Goal: Transaction & Acquisition: Purchase product/service

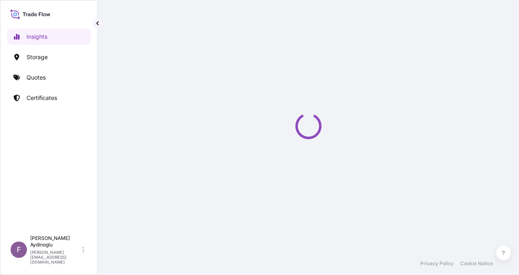
select select "2025"
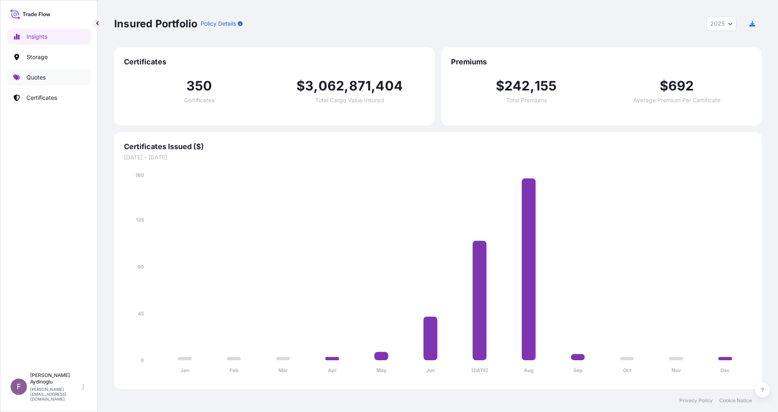
click at [53, 78] on link "Quotes" at bounding box center [49, 77] width 84 height 16
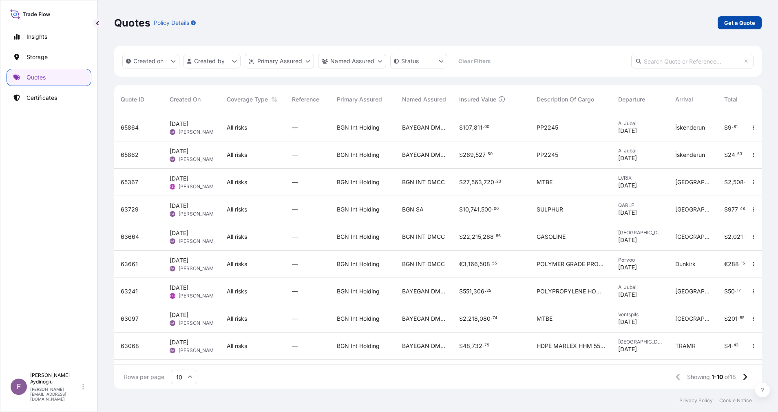
click at [518, 18] on link "Get a Quote" at bounding box center [740, 22] width 44 height 13
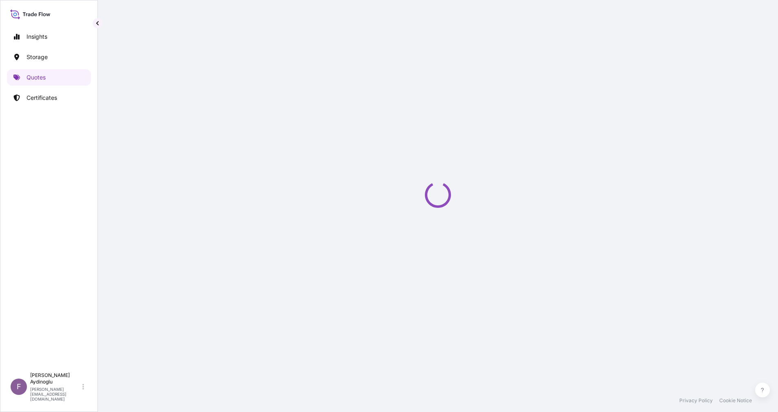
select select "Ocean Vessel"
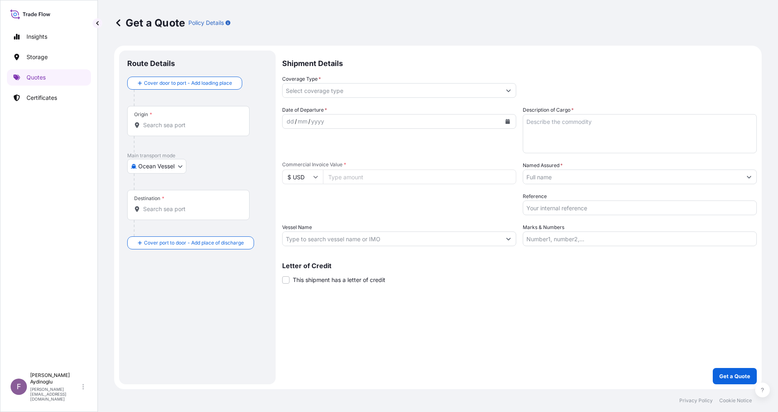
click at [518, 233] on input "Marks & Numbers" at bounding box center [640, 239] width 234 height 15
type input "PO NO: 25Y0203500 Quantity M/[PERSON_NAME]: 693,97 Premium: USD 91,48"
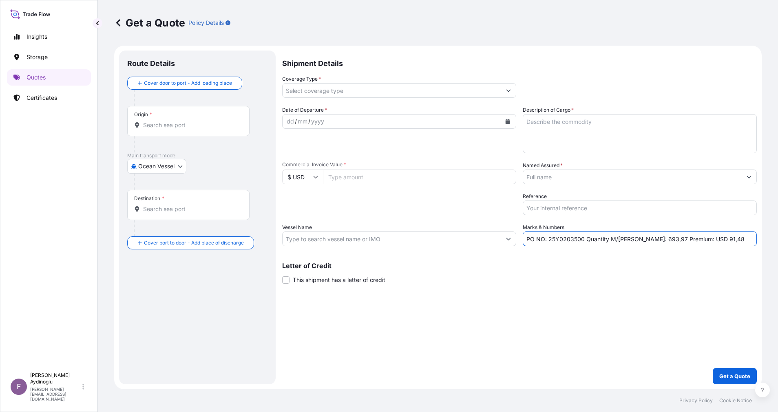
type input "[GEOGRAPHIC_DATA], [GEOGRAPHIC_DATA]"
type input "TRPLP - Poliport, [GEOGRAPHIC_DATA]"
type input "All risks"
type input "831600"
type input "BAYEGAN DMCC"
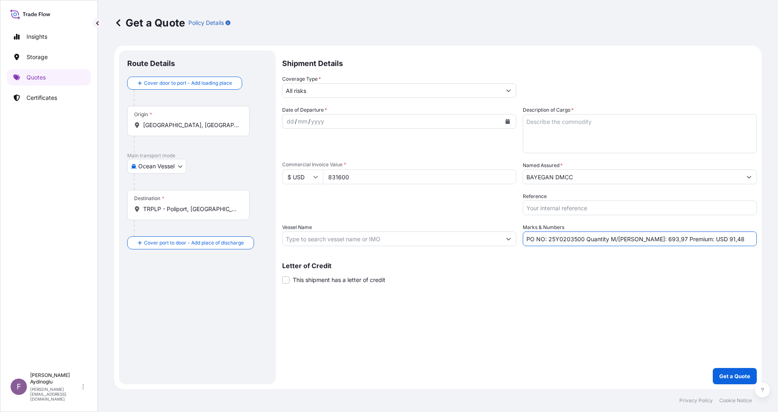
type input "CHEMICAL SAILOR (IMO: 9804875)"
click at [504, 274] on div "Shipment Details Coverage Type * All risks Date of Departure * dd / mm / yyyy C…" at bounding box center [519, 218] width 475 height 334
drag, startPoint x: 583, startPoint y: 240, endPoint x: 549, endPoint y: 238, distance: 33.9
click at [518, 238] on input "PO NO: 25Y0203500 Quantity M/[PERSON_NAME]: 693,97 Premium: USD 91,48" at bounding box center [640, 239] width 234 height 15
paste input "165"
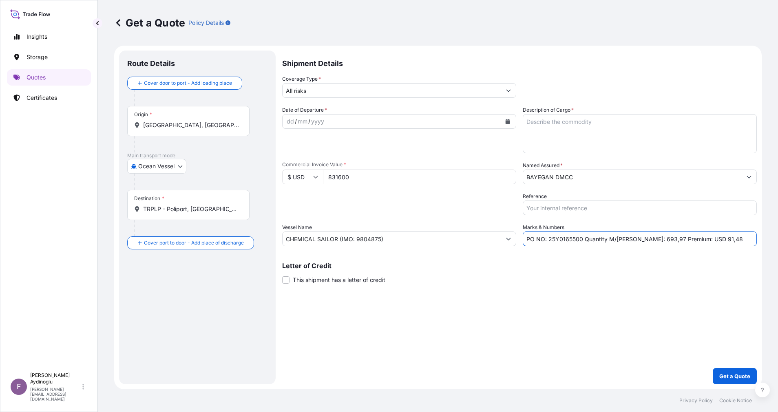
type input "PO NO: 25Y0165500 Quantity M/[PERSON_NAME]: 693,97 Premium: USD 91,48"
click at [518, 274] on div "Letter of Credit This shipment has a letter of credit Letter of credit * Letter…" at bounding box center [519, 274] width 475 height 22
drag, startPoint x: 384, startPoint y: 173, endPoint x: 305, endPoint y: 178, distance: 79.3
click at [305, 178] on div "$ USD 831600" at bounding box center [399, 177] width 234 height 15
paste input "1596746.3"
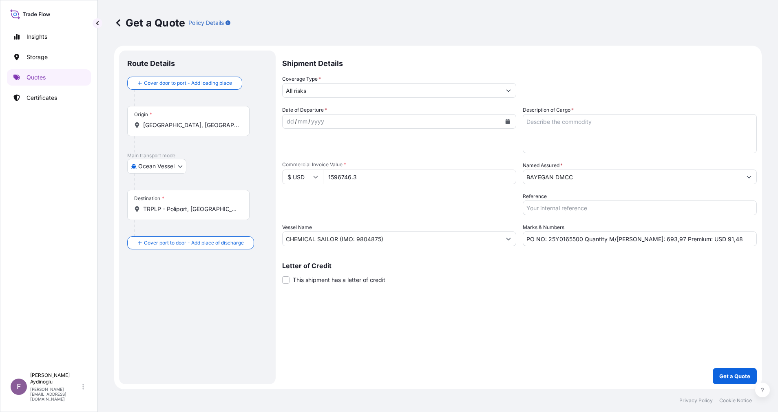
type input "1596746.3"
click at [518, 274] on div "Shipment Details Coverage Type * All risks Date of Departure * dd / mm / yyyy C…" at bounding box center [519, 218] width 475 height 334
click at [518, 134] on textarea "Description of Cargo *" at bounding box center [640, 133] width 234 height 39
paste textarea "PP H3030T"
type textarea "PP H3030T"
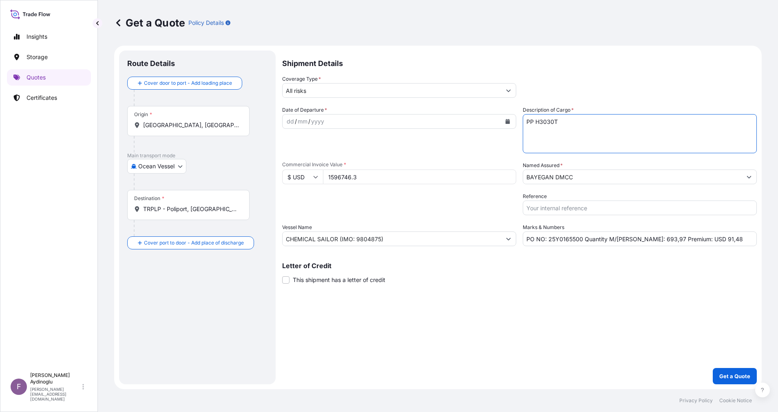
click at [518, 274] on div "Shipment Details Coverage Type * All risks Date of Departure * dd / mm / yyyy C…" at bounding box center [519, 218] width 475 height 334
drag, startPoint x: 632, startPoint y: 241, endPoint x: 642, endPoint y: 242, distance: 9.5
click at [518, 242] on input "PO NO: 25Y0165500 Quantity M/[PERSON_NAME]: 693,97 Premium: USD 91,48" at bounding box center [640, 239] width 234 height 15
click at [518, 239] on input "PO NO: 25Y0165500 Quantity M/[PERSON_NAME]: 1.485,97 Premium: USD 91,48" at bounding box center [640, 239] width 234 height 15
type input "PO NO: 25Y0165500 Quantity M/[PERSON_NAME]: 1.485,00 Premium: USD 91,48"
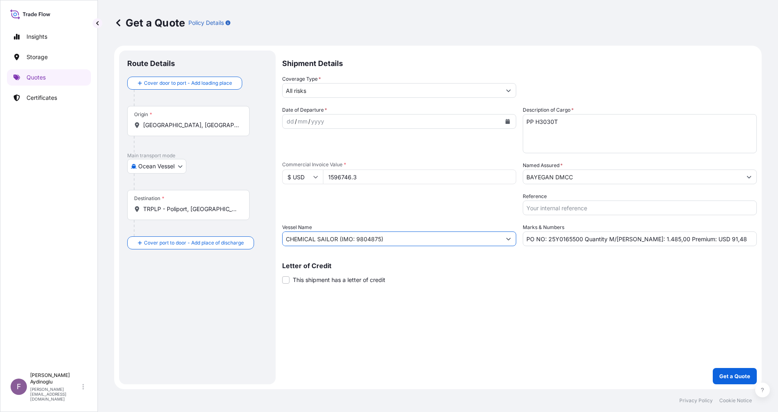
drag, startPoint x: 409, startPoint y: 239, endPoint x: 103, endPoint y: 240, distance: 305.4
click at [104, 240] on div "Get a Quote Policy Details Route Details Cover door to port - Add loading place…" at bounding box center [438, 194] width 680 height 389
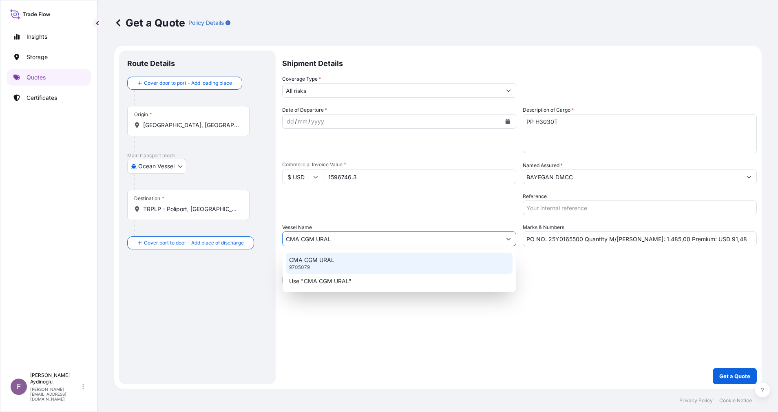
click at [442, 264] on div "CMA CGM URAL 9705079" at bounding box center [399, 263] width 227 height 21
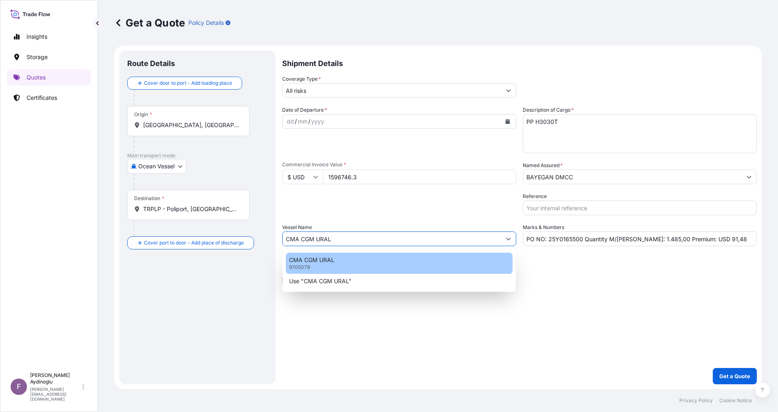
type input "CMA CGM URAL"
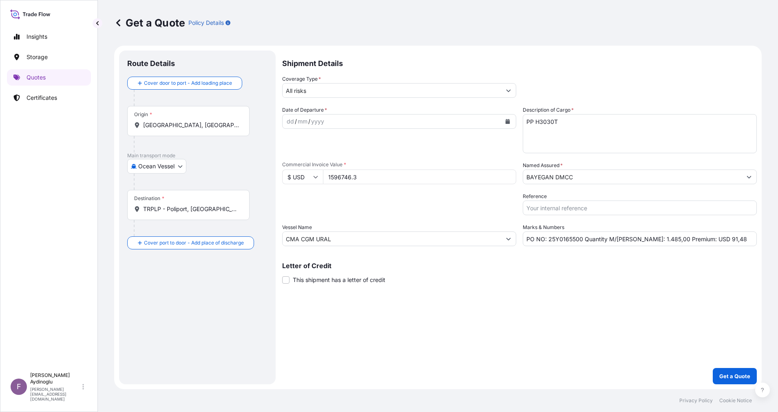
click at [518, 274] on div "Shipment Details Coverage Type * All risks Date of Departure * dd / mm / yyyy C…" at bounding box center [519, 218] width 475 height 334
drag, startPoint x: 236, startPoint y: 126, endPoint x: 68, endPoint y: 126, distance: 168.4
click at [70, 125] on div "Insights Storage Quotes Certificates F [PERSON_NAME] [EMAIL_ADDRESS][DOMAIN_NAM…" at bounding box center [389, 206] width 778 height 412
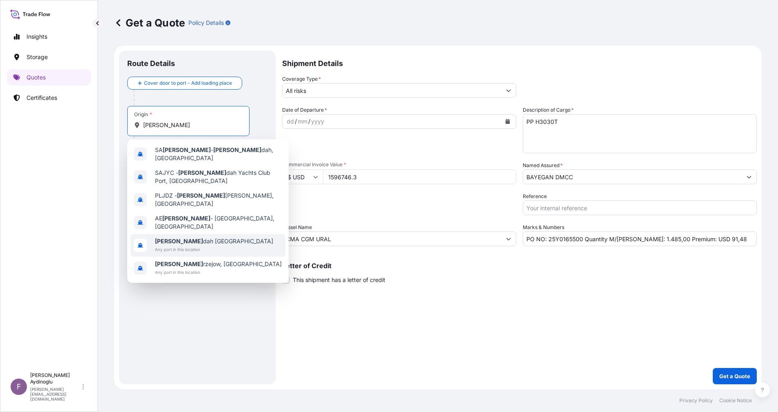
click at [215, 237] on div "[PERSON_NAME] dah [GEOGRAPHIC_DATA] Any port in this location" at bounding box center [207, 245] width 155 height 23
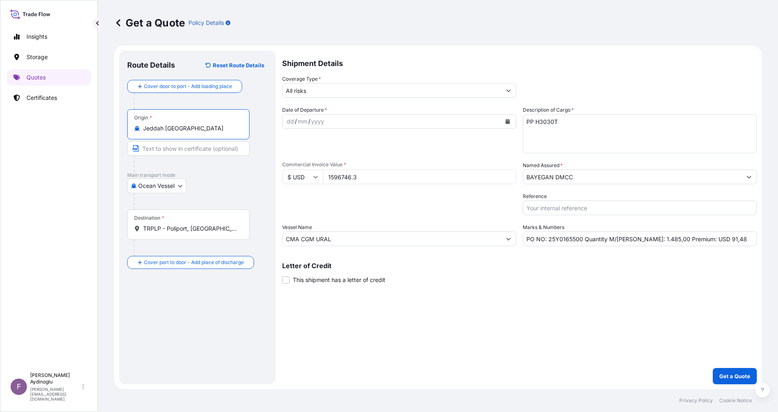
type input "Jeddah [GEOGRAPHIC_DATA]"
click at [202, 172] on p "Main transport mode" at bounding box center [197, 175] width 140 height 7
click at [192, 151] on input "Text to appear on certificate" at bounding box center [189, 148] width 125 height 15
type input "JEDDAH / [GEOGRAPHIC_DATA]"
click at [245, 204] on div at bounding box center [201, 201] width 134 height 16
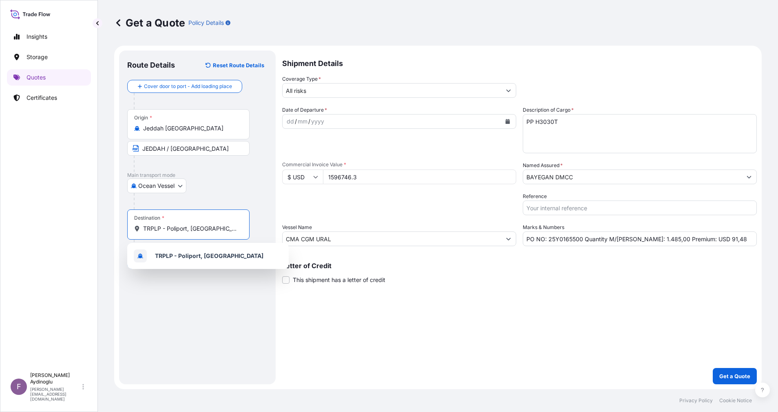
drag, startPoint x: 228, startPoint y: 229, endPoint x: 77, endPoint y: 223, distance: 151.8
click at [77, 223] on div "Insights Storage Quotes Certificates F [PERSON_NAME] [EMAIL_ADDRESS][DOMAIN_NAM…" at bounding box center [389, 206] width 778 height 412
click at [206, 259] on div "[GEOGRAPHIC_DATA] Any port in this location" at bounding box center [207, 257] width 155 height 23
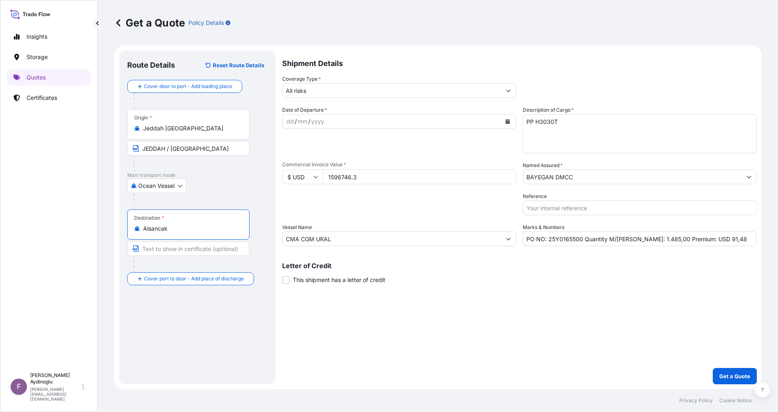
type input "Alsancak"
click at [201, 252] on input "Text to appear on certificate" at bounding box center [188, 248] width 122 height 15
type input "ALSANCAK-IZMIR / [GEOGRAPHIC_DATA]"
click at [265, 274] on div "Route Details Reset Route Details Cover door to port - Add loading place Place …" at bounding box center [197, 218] width 140 height 318
click at [286, 121] on div "dd" at bounding box center [290, 122] width 9 height 10
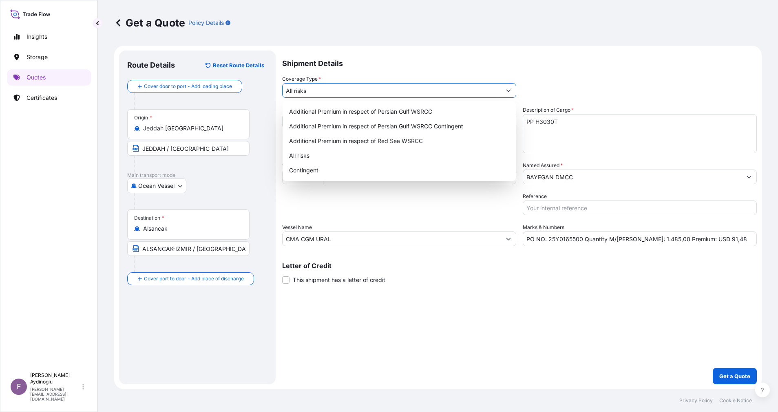
click at [515, 88] on button "Show suggestions" at bounding box center [508, 90] width 15 height 15
click at [388, 155] on div "All risks" at bounding box center [399, 155] width 227 height 15
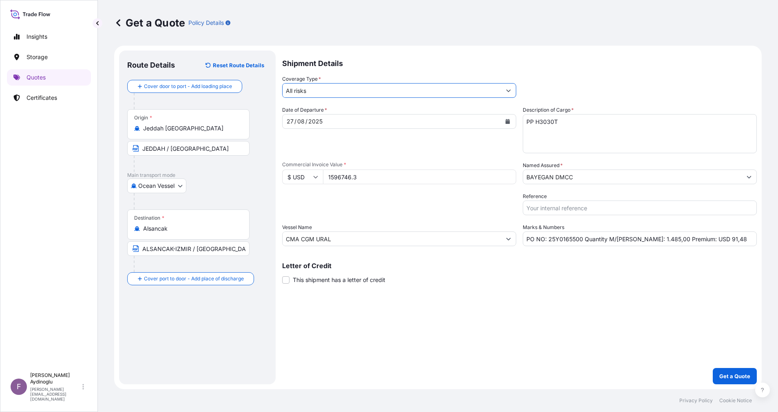
click at [518, 274] on div "Shipment Details Coverage Type * All risks Date of Departure * [DATE] Cargo Cat…" at bounding box center [519, 218] width 475 height 334
drag, startPoint x: 714, startPoint y: 241, endPoint x: 698, endPoint y: 242, distance: 16.3
click at [518, 242] on input "PO NO: 25Y0165500 Quantity M/[PERSON_NAME]: 1.485,00 Premium: USD 91,48" at bounding box center [640, 239] width 234 height 15
click at [518, 177] on button "Show suggestions" at bounding box center [749, 177] width 15 height 15
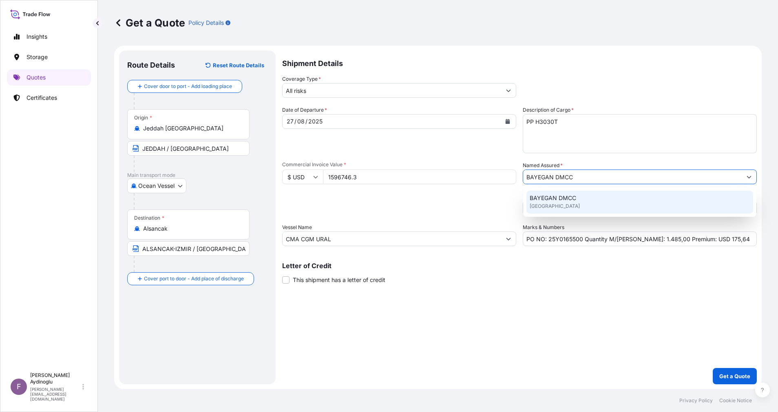
click at [518, 198] on div "BAYEGAN DMCC [GEOGRAPHIC_DATA]" at bounding box center [639, 202] width 227 height 23
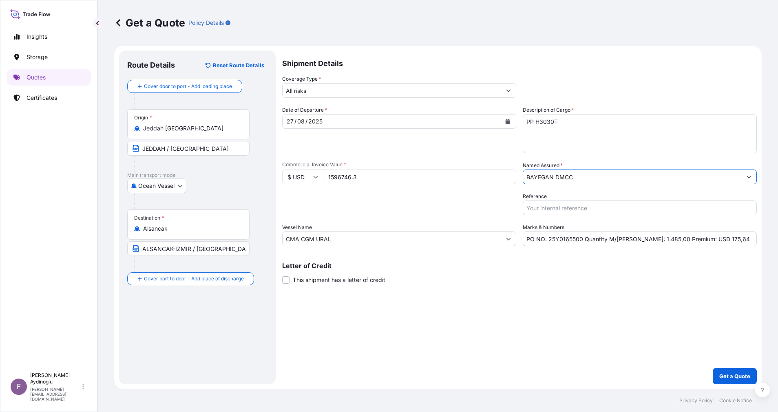
click at [490, 274] on div "Shipment Details Coverage Type * All risks Date of Departure * [DATE] Cargo Cat…" at bounding box center [519, 218] width 475 height 334
click at [518, 274] on p "Get a Quote" at bounding box center [734, 376] width 31 height 8
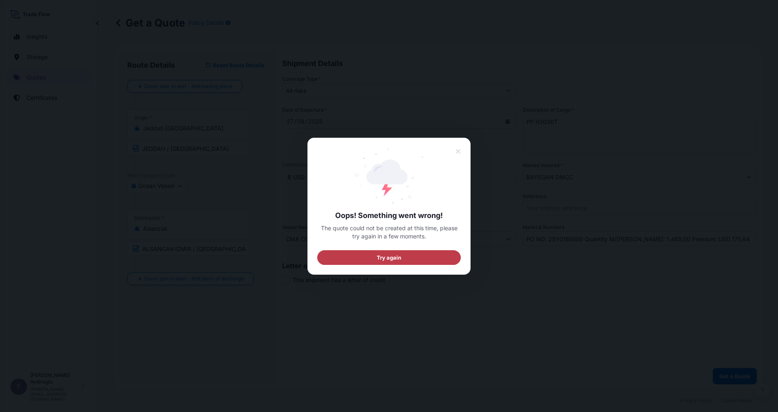
click at [402, 254] on button "Try again" at bounding box center [389, 257] width 144 height 15
click at [459, 150] on icon at bounding box center [458, 151] width 4 height 4
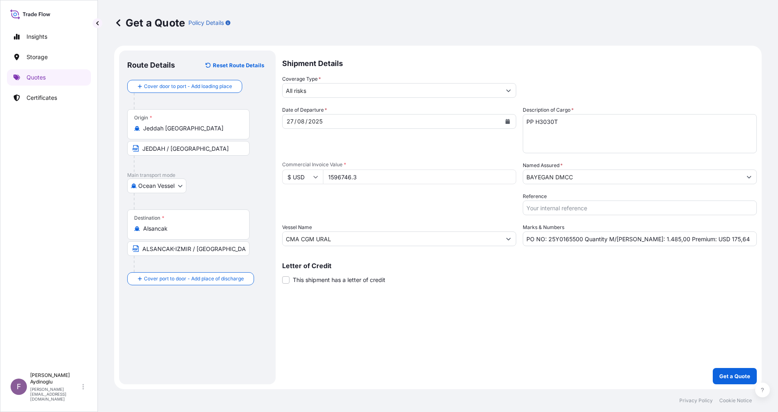
click at [487, 274] on div "Shipment Details Coverage Type * All risks Date of Departure * [DATE] Cargo Cat…" at bounding box center [519, 218] width 475 height 334
drag, startPoint x: 581, startPoint y: 240, endPoint x: 548, endPoint y: 241, distance: 33.4
click at [518, 241] on input "PO NO: 25Y0165500 Quantity M/[PERSON_NAME]: 1.485,00 Premium: USD 175,64" at bounding box center [640, 239] width 234 height 15
paste input "214"
type input "PO NO: 25Y0214500 Quantity M/[PERSON_NAME]: 1.485,00 Premium: USD 175,64"
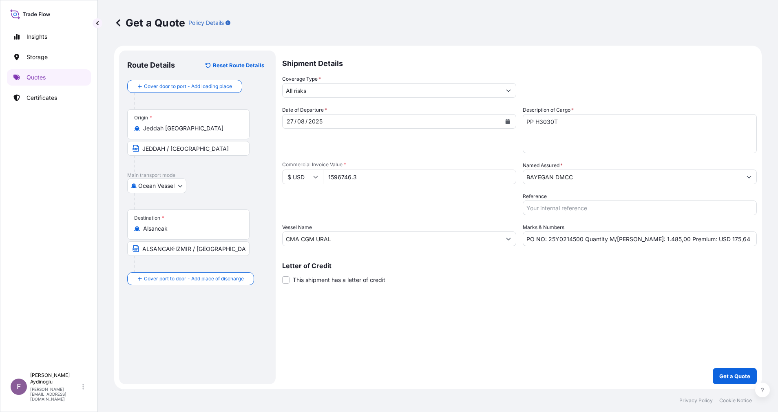
drag, startPoint x: 388, startPoint y: 178, endPoint x: 227, endPoint y: 176, distance: 161.1
click at [227, 176] on form "Route Details Reset Route Details Cover door to port - Add loading place Place …" at bounding box center [438, 218] width 648 height 344
type input "437184"
drag, startPoint x: 581, startPoint y: 121, endPoint x: 433, endPoint y: 123, distance: 148.0
click at [433, 123] on div "Date of Departure * [DATE] Cargo Category * LPG, Crude Oil, Utility Fuel, Mid D…" at bounding box center [519, 176] width 475 height 140
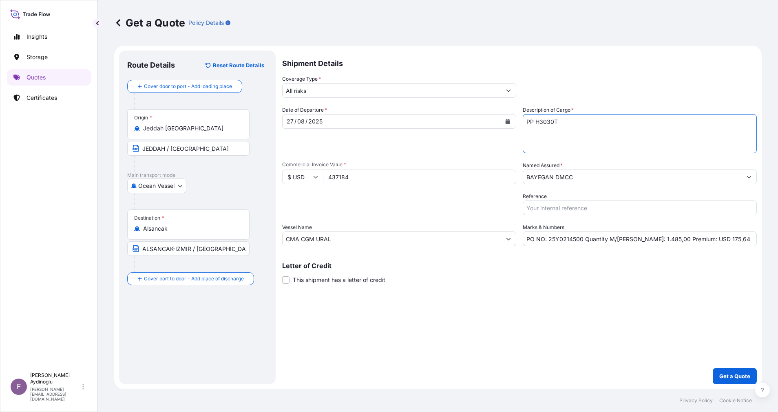
paste textarea "MDPE (EM-3405-UVH)"
type textarea "MDPE (EM-3405-UVH)"
click at [518, 274] on div "Shipment Details Coverage Type * All risks Date of Departure * [DATE] Cargo Cat…" at bounding box center [519, 218] width 475 height 334
drag, startPoint x: 635, startPoint y: 240, endPoint x: 647, endPoint y: 241, distance: 11.9
click at [518, 241] on input "PO NO: 25Y0214500 Quantity M/[PERSON_NAME]: 1.485,00 Premium: USD 175,64" at bounding box center [640, 239] width 234 height 15
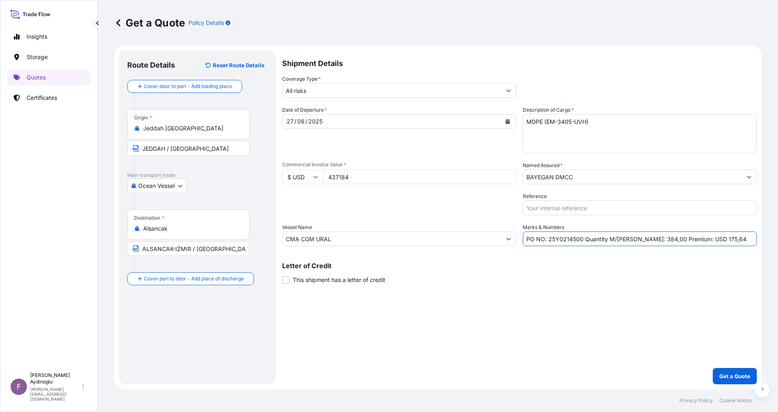
type input "PO NO: 25Y0214500 Quantity M/[PERSON_NAME]: 384,00 Premium: USD 175,64"
drag, startPoint x: 305, startPoint y: 232, endPoint x: 154, endPoint y: 234, distance: 150.9
click at [154, 234] on form "Route Details Reset Route Details Cover door to port - Add loading place Place …" at bounding box center [438, 218] width 648 height 344
paste input "ALBIDDA 2522N"
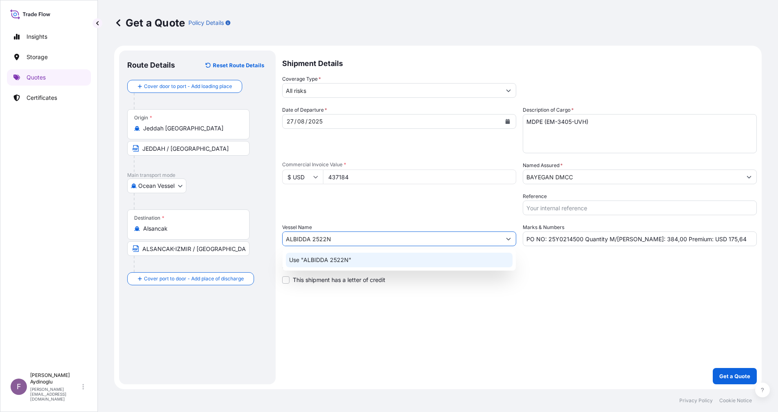
click at [387, 257] on div "Use "ALBIDDA 2522N"" at bounding box center [399, 260] width 227 height 15
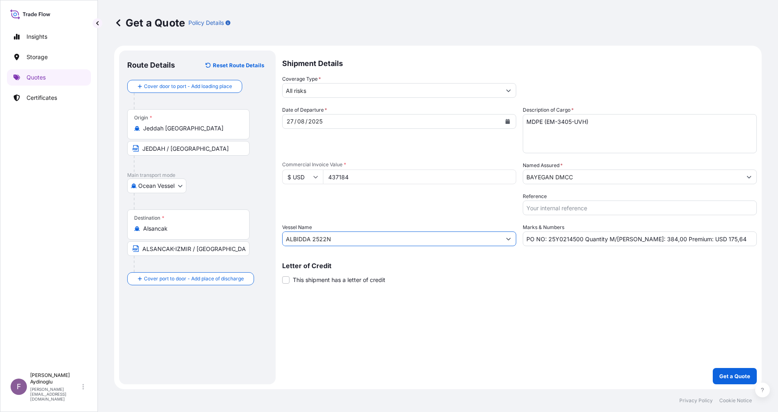
type input "ALBIDDA 2522N"
click at [518, 274] on div "Shipment Details Coverage Type * All risks Date of Departure * [DATE] Cargo Cat…" at bounding box center [519, 218] width 475 height 334
drag, startPoint x: 230, startPoint y: 148, endPoint x: 88, endPoint y: 147, distance: 141.9
click at [88, 147] on div "Insights Storage Quotes Certificates F [PERSON_NAME] [EMAIL_ADDRESS][DOMAIN_NAM…" at bounding box center [389, 206] width 778 height 412
type input "ALEXAND"
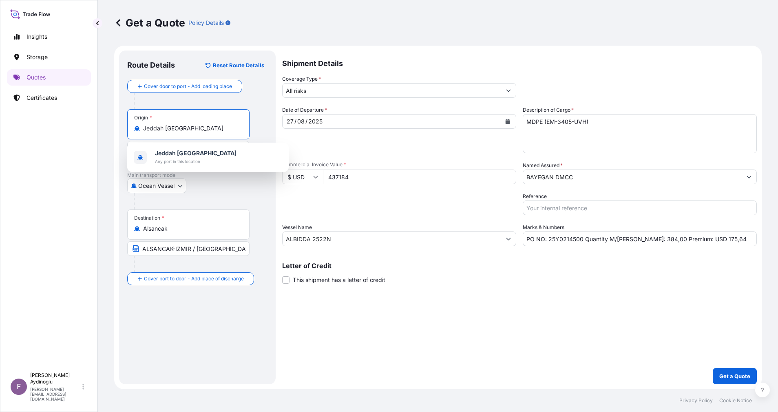
drag, startPoint x: 215, startPoint y: 129, endPoint x: 96, endPoint y: 131, distance: 119.1
click at [96, 131] on div "Insights Storage Quotes Certificates F [PERSON_NAME] [EMAIL_ADDRESS][DOMAIN_NAM…" at bounding box center [389, 206] width 778 height 412
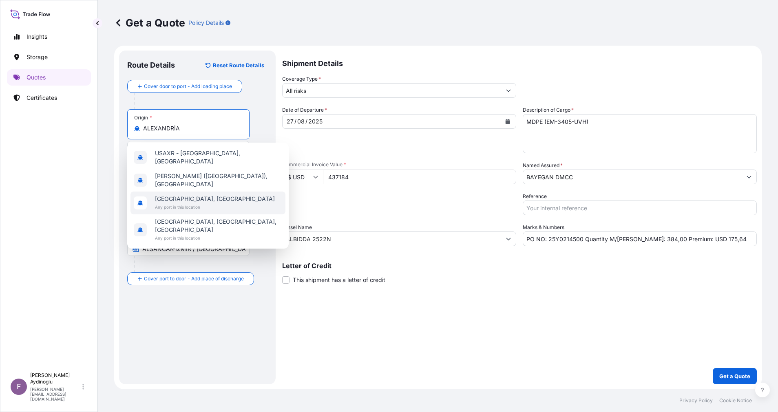
click at [223, 199] on div "[GEOGRAPHIC_DATA], [GEOGRAPHIC_DATA] Any port in this location" at bounding box center [207, 203] width 155 height 23
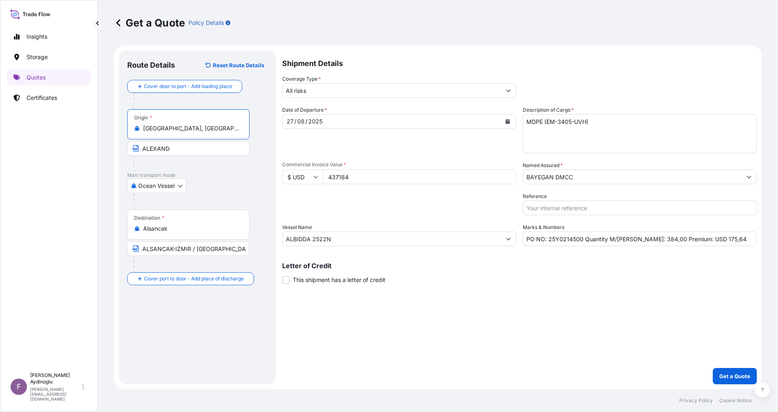
type input "[GEOGRAPHIC_DATA], [GEOGRAPHIC_DATA]"
click at [202, 151] on input "ALEXAND" at bounding box center [189, 148] width 125 height 15
type input "[GEOGRAPHIC_DATA] / [GEOGRAPHIC_DATA]"
click at [270, 184] on div "Route Details Reset Route Details Cover door to port - Add loading place Place …" at bounding box center [197, 218] width 157 height 334
drag, startPoint x: 189, startPoint y: 228, endPoint x: 101, endPoint y: 225, distance: 87.7
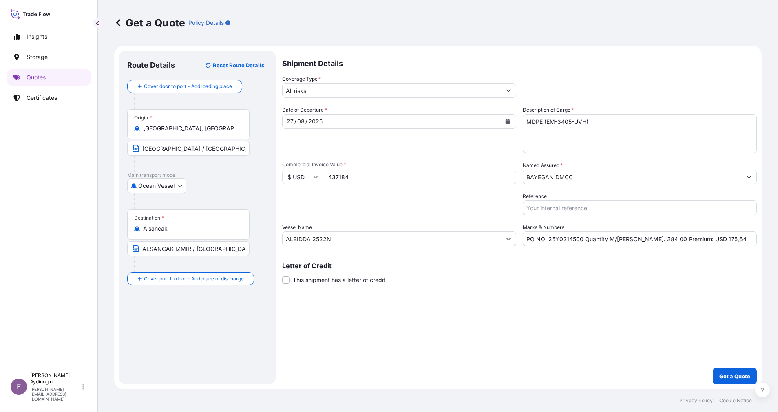
click at [103, 225] on div "Get a Quote Policy Details Route Details Reset Route Details Cover door to port…" at bounding box center [438, 194] width 680 height 389
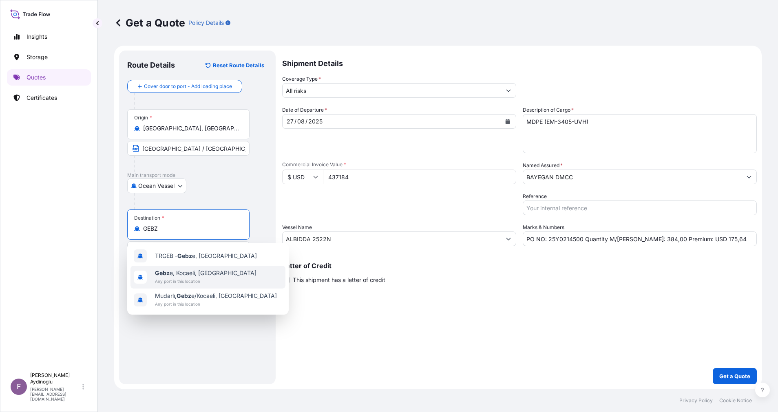
click at [216, 274] on span "Any port in this location" at bounding box center [206, 281] width 102 height 8
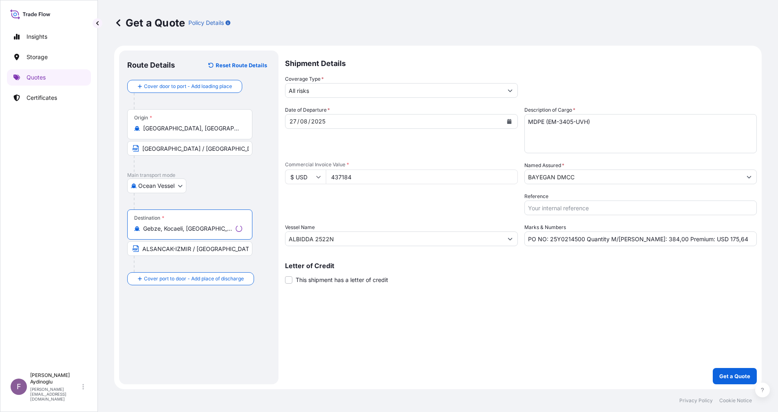
type input "Gebze, Kocaeli, [GEOGRAPHIC_DATA]"
drag, startPoint x: 225, startPoint y: 248, endPoint x: 135, endPoint y: 248, distance: 90.5
click at [135, 248] on span "ALSANCAK-IZMIR / [GEOGRAPHIC_DATA]" at bounding box center [189, 248] width 125 height 15
type input "GEBZE / [GEOGRAPHIC_DATA]"
drag, startPoint x: 315, startPoint y: 339, endPoint x: 336, endPoint y: 343, distance: 21.2
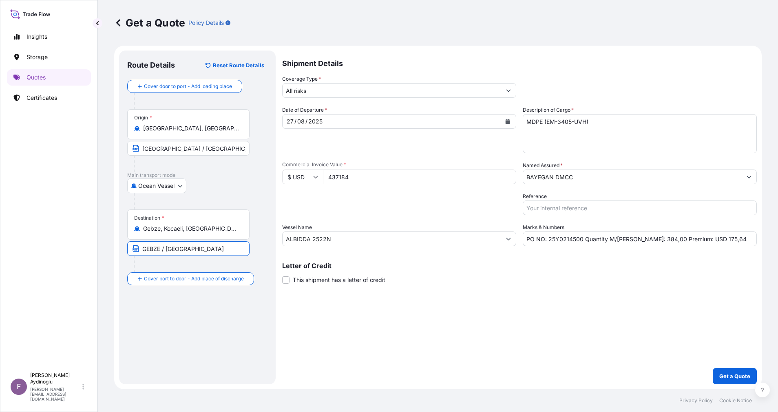
click at [315, 274] on div "Shipment Details Coverage Type * All risks Date of Departure * [DATE] Cargo Cat…" at bounding box center [519, 218] width 475 height 334
drag, startPoint x: 293, startPoint y: 120, endPoint x: 278, endPoint y: 121, distance: 15.5
click at [278, 121] on form "Route Details Reset Route Details Cover door to port - Add loading place Place …" at bounding box center [438, 218] width 648 height 344
click at [354, 119] on div "[DATE]" at bounding box center [392, 121] width 219 height 15
click at [334, 121] on div "[DATE]" at bounding box center [392, 121] width 219 height 15
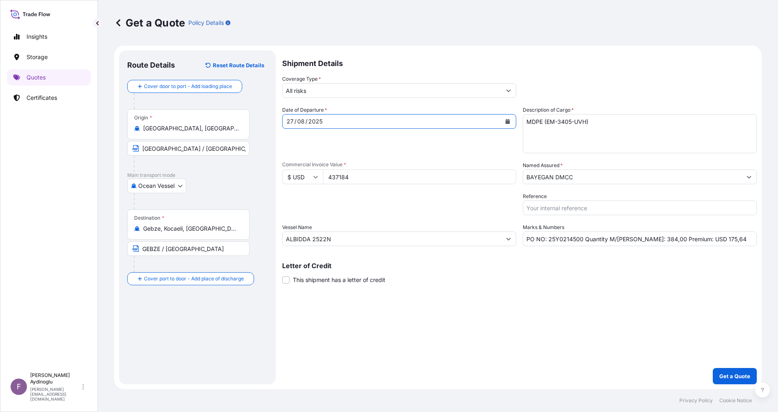
click at [322, 123] on div "2025" at bounding box center [315, 122] width 16 height 10
click at [514, 89] on button "Show suggestions" at bounding box center [508, 90] width 15 height 15
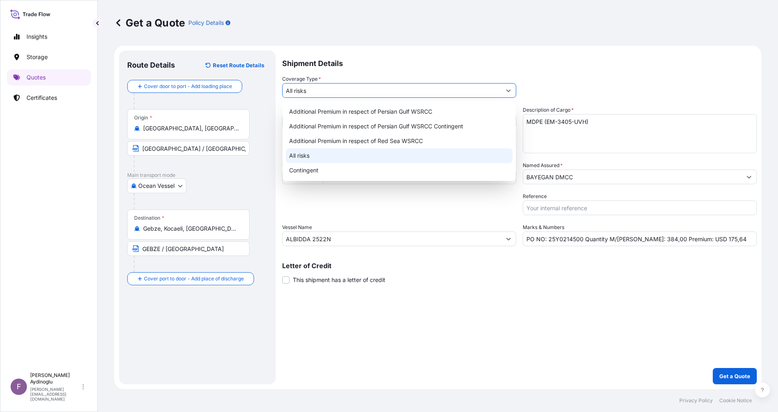
click at [392, 152] on div "All risks" at bounding box center [399, 155] width 227 height 15
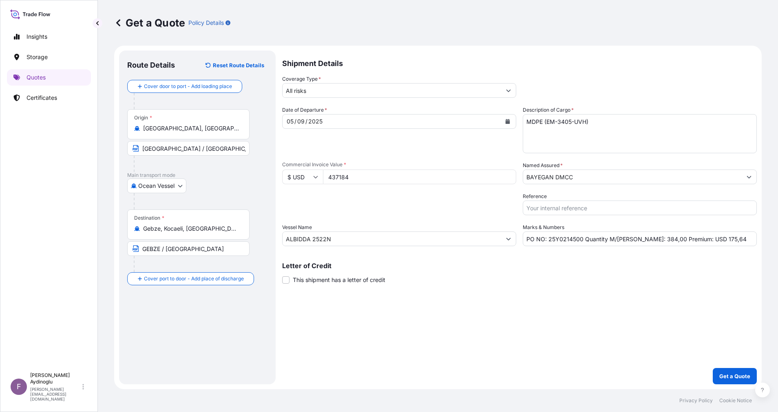
click at [518, 274] on div "Shipment Details Coverage Type * All risks Date of Departure * [DATE] Cargo Cat…" at bounding box center [519, 218] width 475 height 334
drag, startPoint x: 713, startPoint y: 238, endPoint x: 694, endPoint y: 239, distance: 19.6
click at [518, 239] on input "PO NO: 25Y0214500 Quantity M/[PERSON_NAME]: 384,00 Premium: USD 175,64" at bounding box center [640, 239] width 234 height 15
type input "PO NO: 25Y0214500 Quantity M/[PERSON_NAME]: 384,00 Premium: USD 48,09"
click at [460, 274] on div "Shipment Details Coverage Type * All risks Date of Departure * [DATE] Cargo Cat…" at bounding box center [519, 218] width 475 height 334
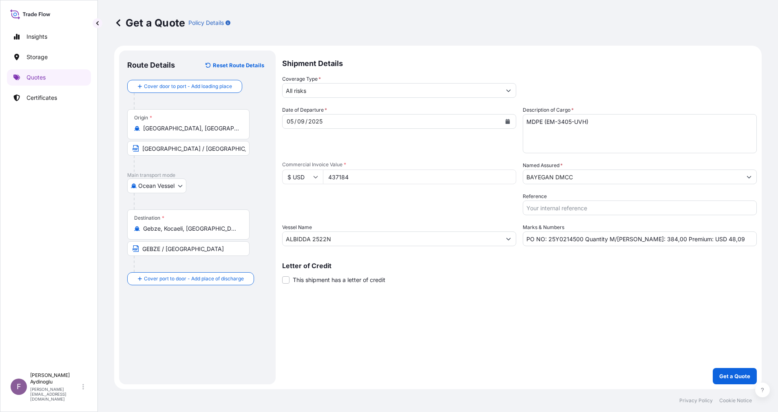
click at [518, 178] on button "Show suggestions" at bounding box center [749, 177] width 15 height 15
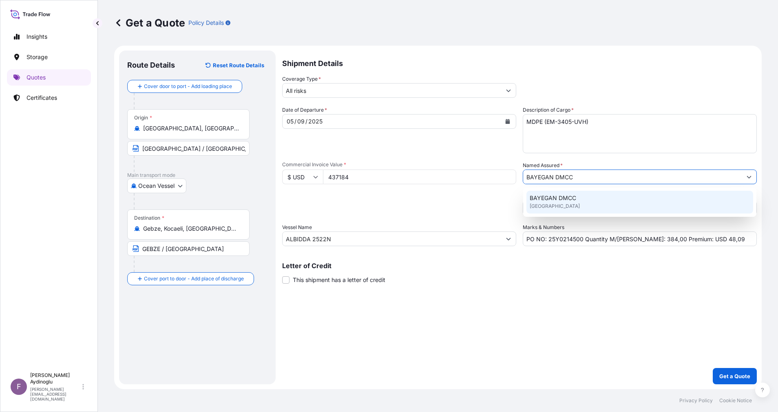
click at [518, 207] on div "BAYEGAN DMCC [GEOGRAPHIC_DATA]" at bounding box center [639, 202] width 227 height 23
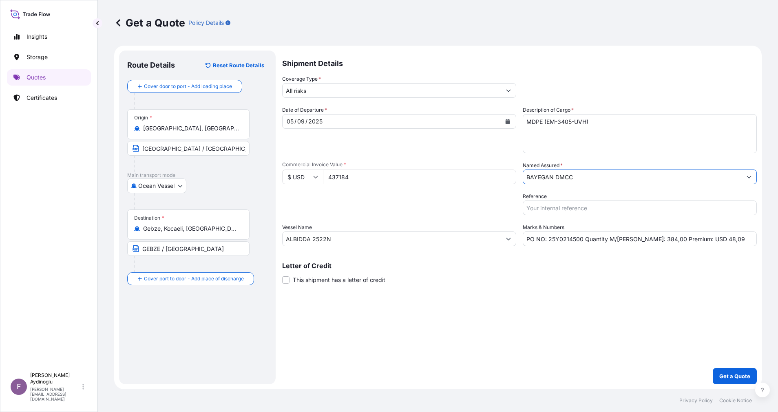
click at [517, 274] on div "Shipment Details Coverage Type * All risks Date of Departure * [DATE] Cargo Cat…" at bounding box center [519, 218] width 475 height 334
click at [518, 274] on p "Get a Quote" at bounding box center [734, 376] width 31 height 8
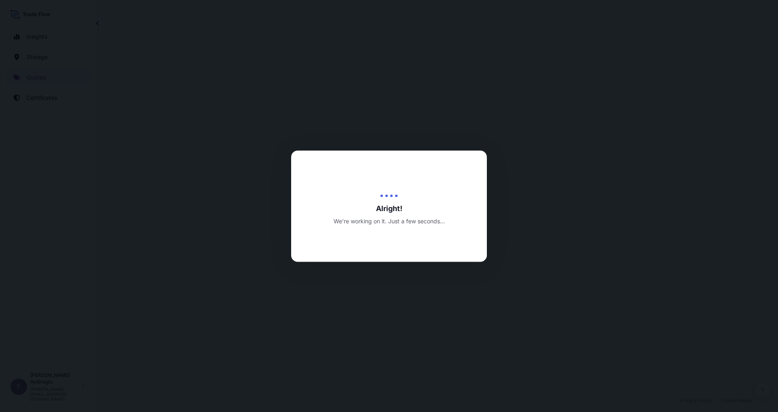
select select "Ocean Vessel"
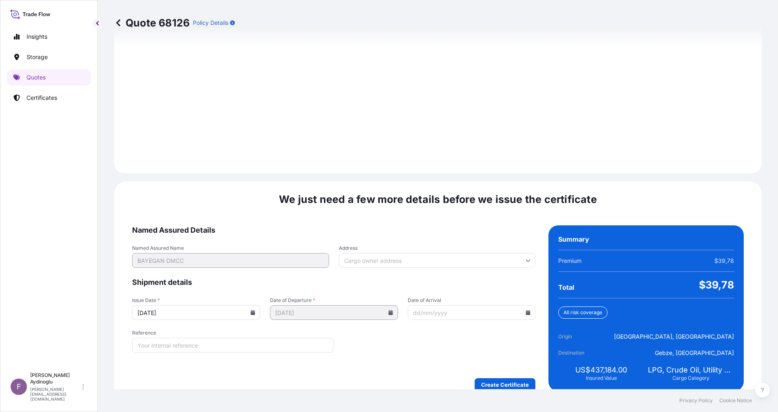
scroll to position [875, 0]
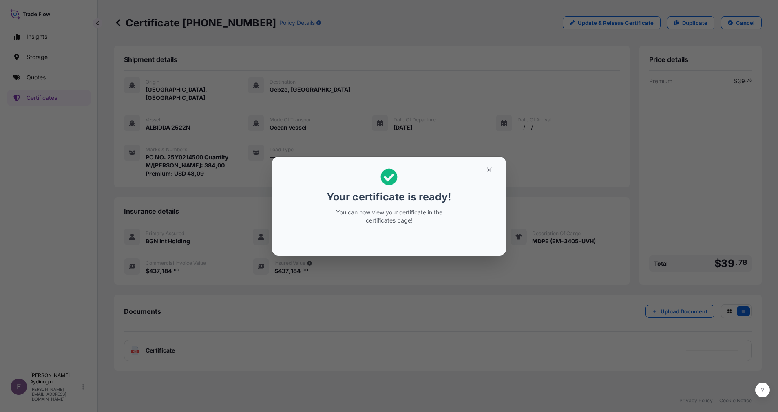
click at [493, 171] on button "button" at bounding box center [489, 170] width 20 height 13
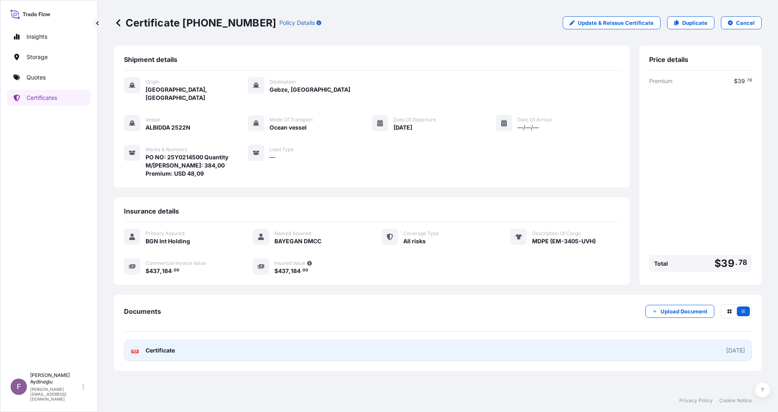
click at [387, 274] on link "PDF Certificate [DATE]" at bounding box center [438, 350] width 628 height 21
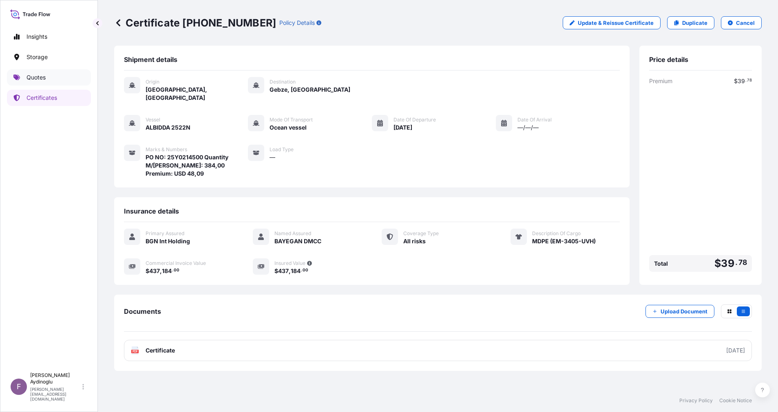
click at [45, 82] on link "Quotes" at bounding box center [49, 77] width 84 height 16
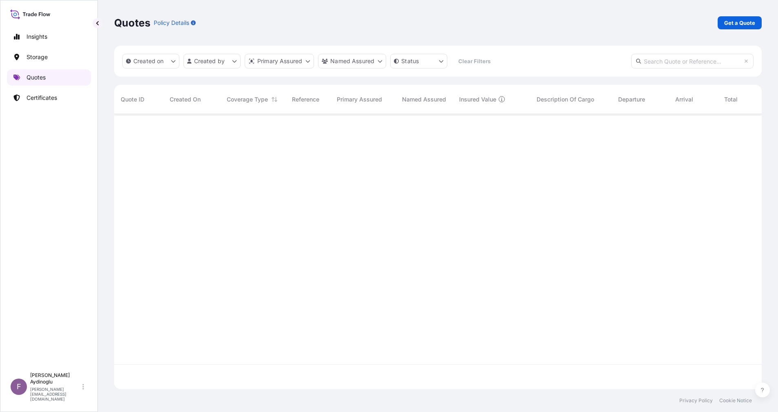
scroll to position [270, 638]
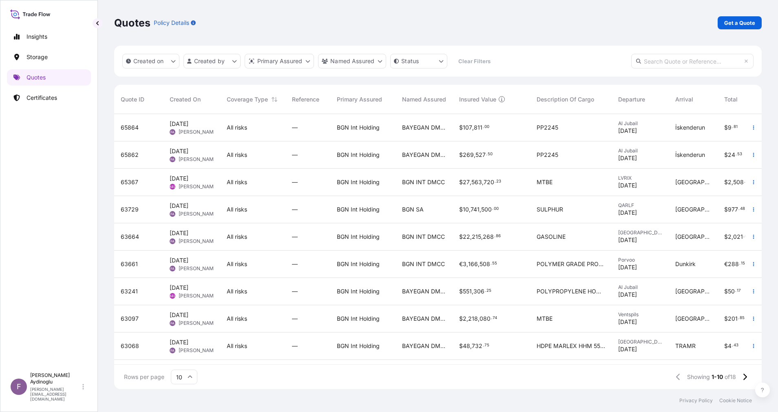
click at [518, 18] on link "Get a Quote" at bounding box center [740, 22] width 44 height 13
select select "Ocean Vessel"
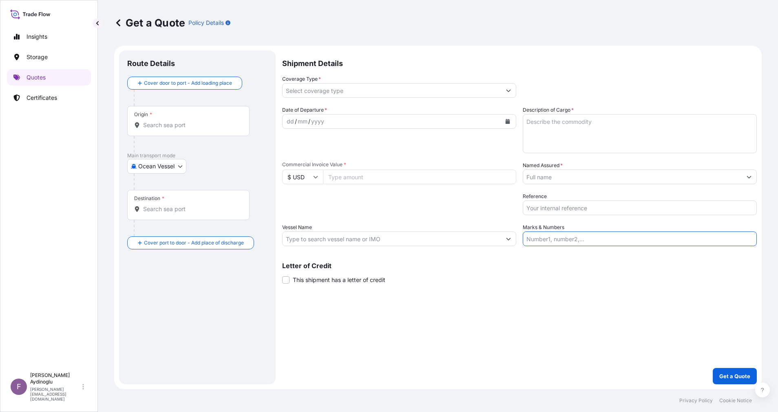
click at [518, 235] on input "Marks & Numbers" at bounding box center [640, 239] width 234 height 15
drag, startPoint x: 581, startPoint y: 240, endPoint x: 548, endPoint y: 237, distance: 32.3
click at [518, 237] on input "PO NO: 25Y0165500 Quantity M/[PERSON_NAME]: 1.485,000 Premium: USD 175,64" at bounding box center [640, 239] width 234 height 15
paste input "2146"
type input "PO NO: 25Y0214600 Quantity M/[PERSON_NAME]: 1.485,000 Premium: USD 175,64"
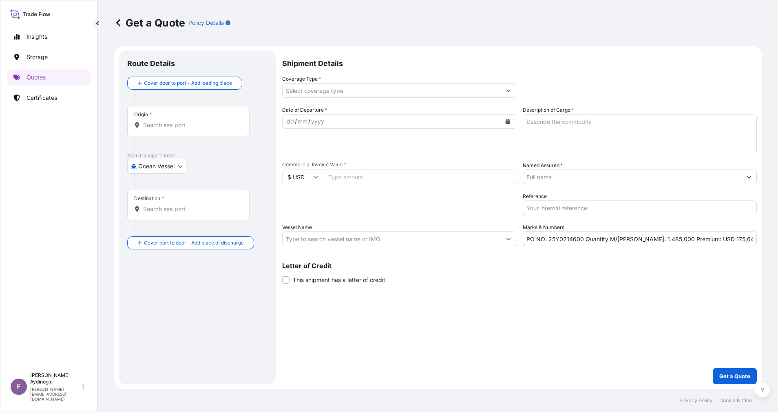
click at [518, 274] on div "Letter of Credit This shipment has a letter of credit Letter of credit * Letter…" at bounding box center [519, 274] width 475 height 22
click at [369, 177] on input "Commercial Invoice Value *" at bounding box center [419, 177] width 193 height 15
type input "53592"
click at [399, 218] on div "Date of Departure * dd / mm / yyyy Cargo Category * LPG, Crude Oil, Utility Fue…" at bounding box center [519, 176] width 475 height 140
click at [518, 130] on textarea "Description of Cargo *" at bounding box center [640, 133] width 234 height 39
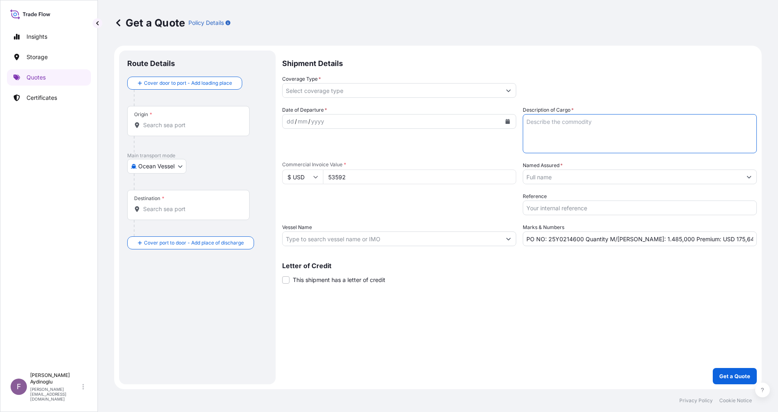
paste textarea "HDPE EE-5001-AAH"
type textarea "HDPE EE-5001-AAH"
click at [518, 274] on div "Shipment Details Coverage Type * Date of Departure * dd / mm / yyyy Cargo Categ…" at bounding box center [519, 218] width 475 height 334
drag, startPoint x: 633, startPoint y: 239, endPoint x: 646, endPoint y: 239, distance: 13.5
click at [518, 239] on input "PO NO: 25Y0214600 Quantity M/[PERSON_NAME]: 1.485,000 Premium: USD 175,64" at bounding box center [640, 239] width 234 height 15
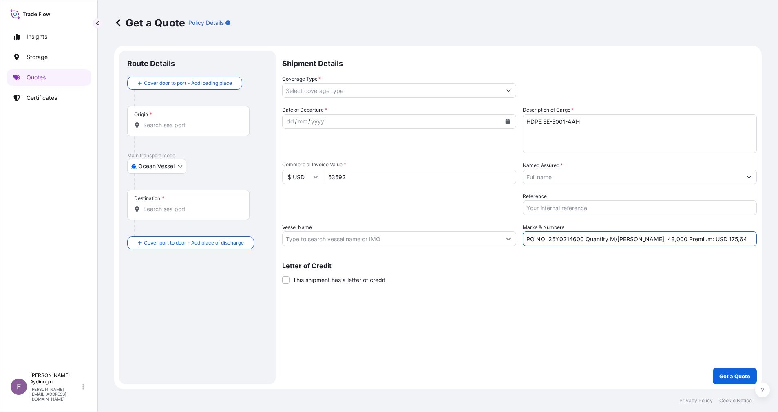
type input "PO NO: 25Y0214600 Quantity M/[PERSON_NAME]: 48,000 Premium: USD 175,64"
click at [450, 238] on input "Vessel Name" at bounding box center [392, 239] width 219 height 15
paste input "ALBIDDA 2522N"
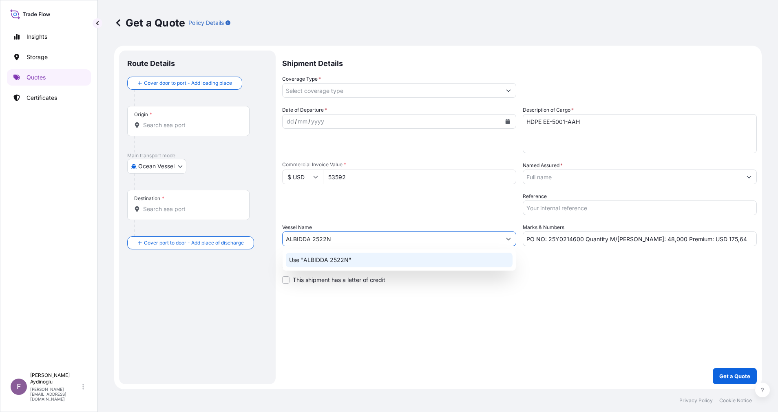
click at [423, 259] on div "Use "ALBIDDA 2522N"" at bounding box center [399, 260] width 227 height 15
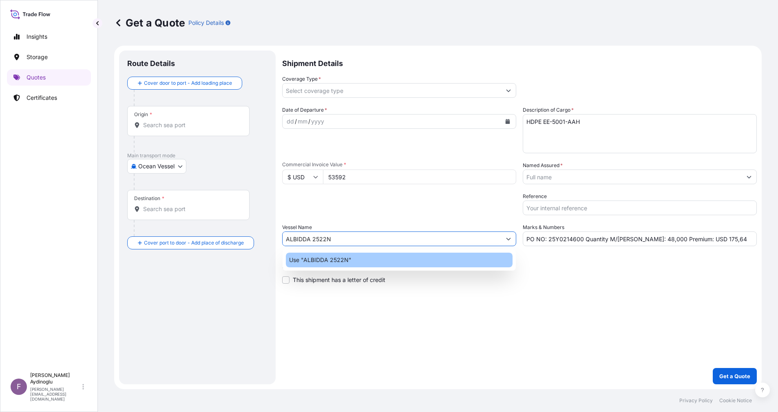
type input "ALBIDDA 2522N"
click at [518, 274] on div "Shipment Details Coverage Type * Date of Departure * dd / mm / yyyy Cargo Categ…" at bounding box center [519, 218] width 475 height 334
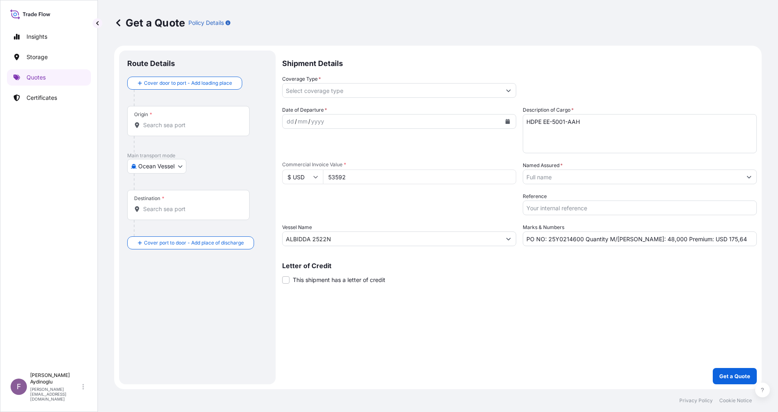
click at [201, 122] on input "Origin *" at bounding box center [191, 125] width 96 height 8
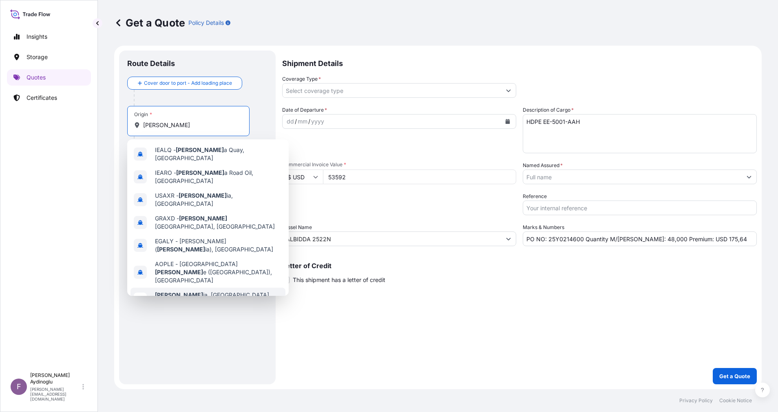
click at [203, 274] on span "[PERSON_NAME], [GEOGRAPHIC_DATA]" at bounding box center [212, 295] width 114 height 8
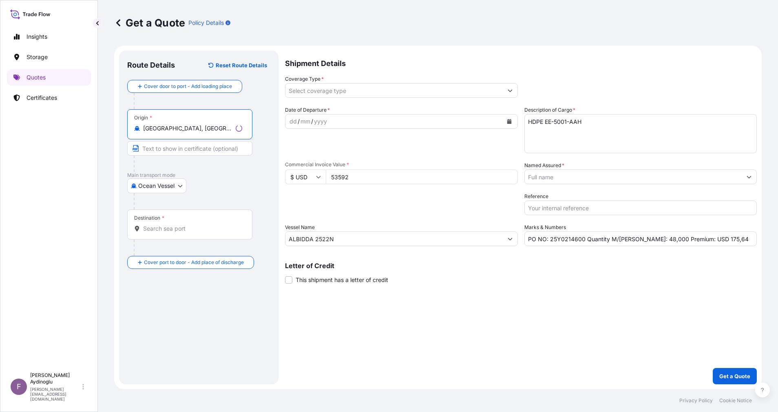
type input "[GEOGRAPHIC_DATA], [GEOGRAPHIC_DATA]"
click at [197, 153] on input "Text to appear on certificate" at bounding box center [189, 148] width 125 height 15
type input "[GEOGRAPHIC_DATA] / [GEOGRAPHIC_DATA]"
click at [224, 274] on div "Route Details Reset Route Details Cover door to port - Add loading place Place …" at bounding box center [197, 218] width 140 height 318
click at [186, 227] on input "Destination *" at bounding box center [191, 229] width 96 height 8
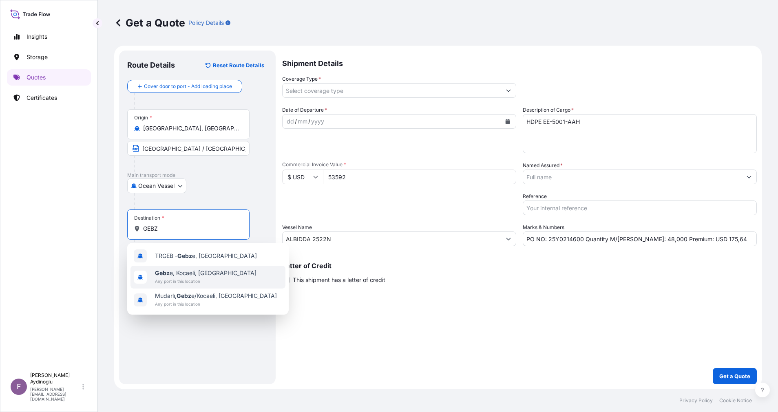
click at [199, 274] on span "Any port in this location" at bounding box center [206, 281] width 102 height 8
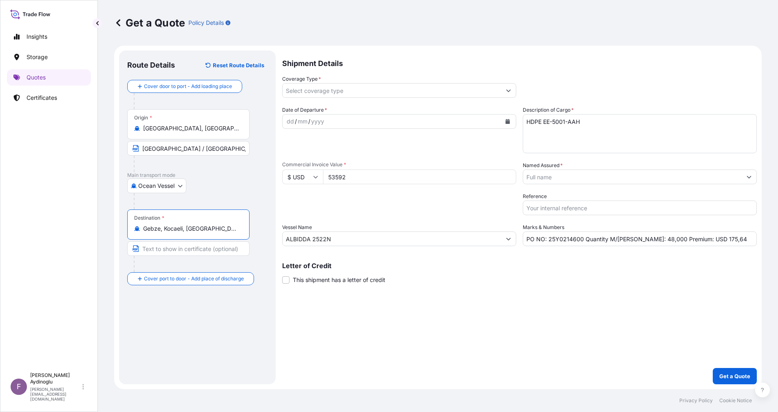
type input "Gebze, Kocaeli, [GEOGRAPHIC_DATA]"
click at [188, 250] on input "Text to appear on certificate" at bounding box center [188, 248] width 122 height 15
type input "GEBZE / [GEOGRAPHIC_DATA]"
click at [362, 274] on div "Shipment Details Coverage Type * Date of Departure * dd / mm / yyyy Cargo Categ…" at bounding box center [519, 218] width 475 height 334
click at [289, 120] on div "dd" at bounding box center [290, 122] width 9 height 10
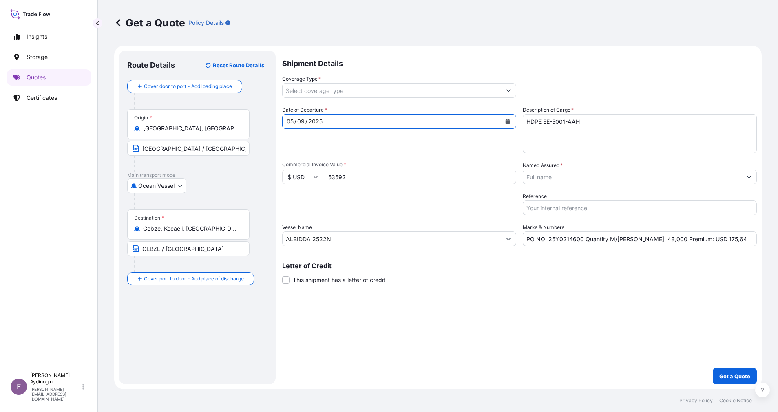
click at [512, 90] on button "Show suggestions" at bounding box center [508, 90] width 15 height 15
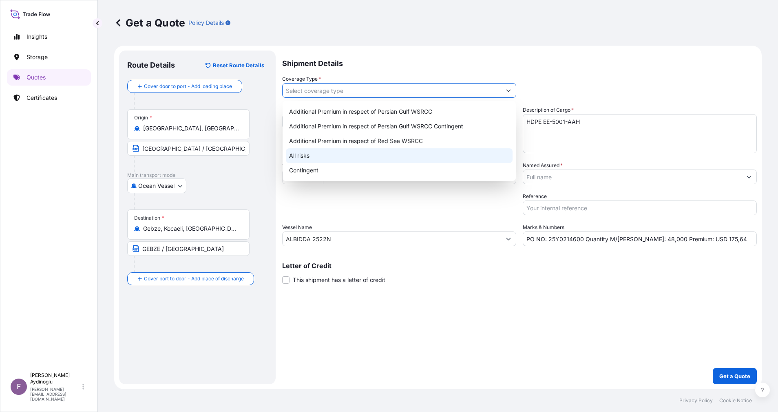
click at [360, 152] on div "All risks" at bounding box center [399, 155] width 227 height 15
type input "All risks"
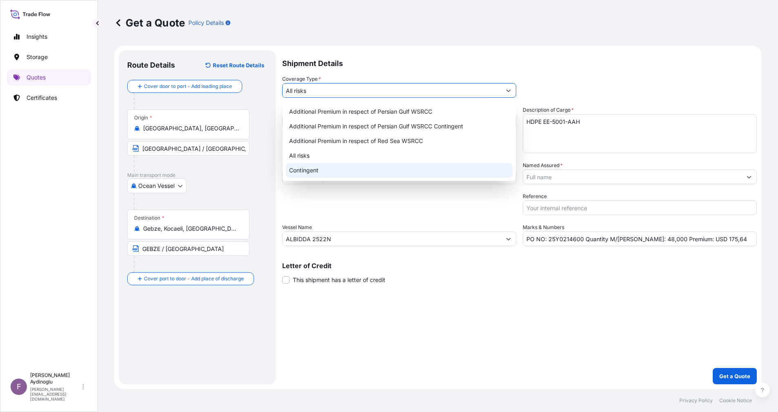
click at [518, 274] on div "Shipment Details Coverage Type * All risks Date of Departure * [DATE] Cargo Cat…" at bounding box center [519, 218] width 475 height 334
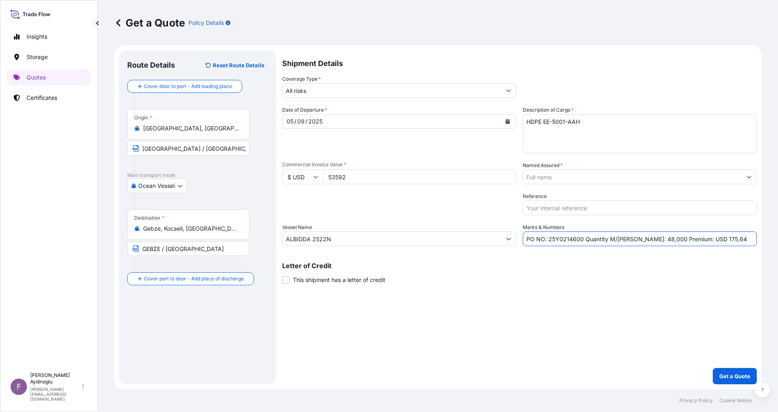
drag, startPoint x: 717, startPoint y: 241, endPoint x: 694, endPoint y: 241, distance: 22.8
click at [518, 241] on input "PO NO: 25Y0214600 Quantity M/[PERSON_NAME]: 48,000 Premium: USD 175,64" at bounding box center [640, 239] width 234 height 15
type input "PO NO: 25Y0214600 Quantity M/[PERSON_NAME]: 48,000 Premium: USD 5,90"
click at [518, 177] on icon "Show suggestions" at bounding box center [749, 177] width 5 height 5
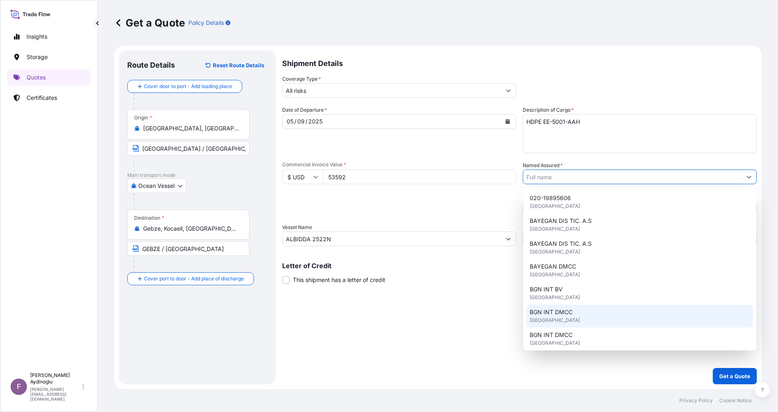
click at [518, 274] on div "BGN INT DMCC [GEOGRAPHIC_DATA]" at bounding box center [639, 316] width 227 height 23
type input "BGN INT DMCC"
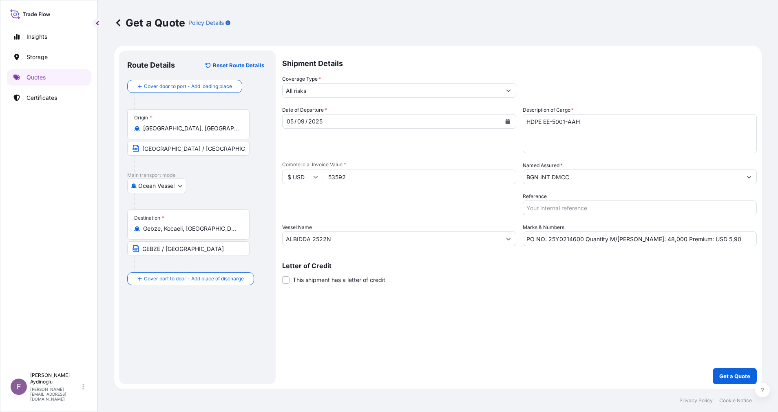
click at [475, 274] on div "Shipment Details Coverage Type * All risks Date of Departure * [DATE] Cargo Cat…" at bounding box center [519, 218] width 475 height 334
click at [518, 274] on p "Get a Quote" at bounding box center [734, 376] width 31 height 8
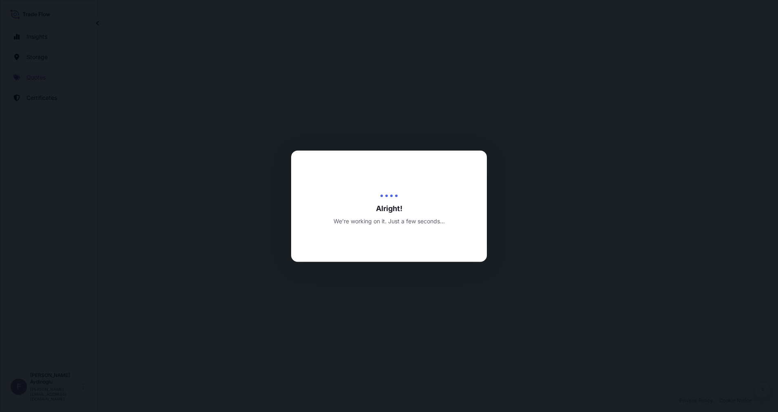
select select "Ocean Vessel"
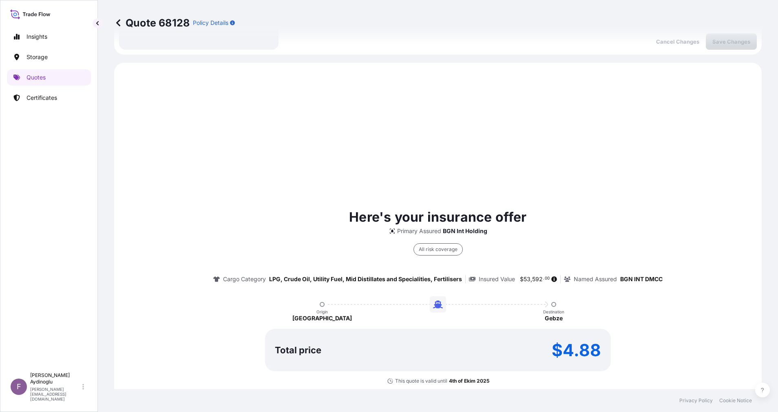
scroll to position [279, 0]
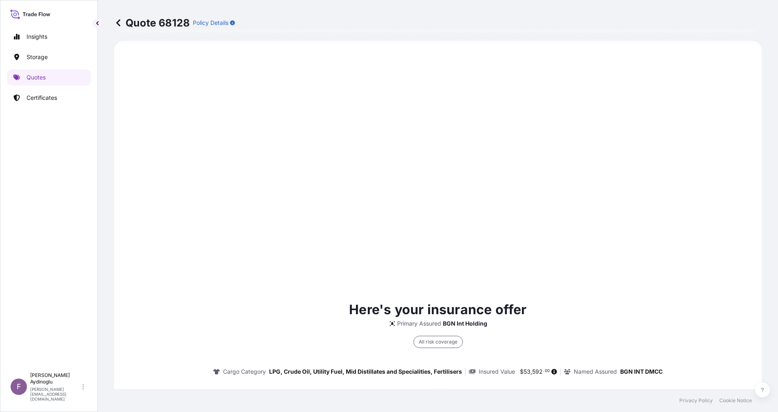
type input "[DATE]"
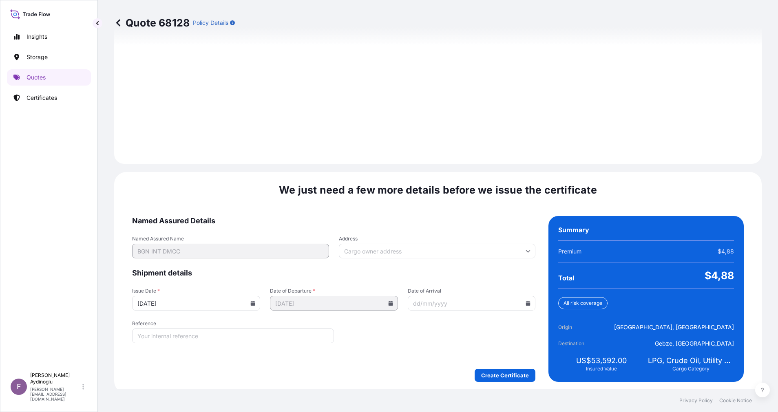
scroll to position [875, 0]
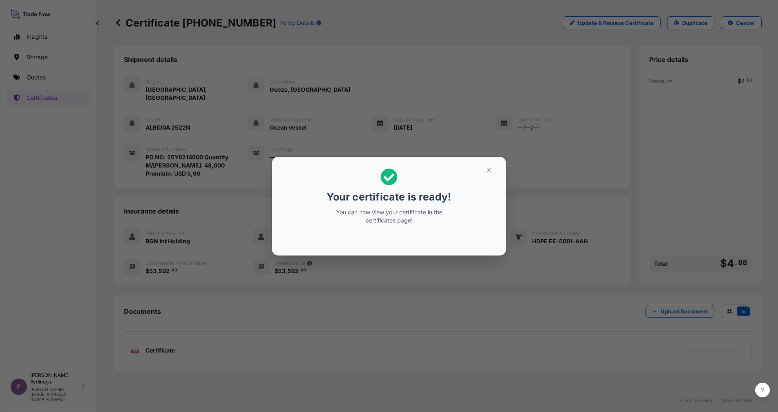
click at [486, 170] on icon "button" at bounding box center [489, 169] width 7 height 7
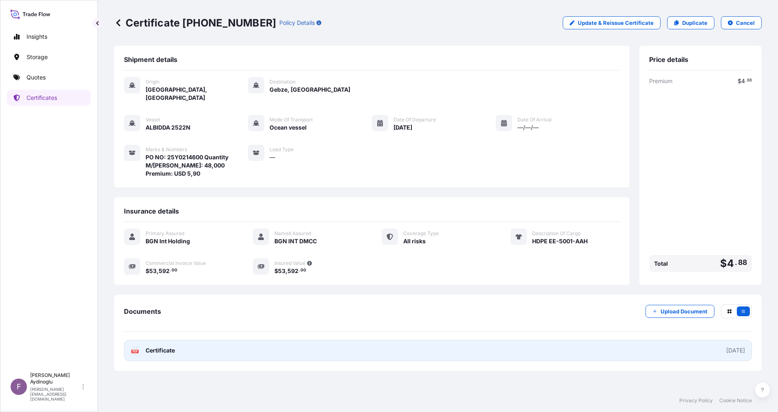
click at [387, 274] on link "PDF Certificate [DATE]" at bounding box center [438, 350] width 628 height 21
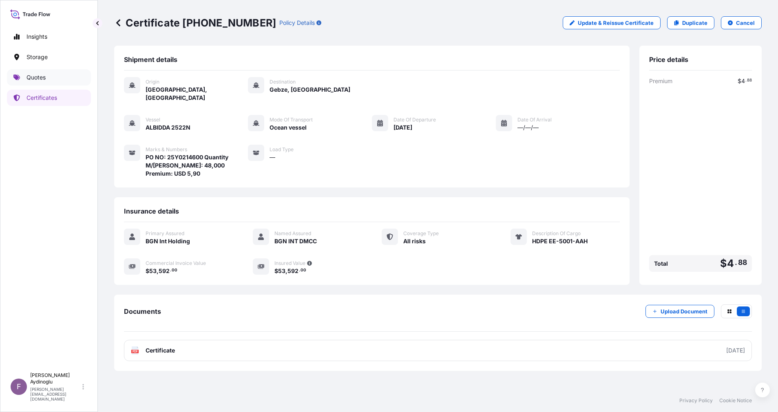
click at [53, 78] on link "Quotes" at bounding box center [49, 77] width 84 height 16
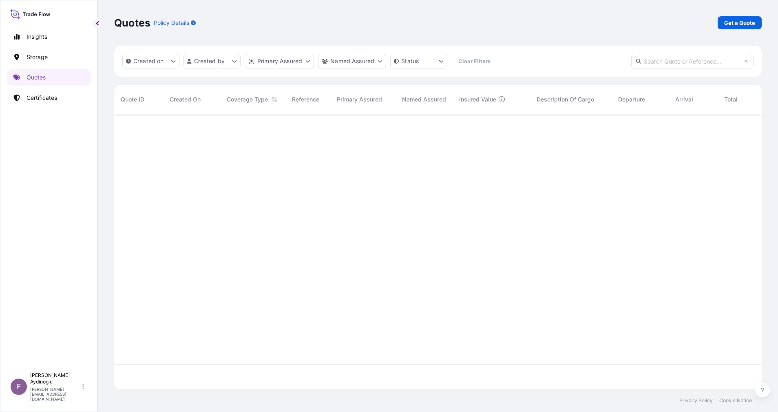
scroll to position [270, 638]
click at [518, 19] on p "Get a Quote" at bounding box center [739, 23] width 31 height 8
select select "Ocean Vessel"
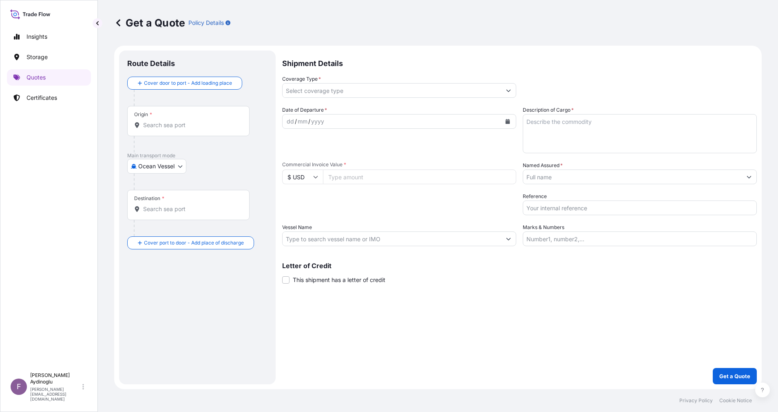
click at [518, 235] on input "Marks & Numbers" at bounding box center [640, 239] width 234 height 15
type input "PO NO: 25Y0214600 Quantity M/[PERSON_NAME]: 48,000 Premium: USD 5,90"
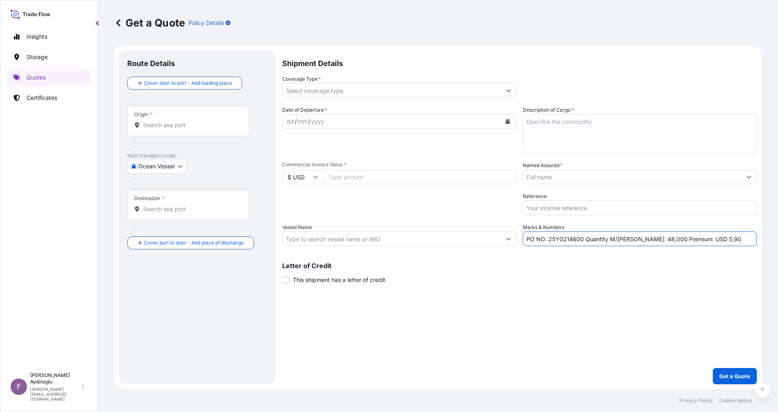
type input "[GEOGRAPHIC_DATA], [GEOGRAPHIC_DATA]"
type input "Gebze, Kocaeli, [GEOGRAPHIC_DATA]"
type input "All risks"
type input "53592"
type input "BGN INT DMCC"
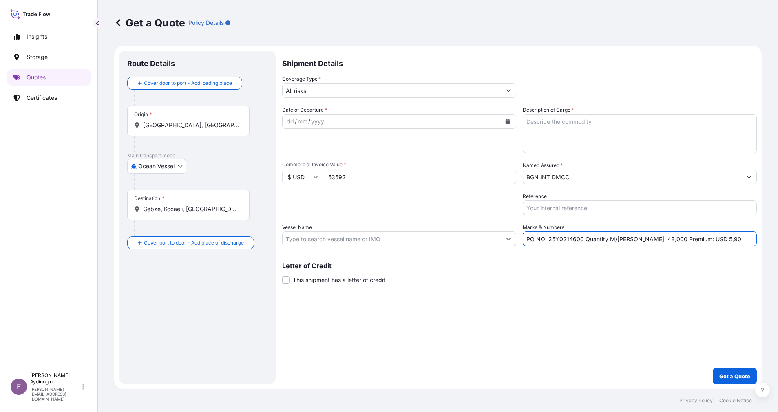
type input "ALBIDDA 2522N"
click at [507, 274] on div "Shipment Details Coverage Type * All risks Date of Departure * dd / mm / yyyy C…" at bounding box center [519, 218] width 475 height 334
drag, startPoint x: 376, startPoint y: 177, endPoint x: 304, endPoint y: 175, distance: 72.6
click at [304, 175] on div "$ USD 53592" at bounding box center [399, 177] width 234 height 15
type input "107184"
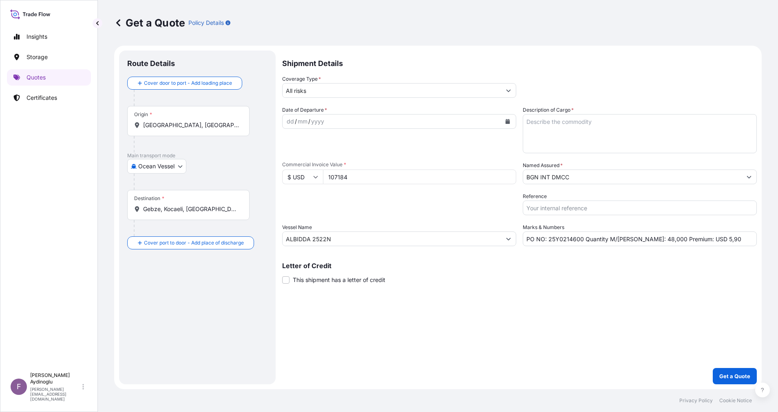
click at [516, 274] on div "Shipment Details Coverage Type * All risks Date of Departure * dd / mm / yyyy C…" at bounding box center [519, 218] width 475 height 334
click at [518, 139] on textarea "Description of Cargo *" at bounding box center [640, 133] width 234 height 39
paste textarea "HDPE EE-5001-AAH"
type textarea "HDPE EE-5001-AAH"
click at [471, 274] on div "Shipment Details Coverage Type * All risks Date of Departure * dd / mm / yyyy C…" at bounding box center [519, 218] width 475 height 334
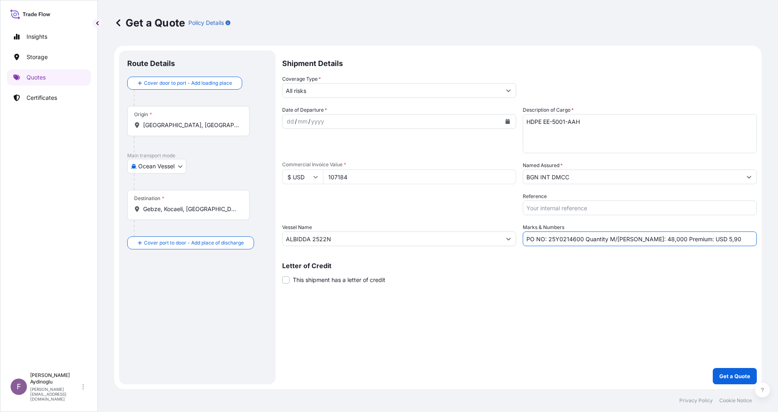
drag, startPoint x: 634, startPoint y: 242, endPoint x: 638, endPoint y: 242, distance: 4.5
click at [518, 242] on input "PO NO: 25Y0214600 Quantity M/[PERSON_NAME]: 48,000 Premium: USD 5,90" at bounding box center [640, 239] width 234 height 15
type input "PO NO: 25Y0214600 Quantity M/[PERSON_NAME]: 96,000 Premium: USD 5,90"
click at [394, 240] on input "ALBIDDA 2522N" at bounding box center [392, 239] width 219 height 15
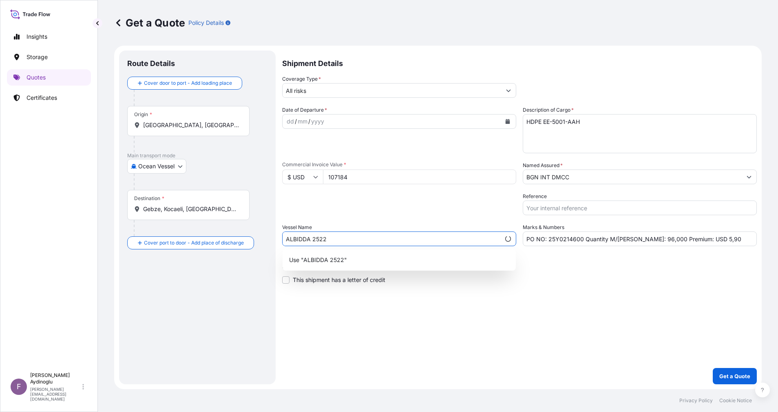
type input "ALBIDDA 2522N"
click at [403, 259] on div "Use "ALBIDDA 2522N"" at bounding box center [399, 260] width 227 height 15
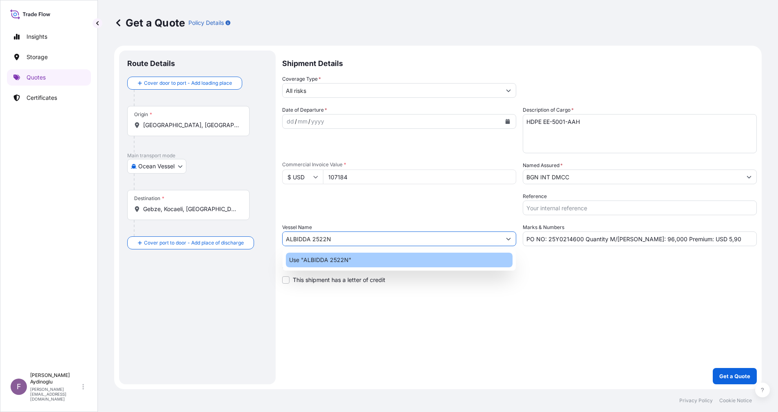
click at [518, 274] on div "Shipment Details Coverage Type * All risks Date of Departure * dd / mm / yyyy C…" at bounding box center [519, 218] width 475 height 334
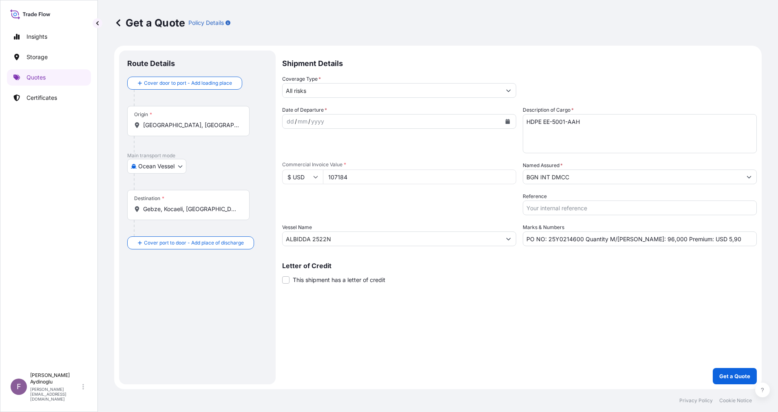
click at [217, 123] on input "[GEOGRAPHIC_DATA], [GEOGRAPHIC_DATA]" at bounding box center [191, 125] width 96 height 8
click at [202, 155] on span "Any port in this location" at bounding box center [216, 158] width 122 height 8
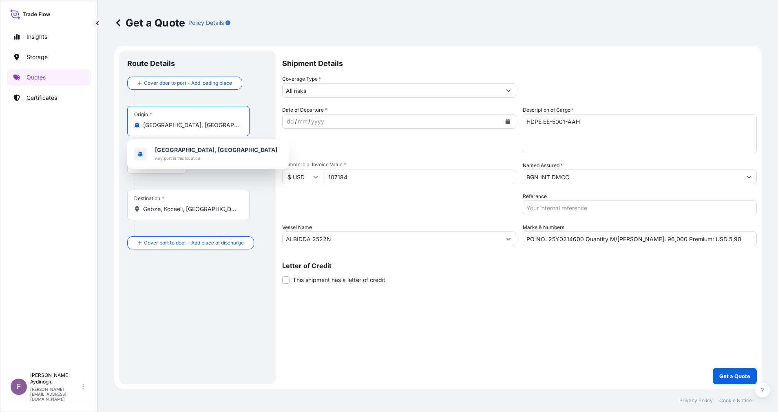
click at [228, 175] on div "Main transport mode Ocean Vessel Ocean Vessel Air Land" at bounding box center [197, 171] width 140 height 38
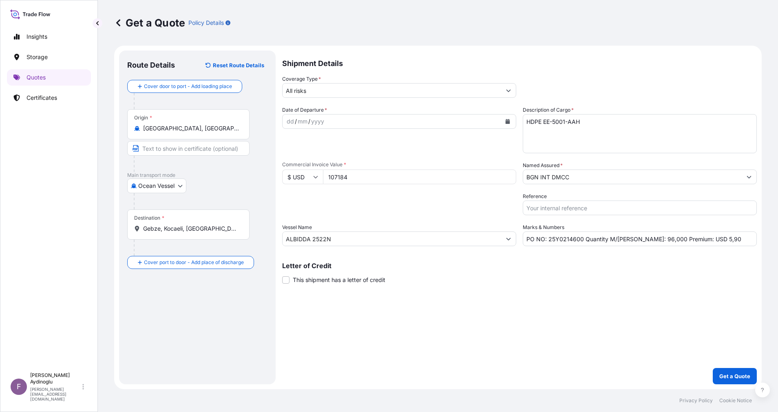
click at [201, 148] on input "Text to appear on certificate" at bounding box center [188, 148] width 122 height 15
type input "[GEOGRAPHIC_DATA] / [GEOGRAPHIC_DATA]"
click at [227, 274] on div "Route Details Reset Route Details Cover door to port - Add loading place Place …" at bounding box center [197, 218] width 140 height 318
drag, startPoint x: 236, startPoint y: 232, endPoint x: 85, endPoint y: 219, distance: 151.4
click at [85, 219] on div "Insights Storage Quotes Certificates F [PERSON_NAME] [EMAIL_ADDRESS][DOMAIN_NAM…" at bounding box center [389, 206] width 778 height 412
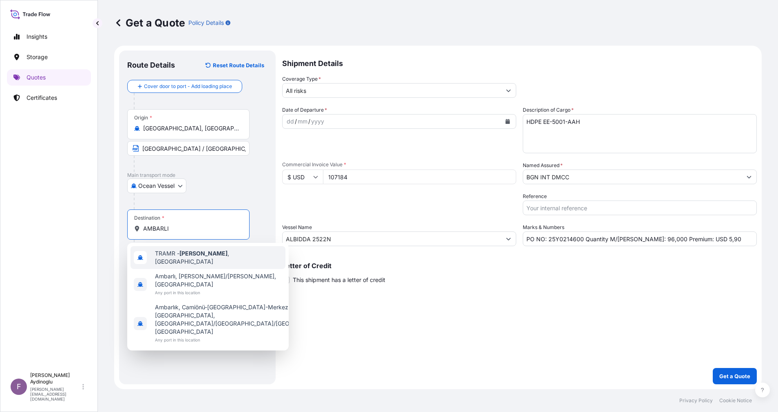
click at [209, 254] on span "TRAMR - [GEOGRAPHIC_DATA] , [GEOGRAPHIC_DATA]" at bounding box center [218, 258] width 127 height 16
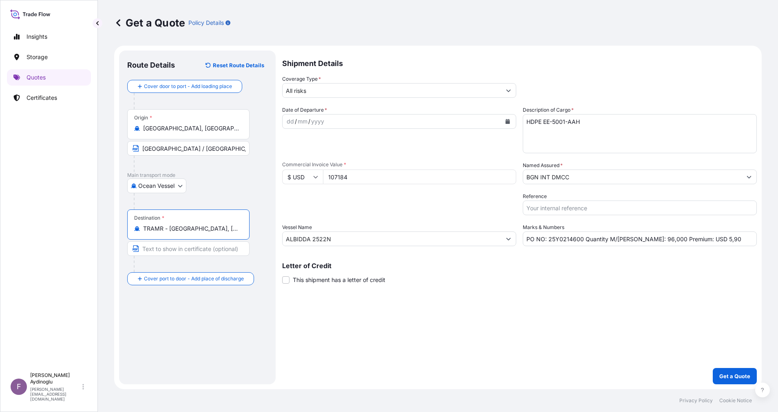
type input "TRAMR - [GEOGRAPHIC_DATA], [GEOGRAPHIC_DATA]"
click at [200, 247] on input "Text to appear on certificate" at bounding box center [188, 248] width 122 height 15
type input "AMBARLI / [GEOGRAPHIC_DATA]"
click at [301, 274] on div "Shipment Details Coverage Type * All risks Date of Departure * dd / mm / yyyy C…" at bounding box center [519, 218] width 475 height 334
click at [289, 120] on div "dd" at bounding box center [290, 122] width 9 height 10
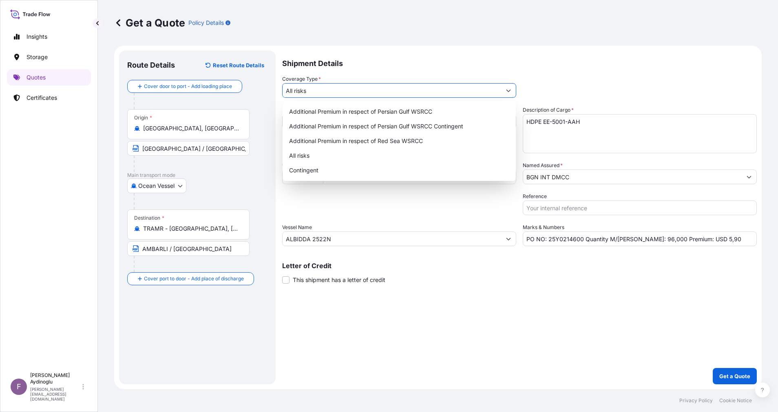
click at [515, 89] on button "Show suggestions" at bounding box center [508, 90] width 15 height 15
click at [437, 152] on div "All risks" at bounding box center [399, 155] width 227 height 15
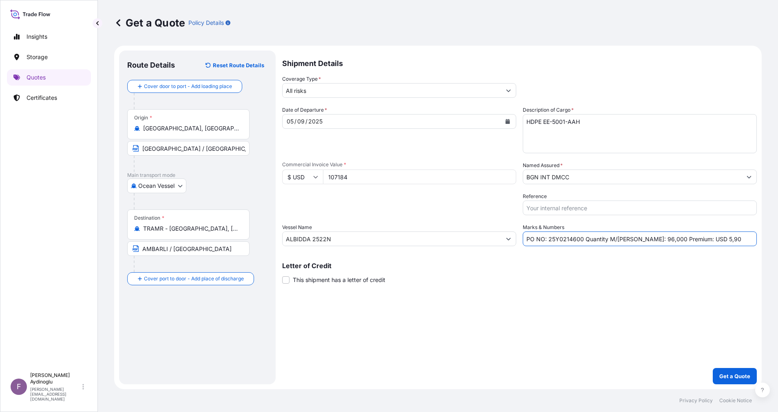
drag, startPoint x: 714, startPoint y: 239, endPoint x: 694, endPoint y: 240, distance: 20.4
click at [518, 240] on input "PO NO: 25Y0214600 Quantity M/[PERSON_NAME]: 96,000 Premium: USD 5,90" at bounding box center [640, 239] width 234 height 15
type input "PO NO: 25Y0214600 Quantity M/[PERSON_NAME]: 96,000 Premium: USD 11,79"
click at [518, 175] on input "BGN INT DMCC" at bounding box center [632, 177] width 219 height 15
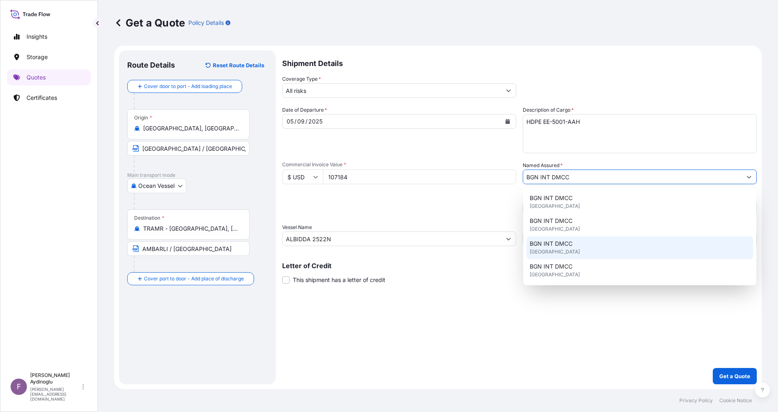
click at [518, 249] on div "BGN INT DMCC [GEOGRAPHIC_DATA]" at bounding box center [639, 247] width 227 height 23
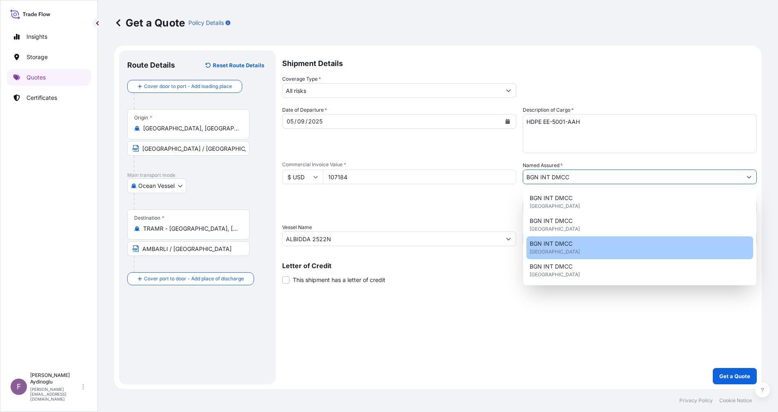
click at [518, 274] on div "Shipment Details Coverage Type * All risks Date of Departure * [DATE] Cargo Cat…" at bounding box center [519, 218] width 475 height 334
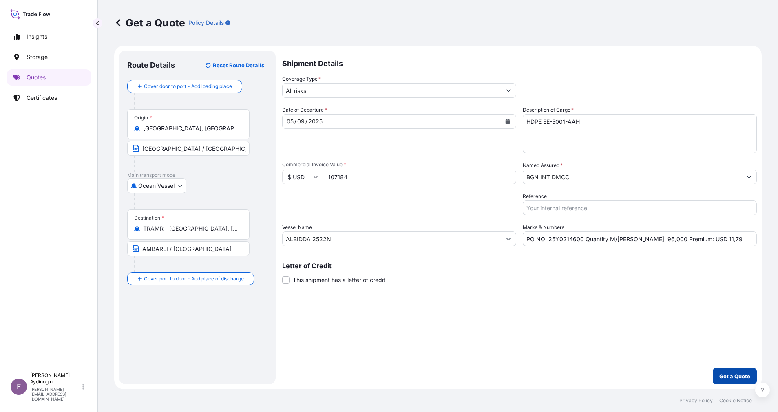
click at [518, 274] on p "Get a Quote" at bounding box center [734, 376] width 31 height 8
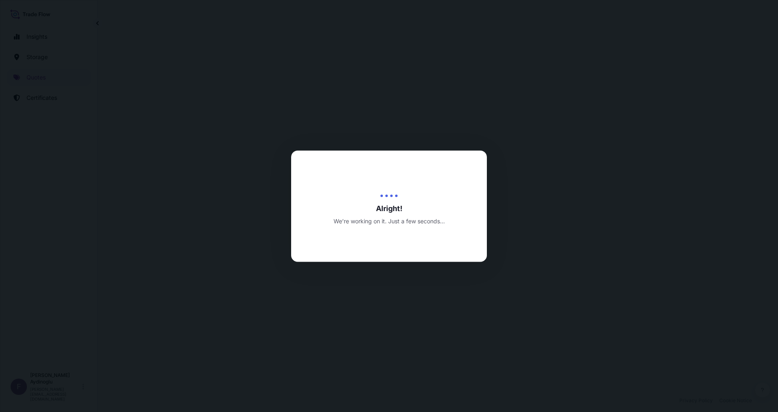
select select "Ocean Vessel"
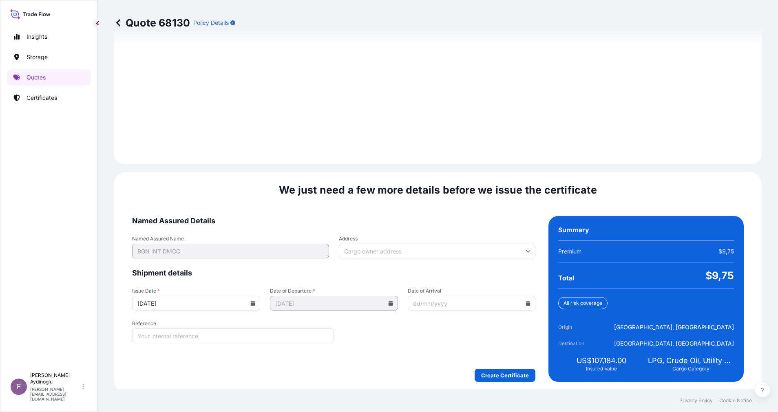
scroll to position [875, 0]
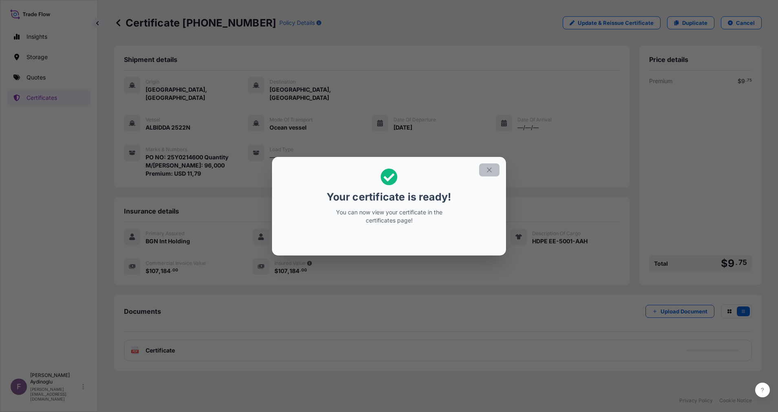
click at [484, 171] on button "button" at bounding box center [489, 170] width 20 height 13
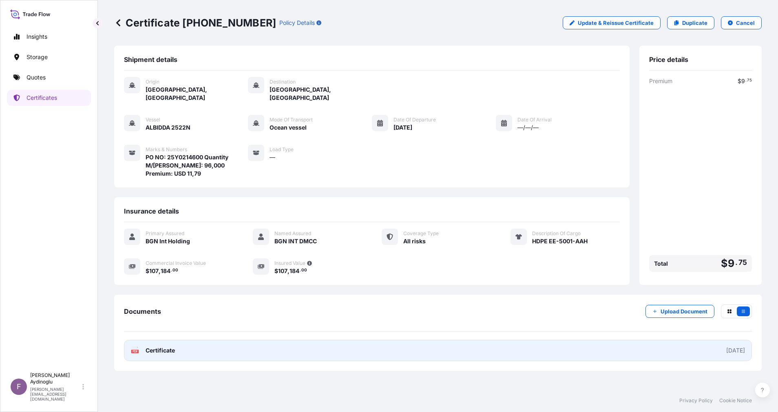
click at [392, 274] on link "PDF Certificate [DATE]" at bounding box center [438, 350] width 628 height 21
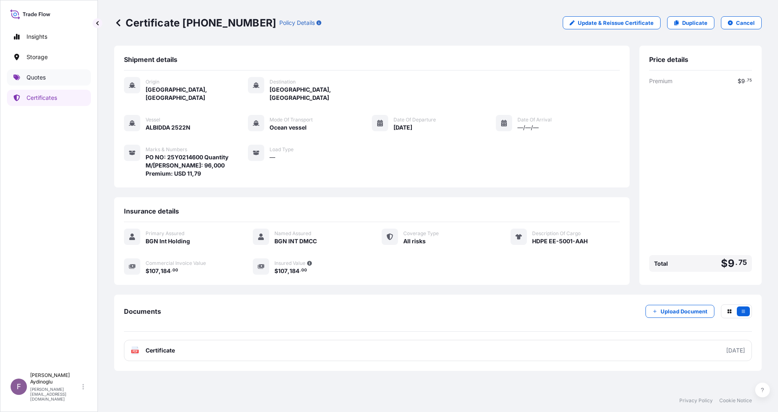
click at [51, 78] on link "Quotes" at bounding box center [49, 77] width 84 height 16
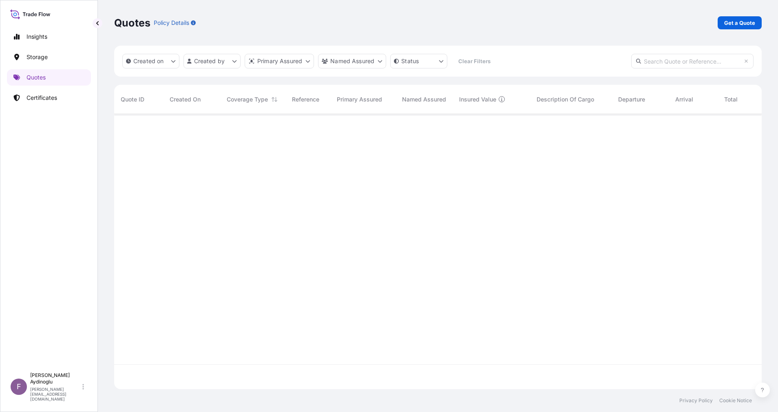
scroll to position [270, 638]
click at [518, 19] on p "Get a Quote" at bounding box center [739, 23] width 31 height 8
select select "Ocean Vessel"
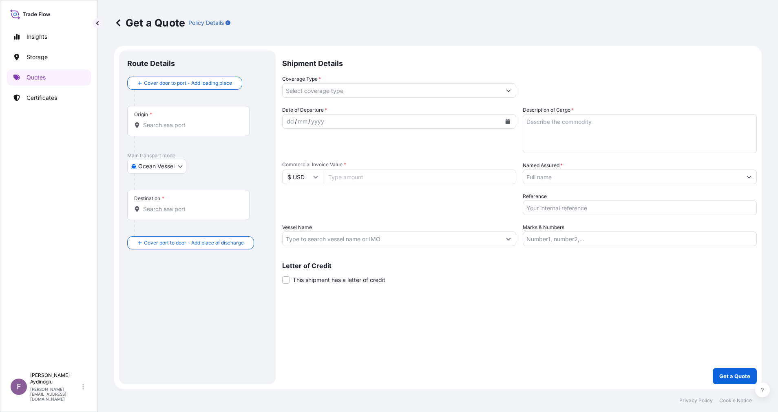
click at [518, 240] on input "Marks & Numbers" at bounding box center [640, 239] width 234 height 15
type input "PO NO: 25Y0214600 Quantity M/[PERSON_NAME]: 96,000 Premium: USD 11,79"
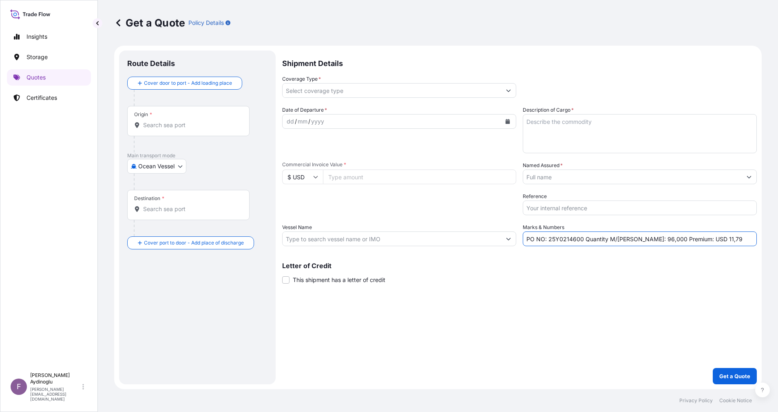
type input "[GEOGRAPHIC_DATA], [GEOGRAPHIC_DATA]"
type input "TRAMR - [GEOGRAPHIC_DATA], [GEOGRAPHIC_DATA]"
type input "All risks"
type input "107184"
type input "BGN INT DMCC"
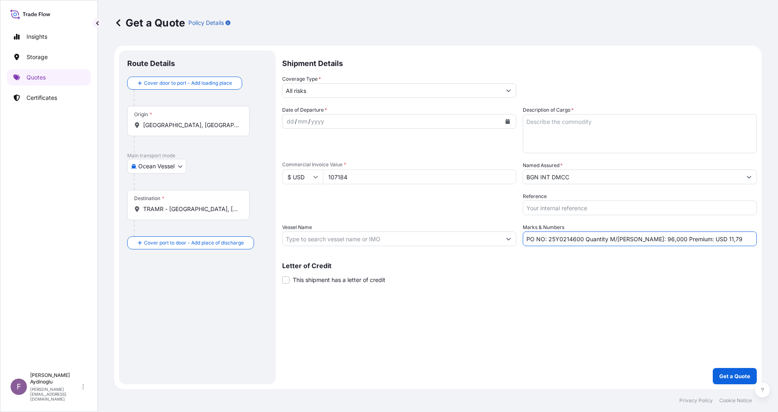
type input "ALBIDDA 2522N"
drag, startPoint x: 547, startPoint y: 239, endPoint x: 553, endPoint y: 239, distance: 6.5
click at [518, 239] on input "PO NO: 25Y0214600 Quantity M/[PERSON_NAME]: 96,000 Premium: USD 11,79" at bounding box center [640, 239] width 234 height 15
drag, startPoint x: 550, startPoint y: 239, endPoint x: 582, endPoint y: 241, distance: 32.3
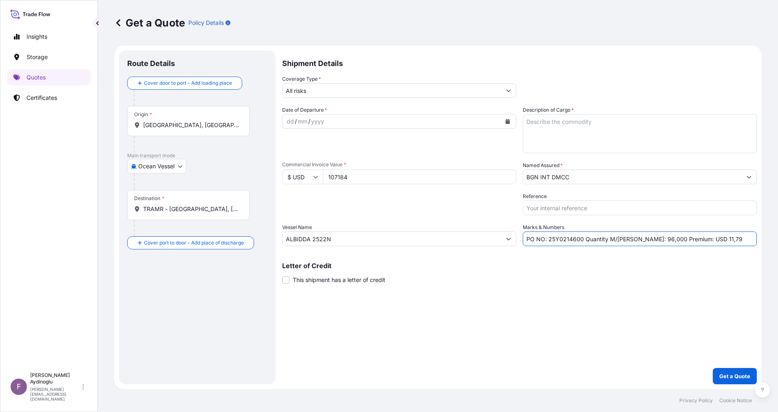
click at [518, 241] on input "PO NO: 25Y0214600 Quantity M/[PERSON_NAME]: 96,000 Premium: USD 11,79" at bounding box center [640, 239] width 234 height 15
paste input "8"
type input "PO NO: 25Y0214800 Quantity M/[PERSON_NAME]: 96,000 Premium: USD 11,79"
drag, startPoint x: 323, startPoint y: 172, endPoint x: 268, endPoint y: 177, distance: 54.5
click at [269, 176] on form "Route Details Cover door to port - Add loading place Place of loading Road / In…" at bounding box center [438, 218] width 648 height 344
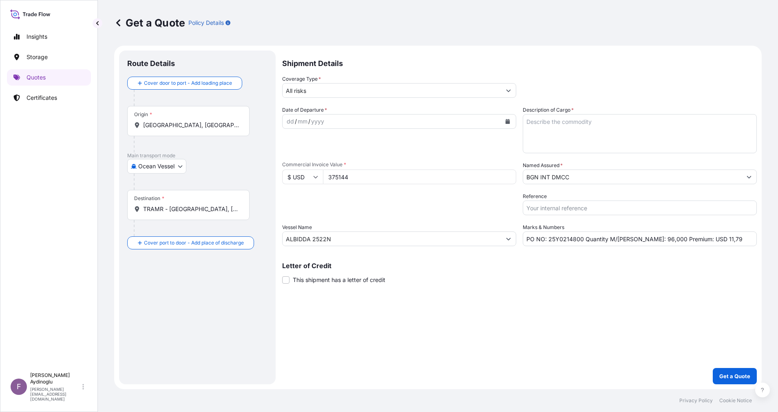
type input "375144"
click at [518, 128] on textarea "Description of Cargo *" at bounding box center [640, 133] width 234 height 39
paste textarea "HDPE EE-4811-AAH"
type textarea "HDPE EE-4811-AAH"
click at [497, 274] on div "Shipment Details Coverage Type * All risks Date of Departure * dd / mm / yyyy C…" at bounding box center [519, 218] width 475 height 334
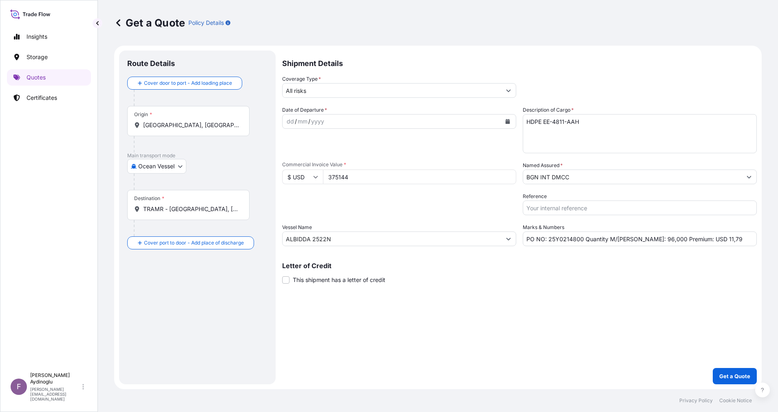
click at [518, 180] on button "Show suggestions" at bounding box center [749, 177] width 15 height 15
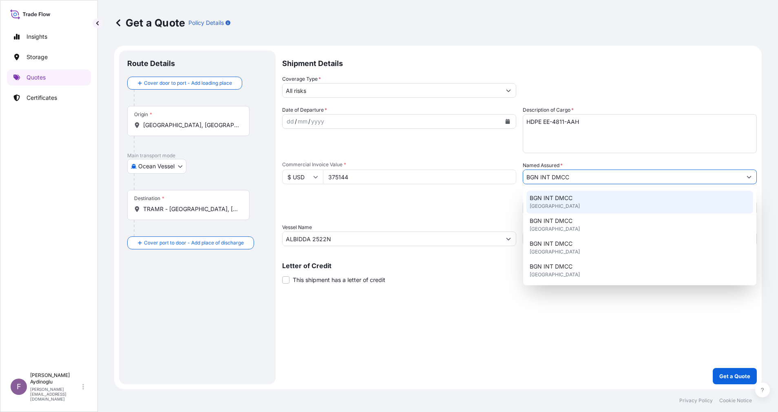
drag, startPoint x: 619, startPoint y: 176, endPoint x: 540, endPoint y: 175, distance: 78.7
click at [518, 175] on input "BGN INT DMCC" at bounding box center [632, 177] width 219 height 15
type input "BGN DM"
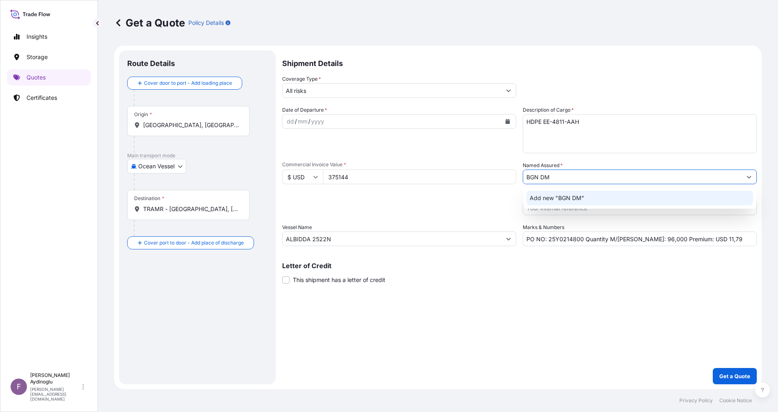
drag, startPoint x: 566, startPoint y: 177, endPoint x: 480, endPoint y: 173, distance: 86.9
click at [480, 173] on div "Date of Departure * dd / mm / yyyy Cargo Category * LPG, Crude Oil, Utility Fue…" at bounding box center [519, 176] width 475 height 140
click at [518, 177] on icon "Show suggestions" at bounding box center [749, 177] width 5 height 5
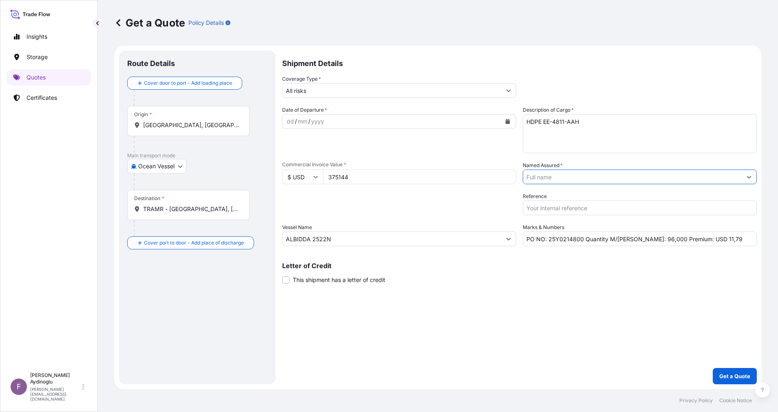
click at [518, 178] on icon "Show suggestions" at bounding box center [749, 177] width 5 height 5
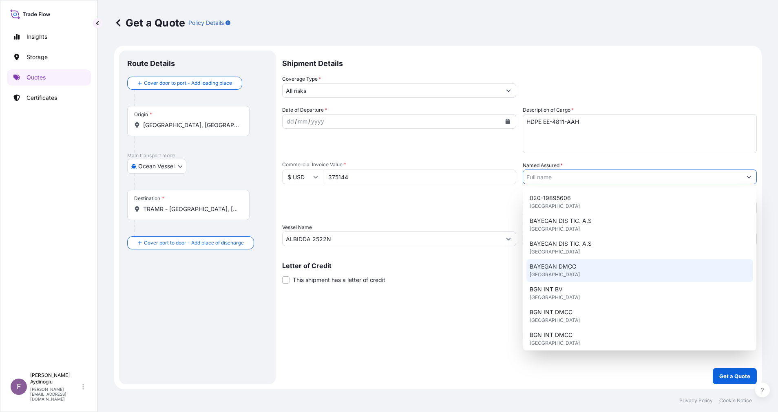
click at [518, 272] on div "BAYEGAN DMCC [GEOGRAPHIC_DATA]" at bounding box center [639, 270] width 227 height 23
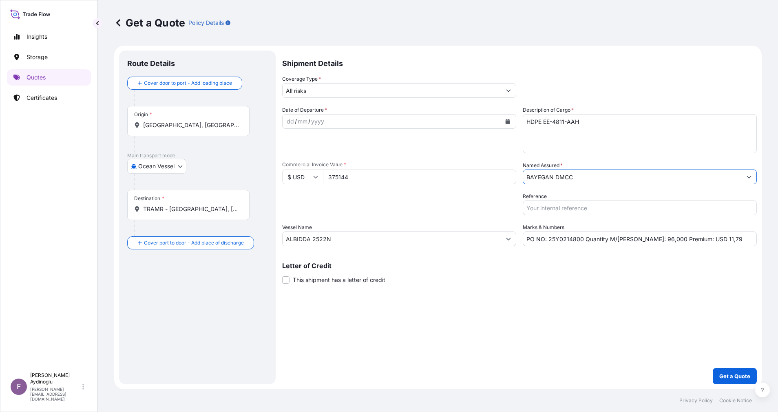
type input "BAYEGAN DMCC"
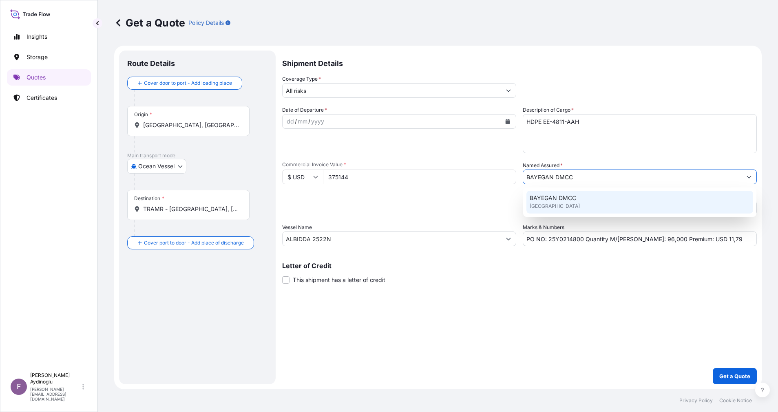
click at [518, 199] on div "BAYEGAN DMCC [GEOGRAPHIC_DATA]" at bounding box center [639, 202] width 227 height 23
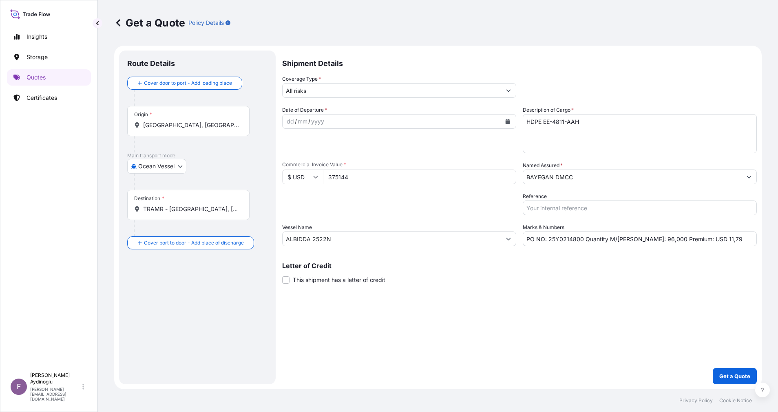
click at [518, 274] on div "Shipment Details Coverage Type * All risks Date of Departure * dd / mm / yyyy C…" at bounding box center [519, 218] width 475 height 334
click at [518, 240] on input "PO NO: 25Y0214800 Quantity M/[PERSON_NAME]: 96,000 Premium: USD 11,79" at bounding box center [640, 239] width 234 height 15
type input "PO NO: 25Y0214800 Quantity M/[PERSON_NAME]: 336,000 Premium: USD 11,79"
click at [390, 243] on input "ALBIDDA 2522N" at bounding box center [392, 239] width 219 height 15
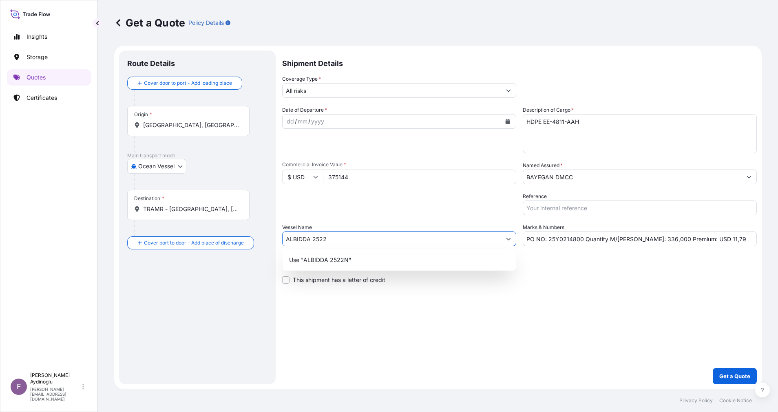
type input "ALBIDDA 2522N"
click at [408, 264] on div "Use "ALBIDDA 2522N"" at bounding box center [399, 260] width 227 height 15
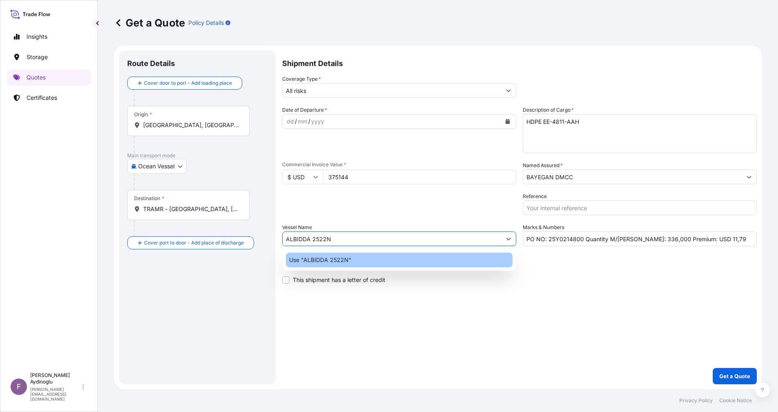
click at [518, 274] on div "Shipment Details Coverage Type * All risks Date of Departure * dd / mm / yyyy C…" at bounding box center [519, 218] width 475 height 334
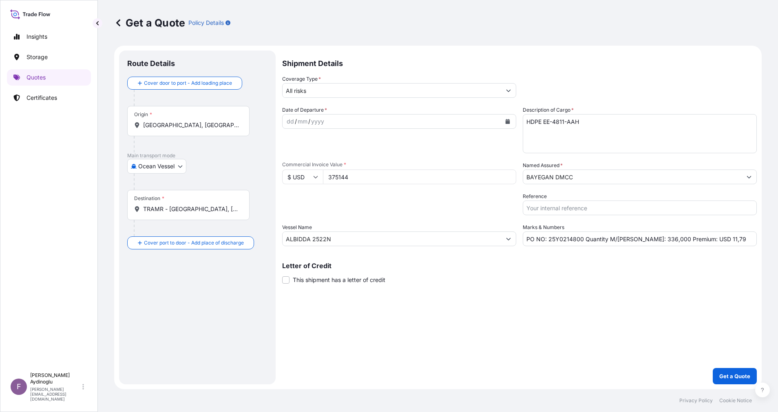
click at [198, 126] on input "[GEOGRAPHIC_DATA], [GEOGRAPHIC_DATA]" at bounding box center [191, 125] width 96 height 8
click at [197, 150] on b "[GEOGRAPHIC_DATA], [GEOGRAPHIC_DATA]" at bounding box center [216, 149] width 122 height 7
click at [214, 175] on div "Main transport mode Ocean Vessel Ocean Vessel Air Land" at bounding box center [197, 171] width 140 height 38
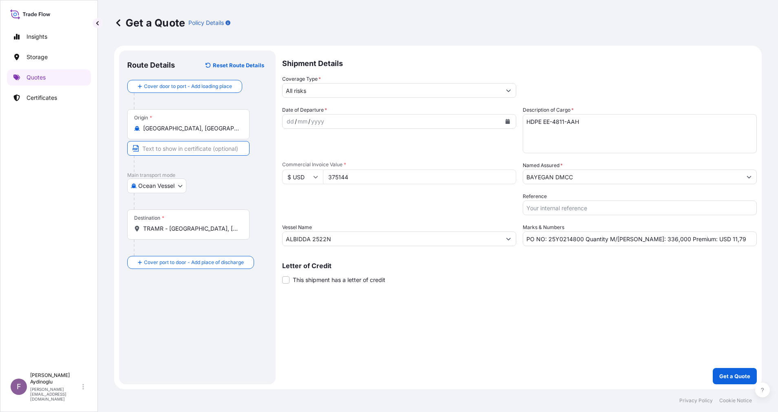
click at [201, 151] on input "Text to appear on certificate" at bounding box center [188, 148] width 122 height 15
type input "[GEOGRAPHIC_DATA] / [GEOGRAPHIC_DATA]"
click at [386, 274] on div "Shipment Details Coverage Type * All risks Date of Departure * dd / mm / yyyy C…" at bounding box center [519, 218] width 475 height 334
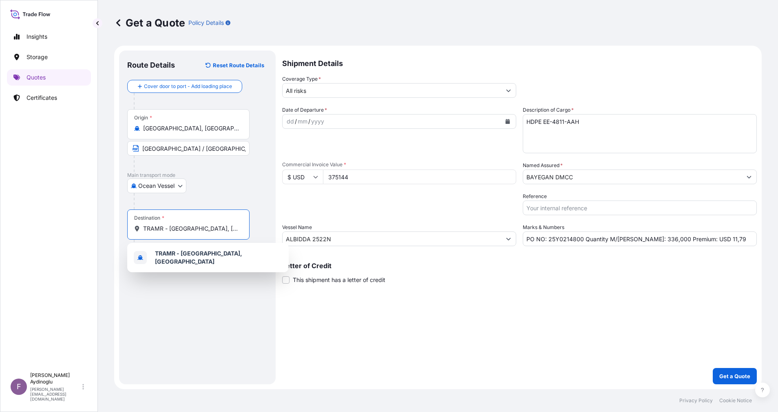
drag, startPoint x: 234, startPoint y: 225, endPoint x: 94, endPoint y: 225, distance: 140.3
click at [100, 224] on div "Get a Quote Policy Details Route Details Reset Route Details Cover door to port…" at bounding box center [438, 194] width 680 height 389
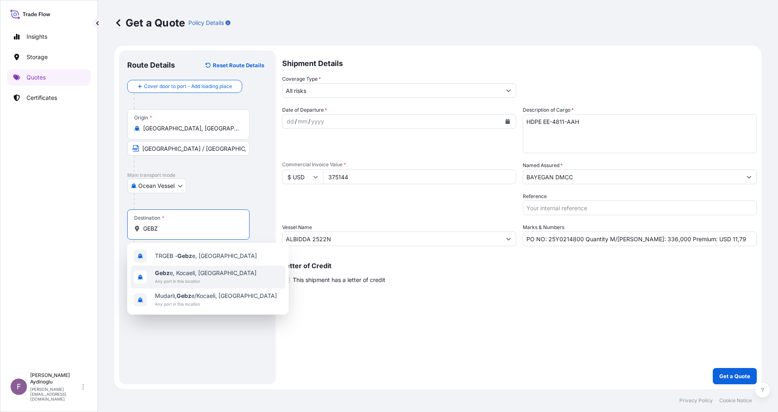
click at [208, 272] on span "Gebz e, Kocaeli, [GEOGRAPHIC_DATA]" at bounding box center [206, 273] width 102 height 8
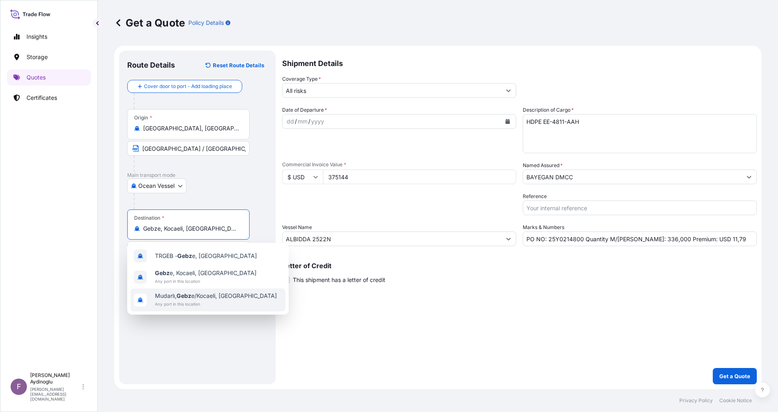
type input "Gebze, Kocaeli, [GEOGRAPHIC_DATA]"
click at [206, 274] on div "Route Details Reset Route Details Cover door to port - Add loading place Place …" at bounding box center [197, 218] width 140 height 318
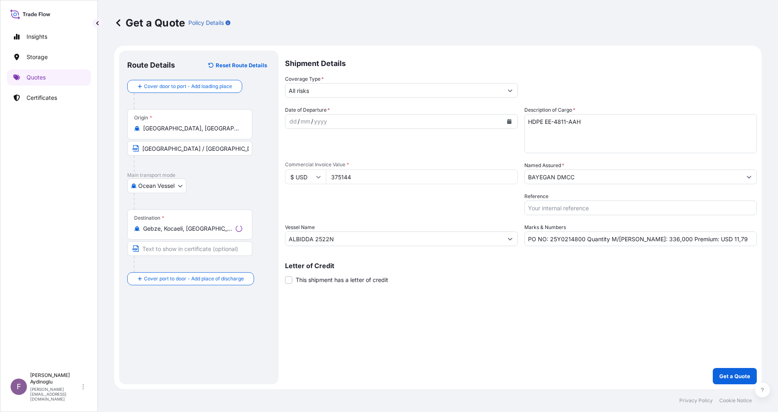
click at [200, 244] on input "Text to appear on certificate" at bounding box center [189, 248] width 125 height 15
type input "GEBZE / [GEOGRAPHIC_DATA]"
click at [249, 274] on div "Route Details Reset Route Details Cover door to port - Add loading place Place …" at bounding box center [197, 218] width 140 height 318
click at [290, 115] on div "dd / mm / yyyy" at bounding box center [392, 121] width 219 height 15
click at [513, 93] on button "Show suggestions" at bounding box center [508, 90] width 15 height 15
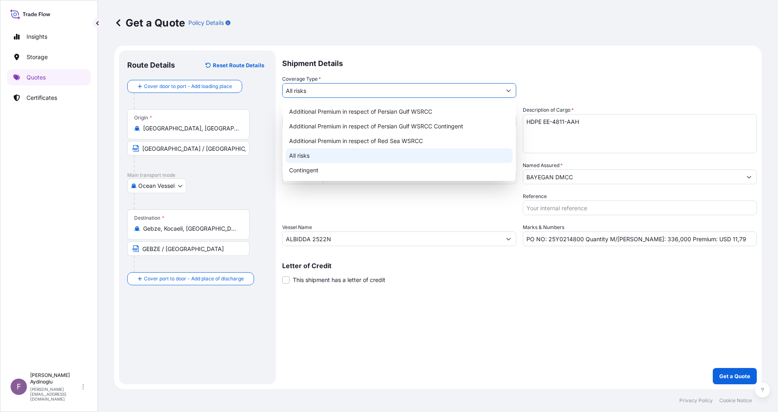
click at [368, 159] on div "All risks" at bounding box center [399, 155] width 227 height 15
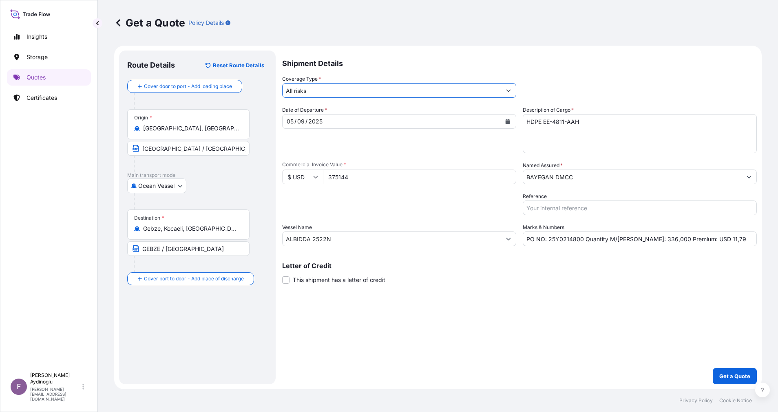
click at [518, 274] on div "Shipment Details Coverage Type * All risks Date of Departure * [DATE] Cargo Cat…" at bounding box center [519, 218] width 475 height 334
drag, startPoint x: 715, startPoint y: 240, endPoint x: 698, endPoint y: 240, distance: 17.1
click at [518, 240] on input "PO NO: 25Y0214800 Quantity M/[PERSON_NAME]: 336,000 Premium: USD 11,79" at bounding box center [640, 239] width 234 height 15
type input "PO NO: 25Y0214800 Quantity M/[PERSON_NAME]: 336,000 Premium: USD 41,27"
click at [518, 274] on div "Shipment Details Coverage Type * All risks Date of Departure * [DATE] Cargo Cat…" at bounding box center [519, 218] width 475 height 334
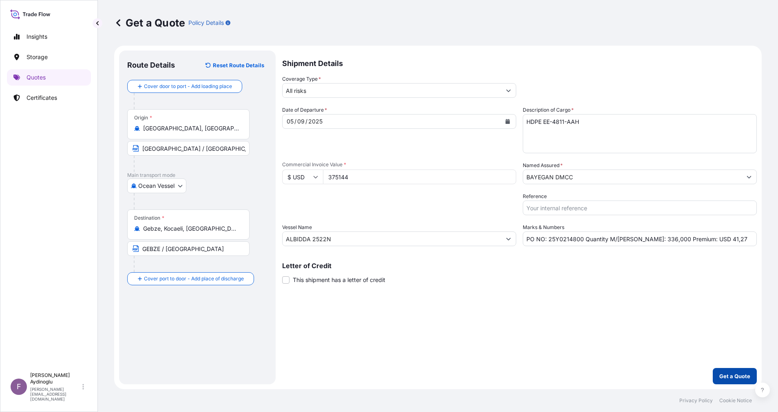
click at [518, 274] on p "Get a Quote" at bounding box center [734, 376] width 31 height 8
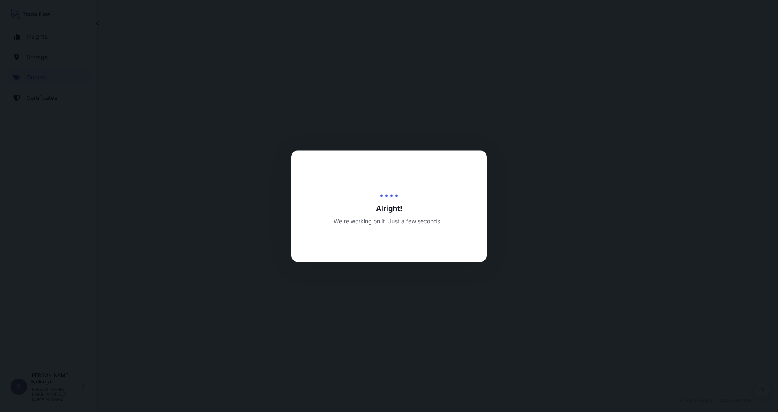
select select "Ocean Vessel"
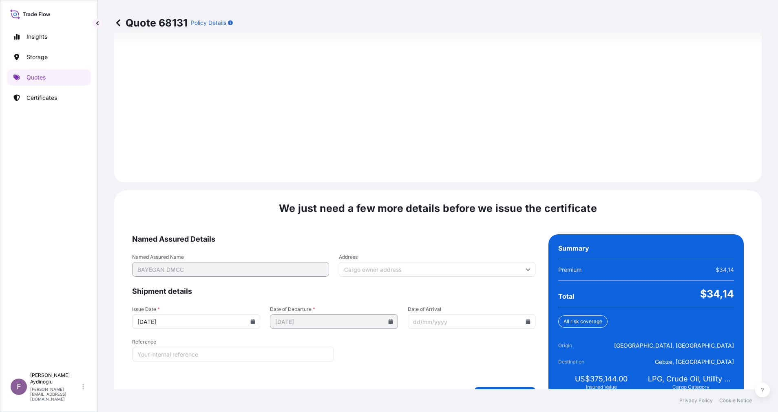
scroll to position [875, 0]
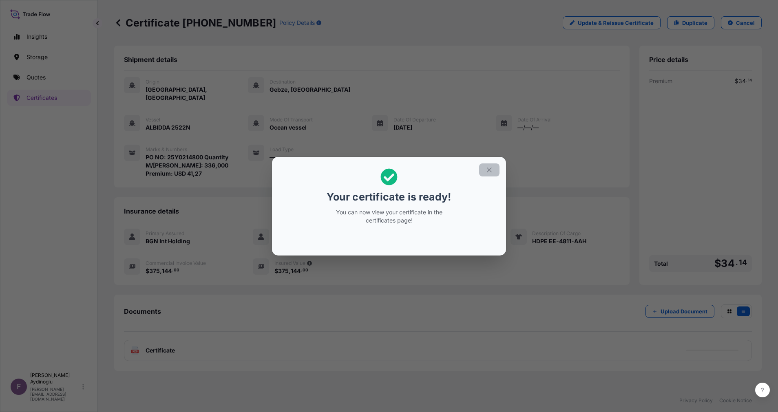
click at [496, 171] on button "button" at bounding box center [489, 170] width 20 height 13
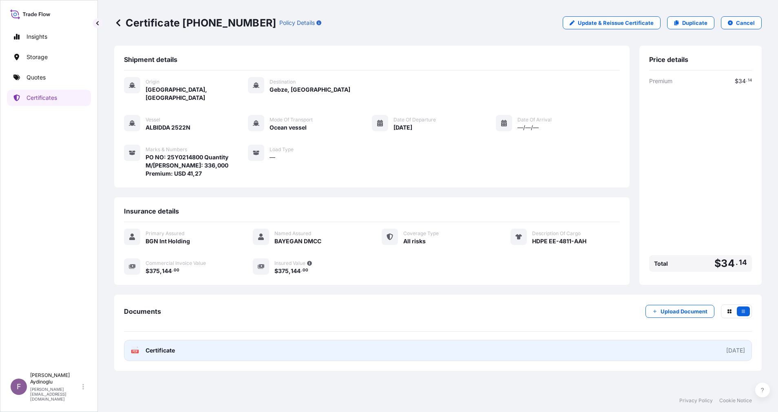
click at [417, 274] on link "PDF Certificate [DATE]" at bounding box center [438, 350] width 628 height 21
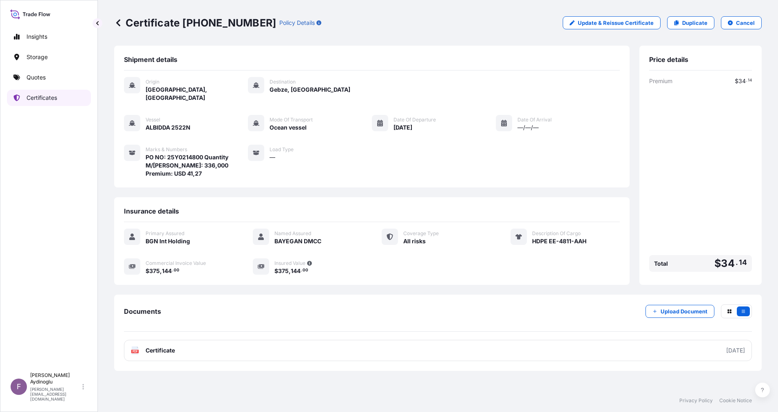
click at [53, 83] on link "Quotes" at bounding box center [49, 77] width 84 height 16
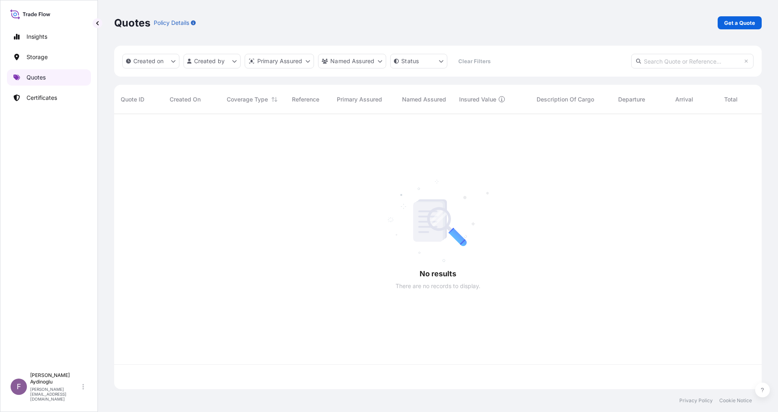
scroll to position [270, 638]
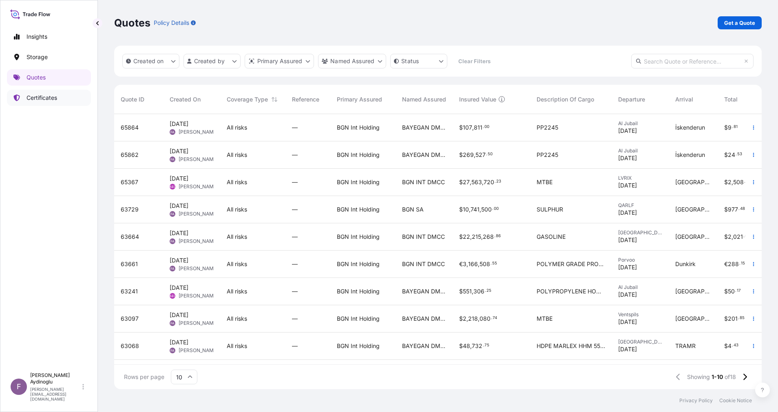
click at [53, 96] on p "Certificates" at bounding box center [42, 98] width 31 height 8
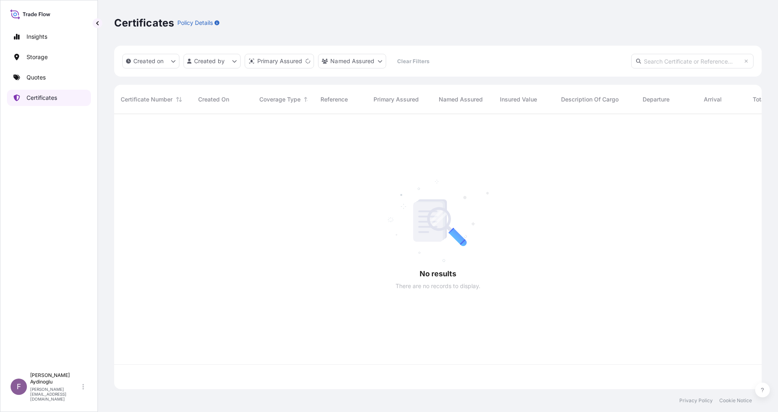
scroll to position [270, 638]
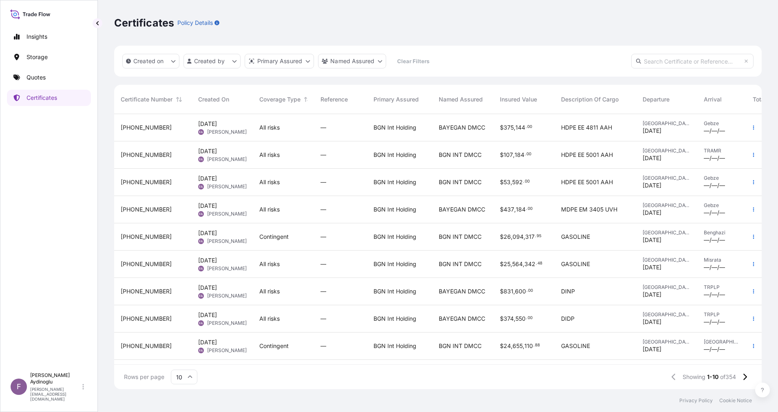
click at [355, 151] on div "—" at bounding box center [340, 155] width 40 height 8
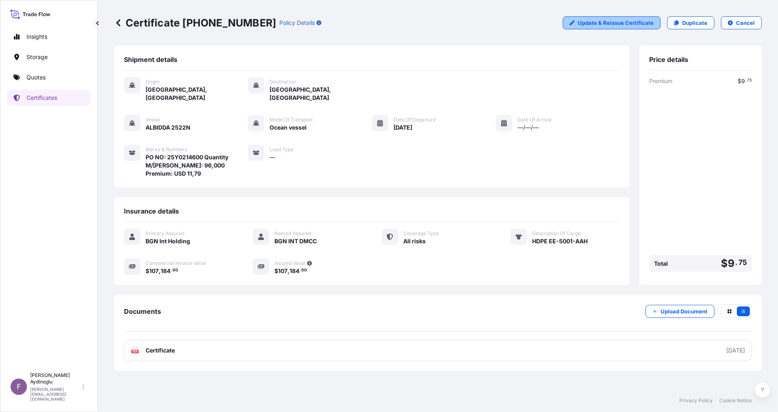
click at [518, 21] on p "Update & Reissue Certificate" at bounding box center [616, 23] width 76 height 8
select select "Ocean Vessel"
select select "32026"
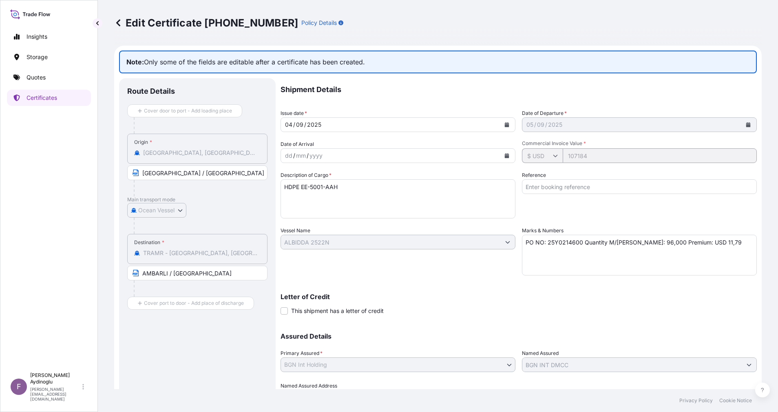
click at [118, 22] on icon at bounding box center [118, 22] width 4 height 7
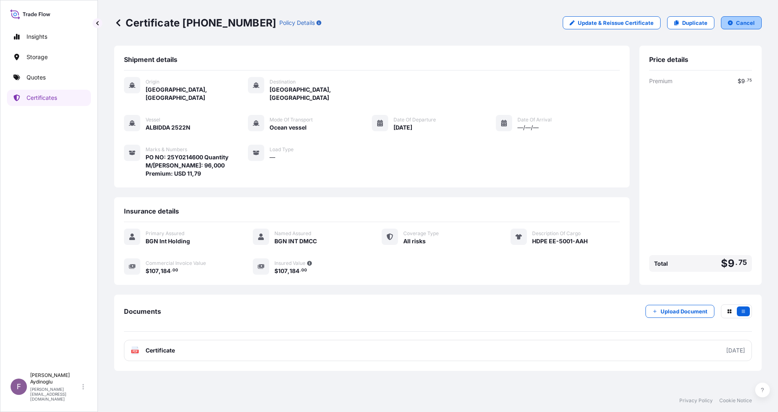
click at [518, 25] on button "Cancel" at bounding box center [741, 22] width 41 height 13
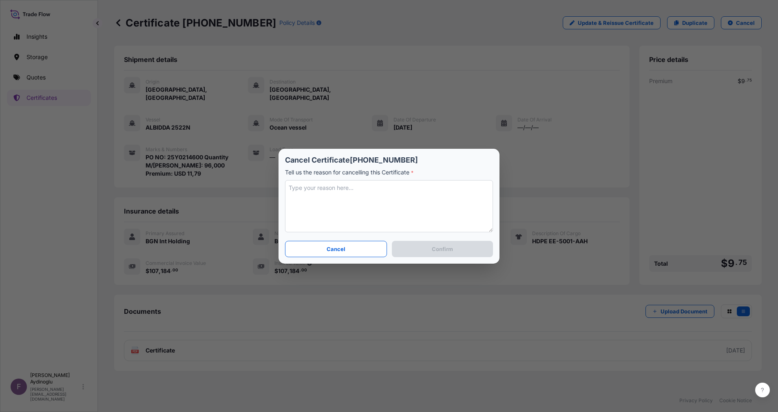
click at [353, 198] on textarea at bounding box center [389, 206] width 208 height 52
click at [348, 252] on button "Cancel" at bounding box center [336, 249] width 102 height 16
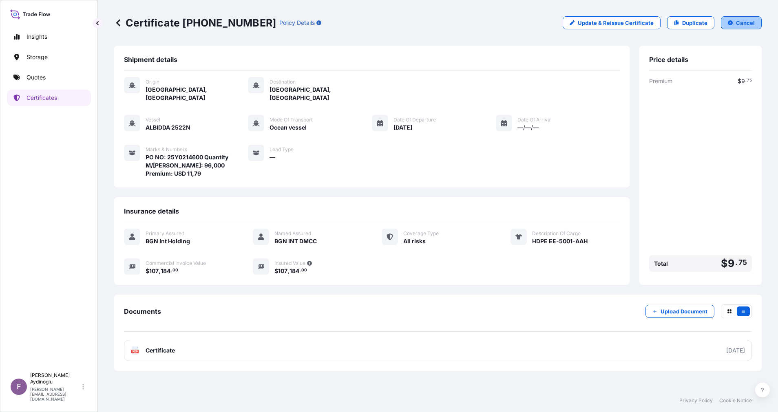
click at [518, 25] on icon "button" at bounding box center [730, 22] width 5 height 5
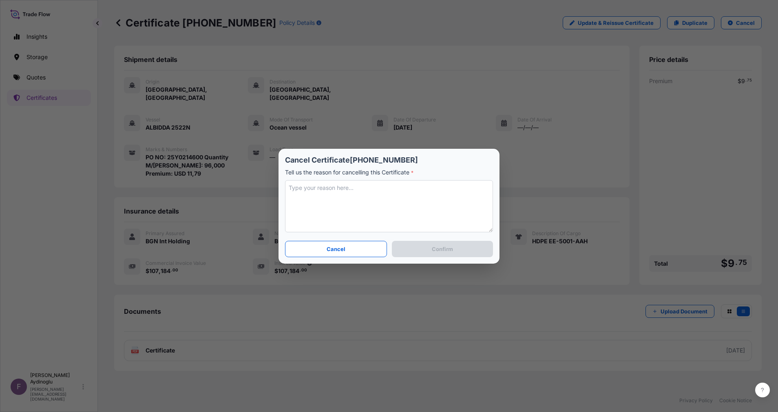
click at [365, 199] on textarea at bounding box center [389, 206] width 208 height 52
type textarea "WRONG ASSURED NAME"
click at [451, 250] on p "Confirm" at bounding box center [442, 249] width 21 height 8
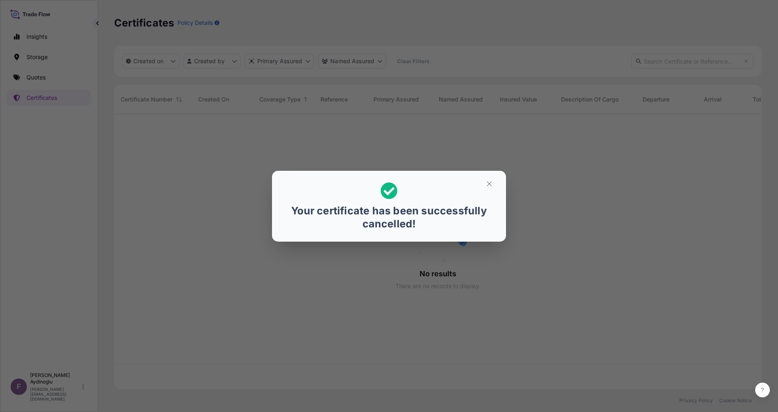
scroll to position [270, 638]
click at [488, 183] on icon "button" at bounding box center [489, 183] width 7 height 7
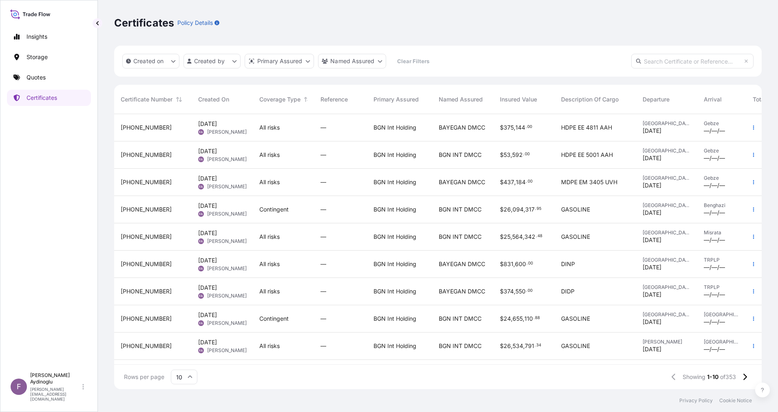
click at [182, 153] on div "[PHONE_NUMBER]" at bounding box center [153, 155] width 64 height 8
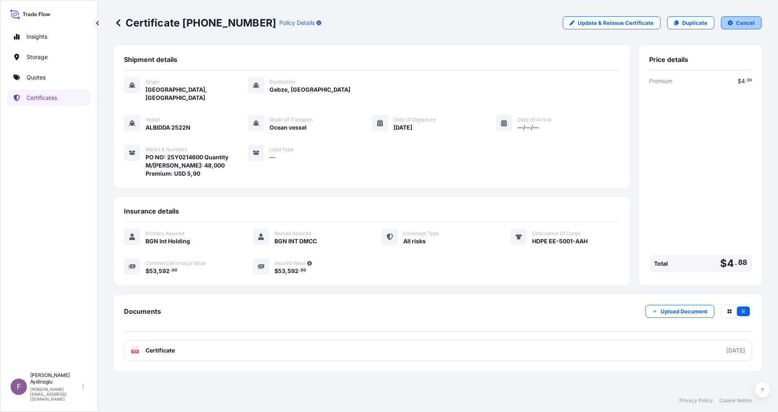
click at [518, 24] on p "Cancel" at bounding box center [745, 23] width 19 height 8
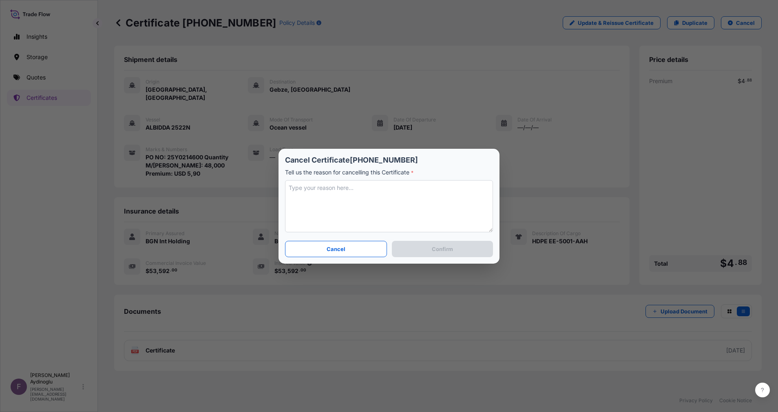
click at [356, 207] on textarea at bounding box center [389, 206] width 208 height 52
type textarea "WRONG ASSURED NAME"
click at [453, 250] on button "Confirm" at bounding box center [442, 249] width 101 height 16
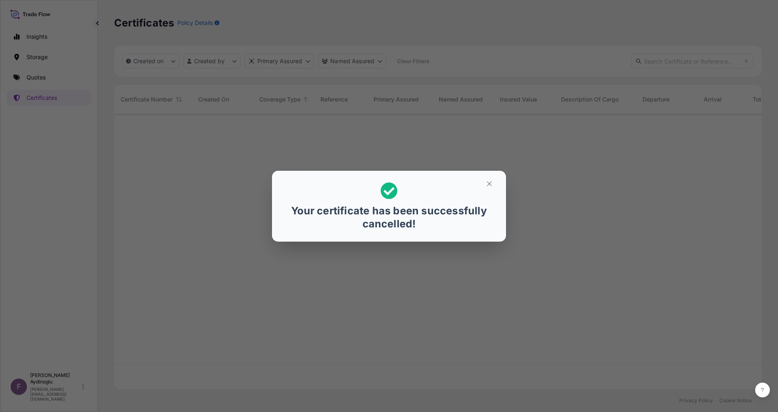
scroll to position [270, 638]
click at [487, 186] on icon "button" at bounding box center [489, 183] width 4 height 4
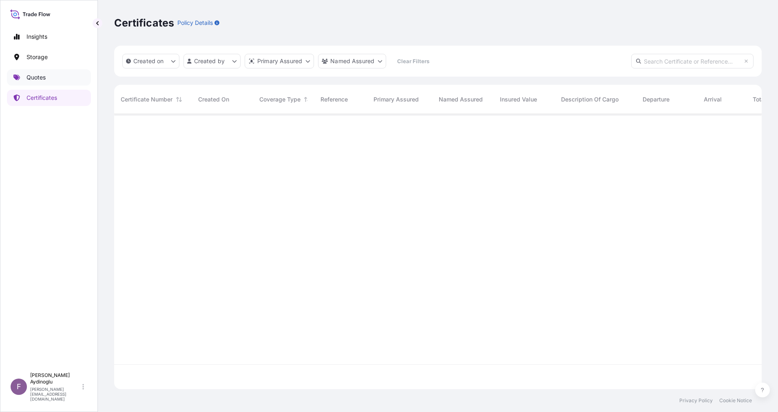
click at [54, 74] on link "Quotes" at bounding box center [49, 77] width 84 height 16
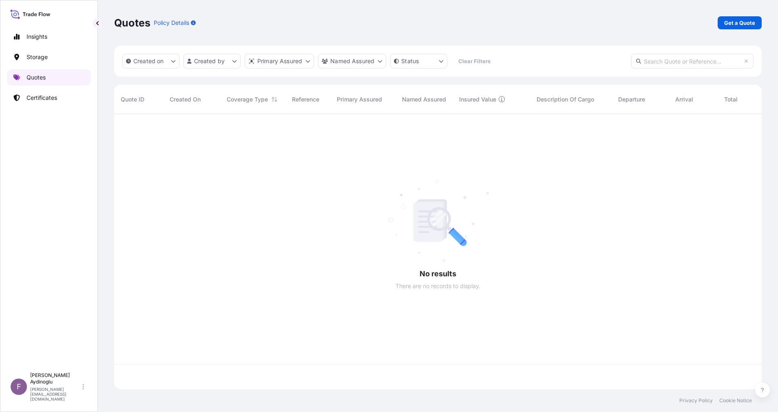
scroll to position [270, 638]
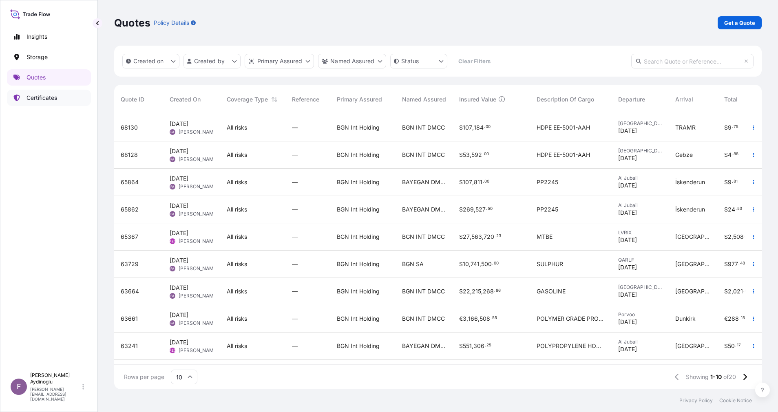
click at [42, 92] on link "Certificates" at bounding box center [49, 98] width 84 height 16
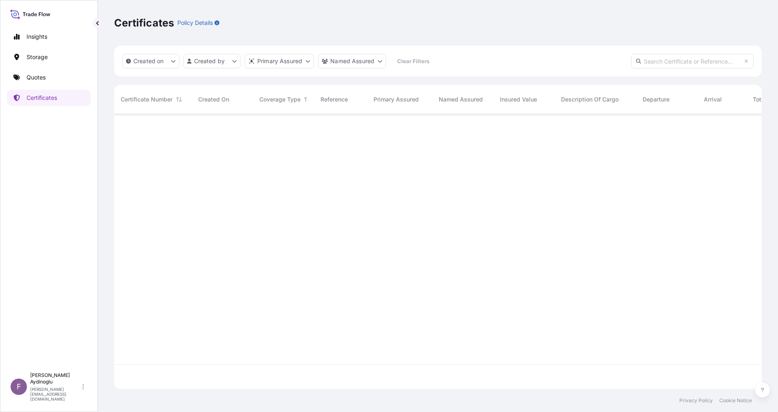
scroll to position [270, 638]
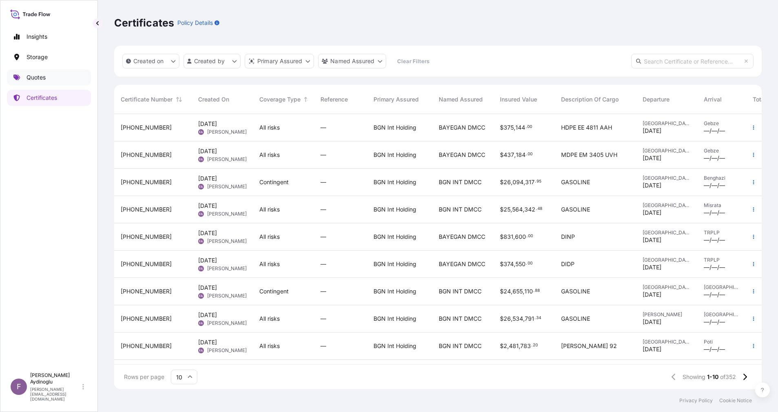
click at [57, 78] on link "Quotes" at bounding box center [49, 77] width 84 height 16
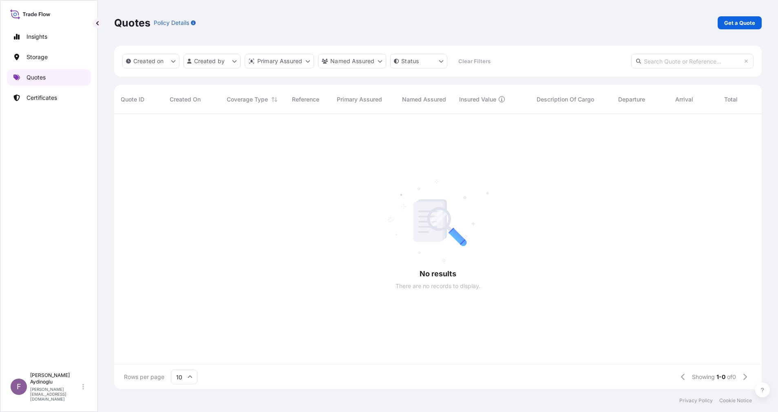
scroll to position [270, 638]
click at [518, 25] on p "Get a Quote" at bounding box center [739, 23] width 31 height 8
select select "Ocean Vessel"
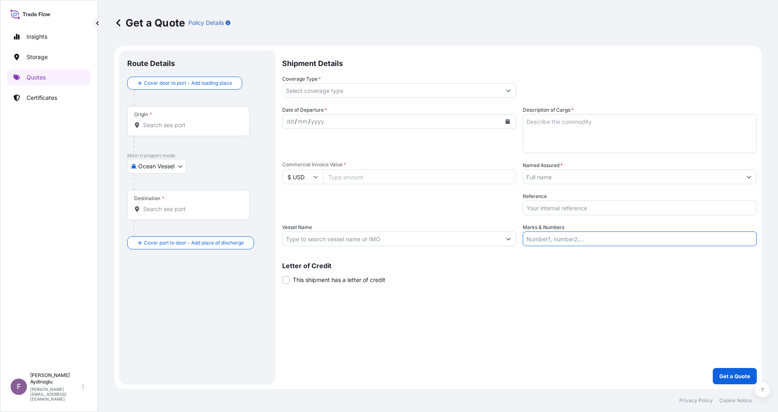
click at [518, 241] on input "Marks & Numbers" at bounding box center [640, 239] width 234 height 15
type input "PO NO: 25Y0214800 Quantity M/[PERSON_NAME]: 336,000 Premium: USD 41,27"
type input "[GEOGRAPHIC_DATA], [GEOGRAPHIC_DATA]"
type input "Gebze, Kocaeli, [GEOGRAPHIC_DATA]"
type input "All risks"
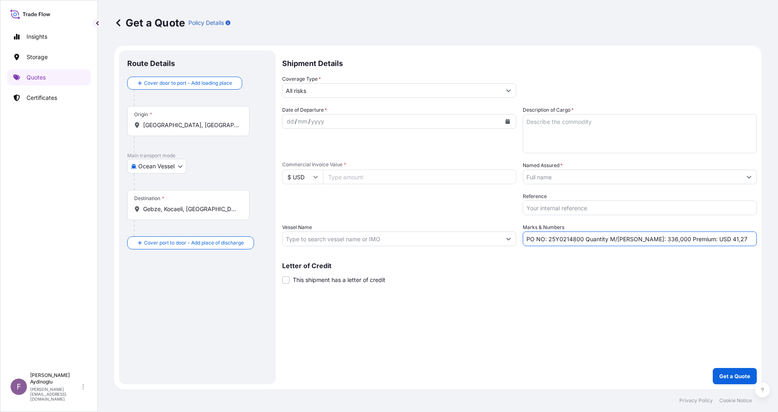
type input "375144"
type input "BAYEGAN DMCC"
type input "ALBIDDA 2522N"
drag, startPoint x: 548, startPoint y: 239, endPoint x: 581, endPoint y: 240, distance: 33.9
click at [518, 240] on input "PO NO: 25Y0214800 Quantity M/[PERSON_NAME]: 336,000 Premium: USD 41,27" at bounding box center [640, 239] width 234 height 15
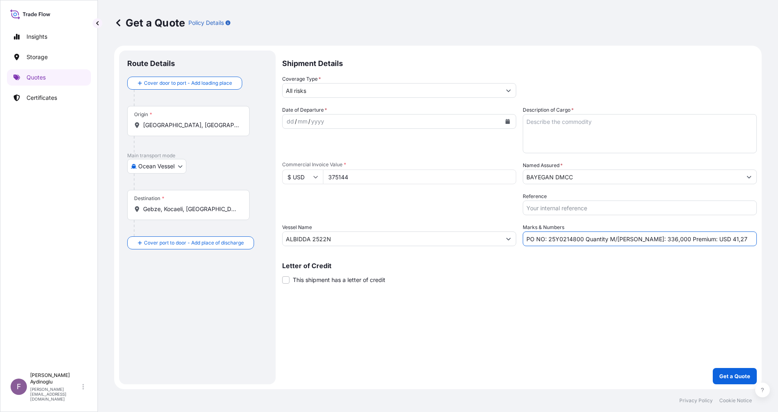
paste input "6"
type input "PO NO: 25Y0214600 Quantity M/[PERSON_NAME]: 336,000 Premium: USD 41,27"
click at [518, 182] on button "Show suggestions" at bounding box center [749, 177] width 15 height 15
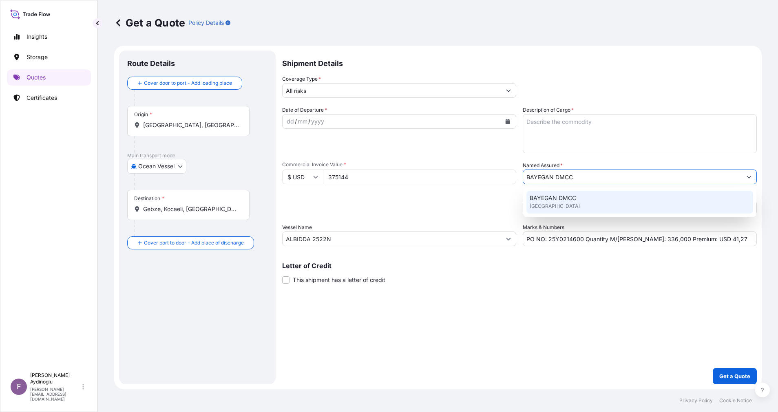
click at [518, 204] on div "BAYEGAN DMCC [GEOGRAPHIC_DATA]" at bounding box center [639, 202] width 227 height 23
click at [518, 274] on div "Shipment Details Coverage Type * All risks Date of Departure * dd / mm / yyyy C…" at bounding box center [519, 218] width 475 height 334
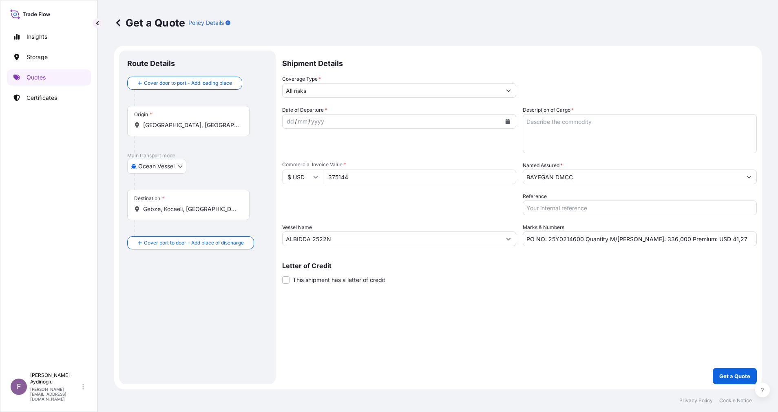
drag, startPoint x: 370, startPoint y: 170, endPoint x: 306, endPoint y: 176, distance: 64.7
click at [306, 175] on div "$ USD 375144" at bounding box center [399, 177] width 234 height 15
type input "53592"
click at [462, 274] on div "Shipment Details Coverage Type * All risks Date of Departure * dd / mm / yyyy C…" at bounding box center [519, 218] width 475 height 334
click at [518, 130] on textarea "Description of Cargo *" at bounding box center [640, 133] width 234 height 39
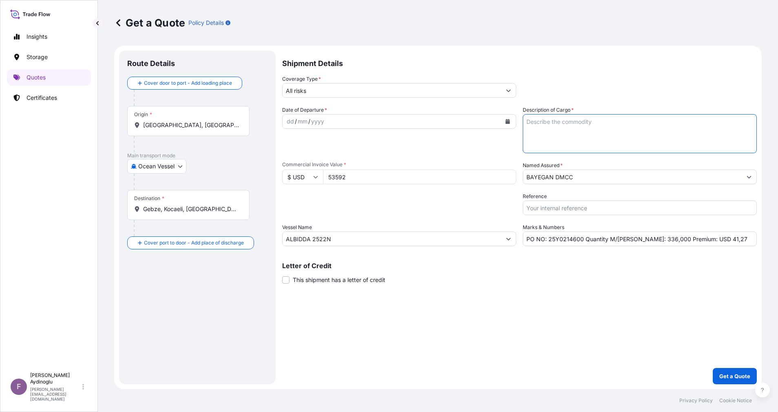
paste textarea "HDPE EE-5001-AAH"
type textarea "HDPE EE-5001-AAH"
click at [518, 274] on div "Shipment Details Coverage Type * All risks Date of Departure * dd / mm / yyyy C…" at bounding box center [519, 218] width 475 height 334
drag, startPoint x: 636, startPoint y: 241, endPoint x: 642, endPoint y: 241, distance: 6.5
click at [518, 241] on input "PO NO: 25Y0214600 Quantity M/[PERSON_NAME]: 336,000 Premium: USD 41,27" at bounding box center [640, 239] width 234 height 15
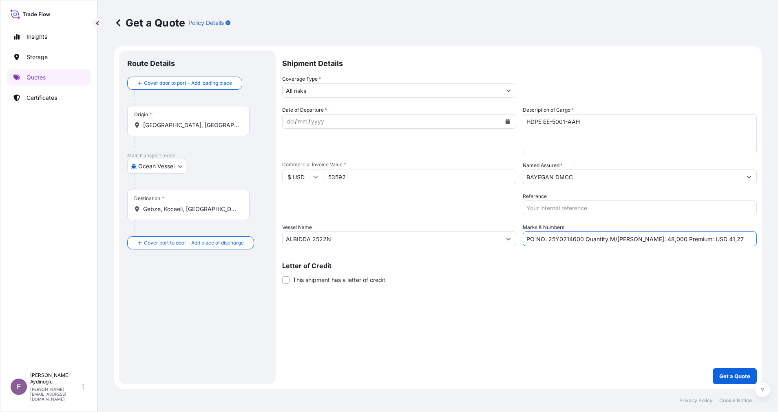
type input "PO NO: 25Y0214600 Quantity M/[PERSON_NAME]: 48,000 Premium: USD 41,27"
click at [382, 245] on input "ALBIDDA 2522N" at bounding box center [392, 239] width 219 height 15
type input "ALBIDDA 2522N"
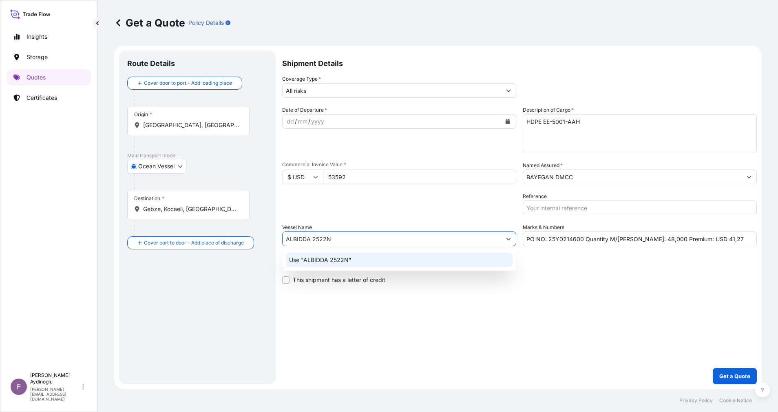
click at [402, 259] on div "Use "ALBIDDA 2522N"" at bounding box center [399, 260] width 227 height 15
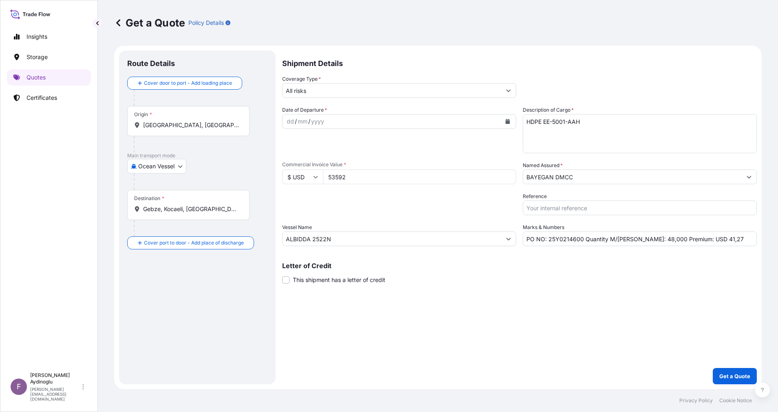
click at [518, 274] on div "Letter of Credit This shipment has a letter of credit Letter of credit * Letter…" at bounding box center [519, 274] width 475 height 22
click at [209, 131] on div "Origin * [GEOGRAPHIC_DATA], [GEOGRAPHIC_DATA]" at bounding box center [188, 121] width 122 height 30
click at [209, 129] on input "[GEOGRAPHIC_DATA], [GEOGRAPHIC_DATA]" at bounding box center [191, 125] width 96 height 8
click at [197, 157] on span "Any port in this location" at bounding box center [216, 158] width 122 height 8
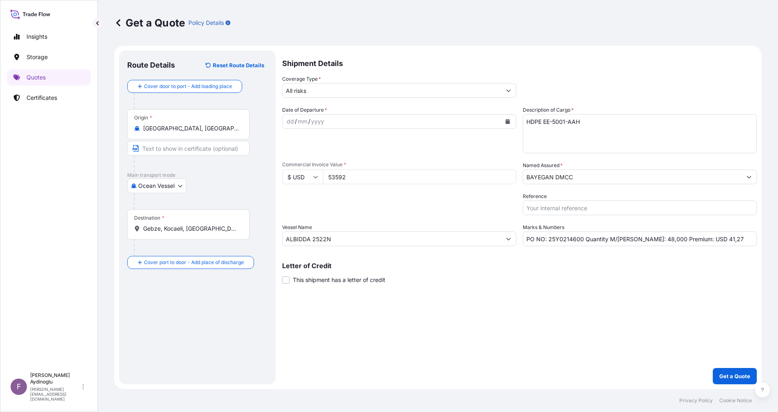
click at [223, 173] on div "Main transport mode Ocean Vessel Ocean Vessel Air Land" at bounding box center [197, 191] width 140 height 38
click at [190, 148] on input "Text to appear on certificate" at bounding box center [188, 148] width 122 height 15
type input "[GEOGRAPHIC_DATA] / [GEOGRAPHIC_DATA]"
click at [191, 229] on input "Gebze, Kocaeli, [GEOGRAPHIC_DATA]" at bounding box center [191, 229] width 96 height 8
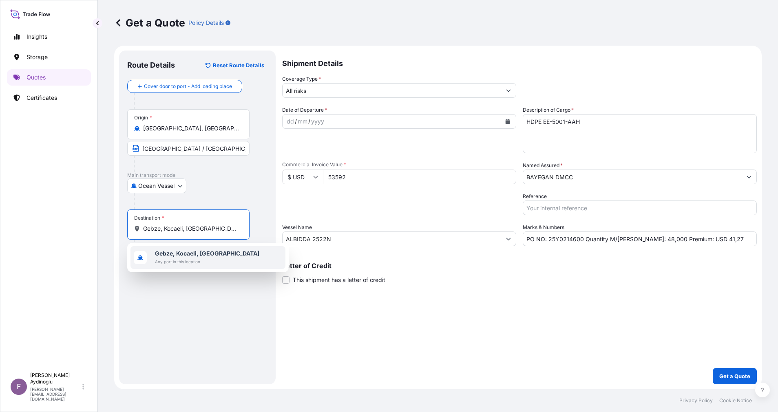
click at [198, 251] on b "Gebze, Kocaeli, [GEOGRAPHIC_DATA]" at bounding box center [207, 253] width 104 height 7
click at [201, 274] on div "Route Details Reset Route Details Cover door to port - Add loading place Place …" at bounding box center [197, 218] width 140 height 318
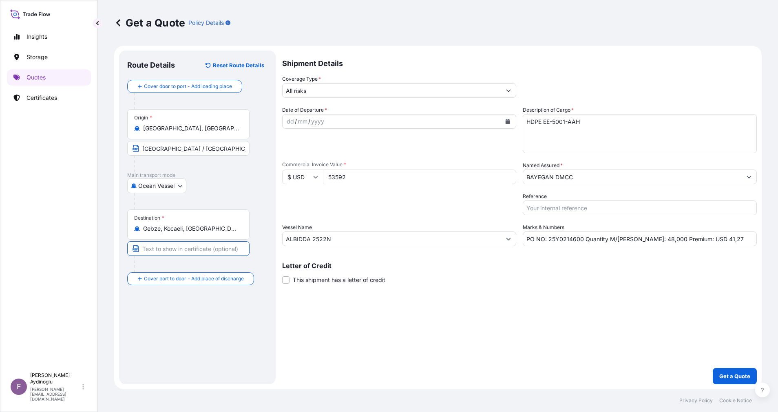
click at [195, 251] on input "Text to appear on certificate" at bounding box center [188, 248] width 122 height 15
type input "GEBZE / [GEOGRAPHIC_DATA]"
click at [221, 274] on div "Route Details Reset Route Details Cover door to port - Add loading place Place …" at bounding box center [197, 218] width 140 height 318
click at [289, 119] on div "dd" at bounding box center [290, 122] width 9 height 10
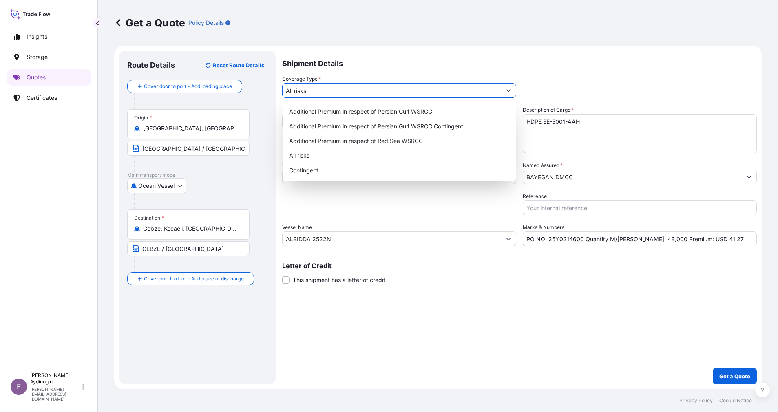
click at [509, 90] on icon "Show suggestions" at bounding box center [508, 90] width 5 height 5
click at [386, 157] on div "All risks" at bounding box center [399, 155] width 227 height 15
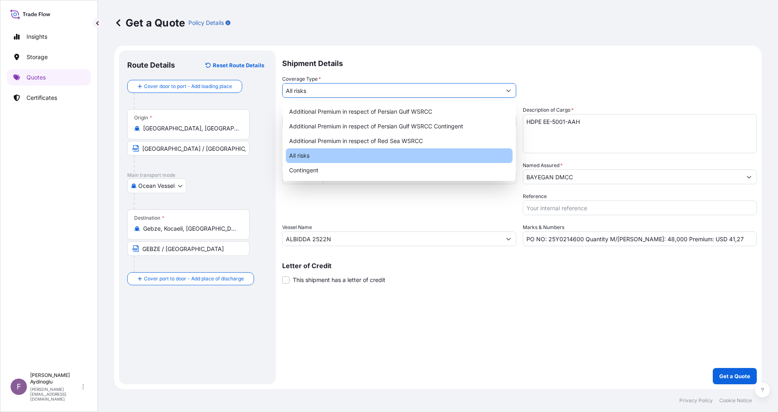
click at [506, 274] on div "Shipment Details Coverage Type * All risks Date of Departure * [DATE] Cargo Cat…" at bounding box center [519, 218] width 475 height 334
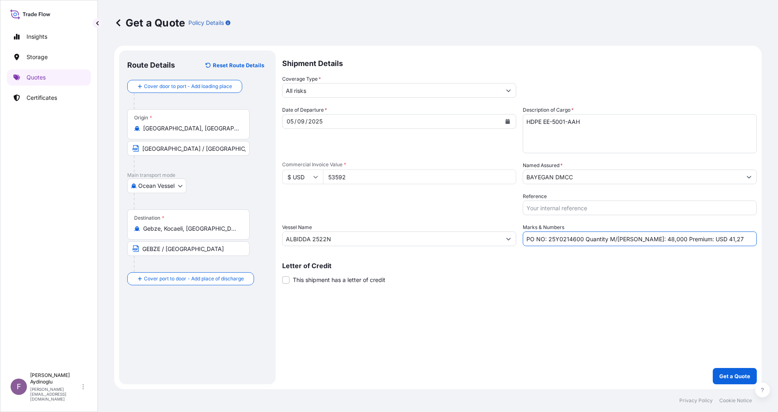
drag, startPoint x: 712, startPoint y: 240, endPoint x: 696, endPoint y: 241, distance: 16.3
click at [518, 241] on input "PO NO: 25Y0214600 Quantity M/[PERSON_NAME]: 48,000 Premium: USD 41,27" at bounding box center [640, 239] width 234 height 15
type input "PO NO: 25Y0214600 Quantity M/[PERSON_NAME]: 48,000 Premium: USD 5,90"
click at [447, 274] on div "Shipment Details Coverage Type * All risks Date of Departure * [DATE] Cargo Cat…" at bounding box center [519, 218] width 475 height 334
click at [518, 274] on p "Get a Quote" at bounding box center [734, 376] width 31 height 8
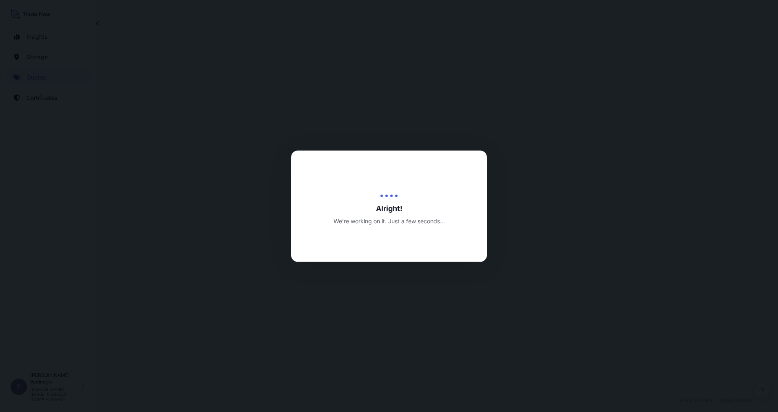
select select "Ocean Vessel"
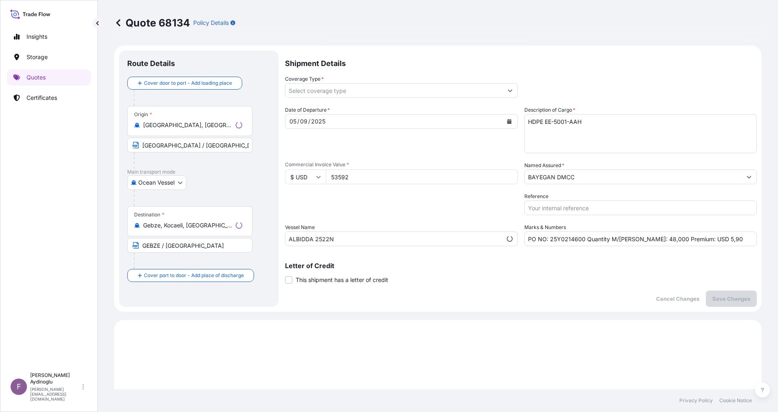
type input "All risks"
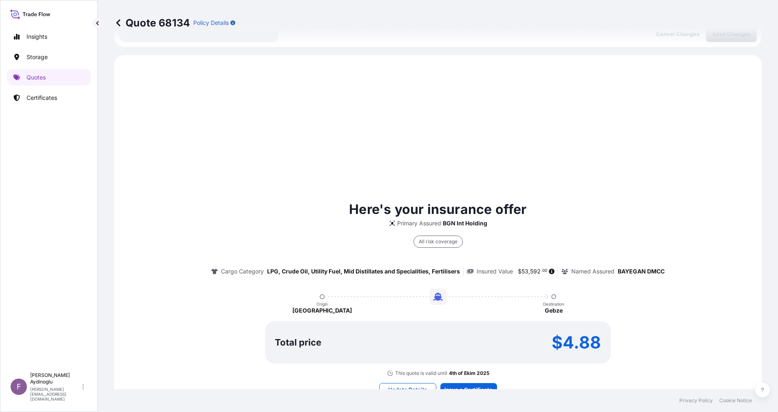
scroll to position [279, 0]
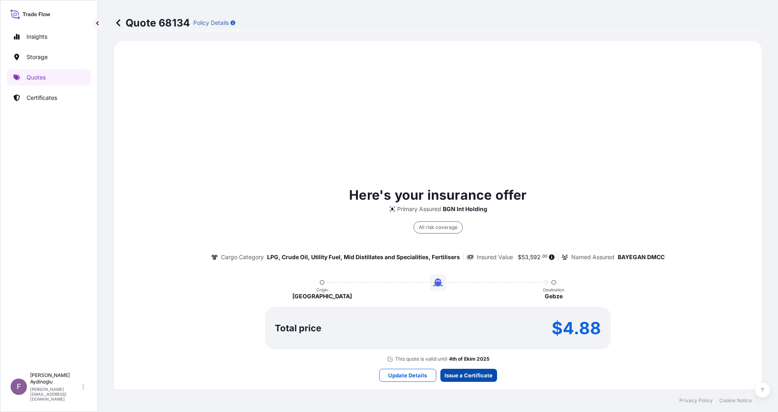
click at [468, 274] on div "Here's your insurance offer Primary Assured BGN Int Holding All risk coverage C…" at bounding box center [438, 283] width 625 height 463
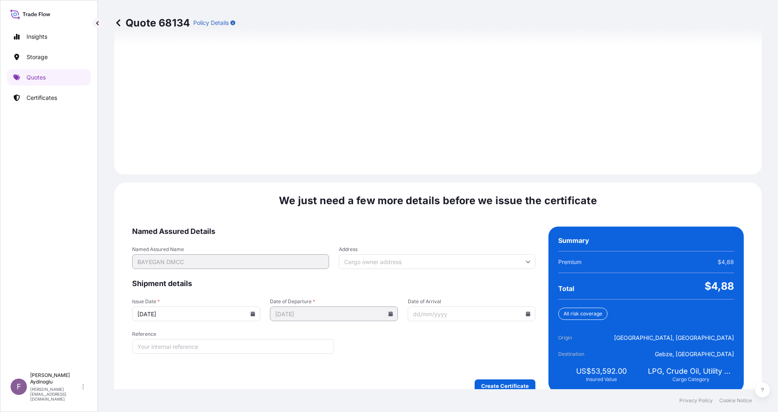
scroll to position [875, 0]
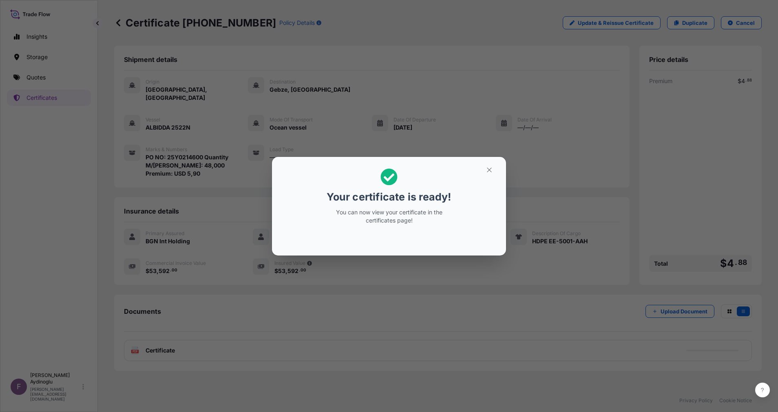
click at [494, 170] on button "button" at bounding box center [489, 170] width 20 height 13
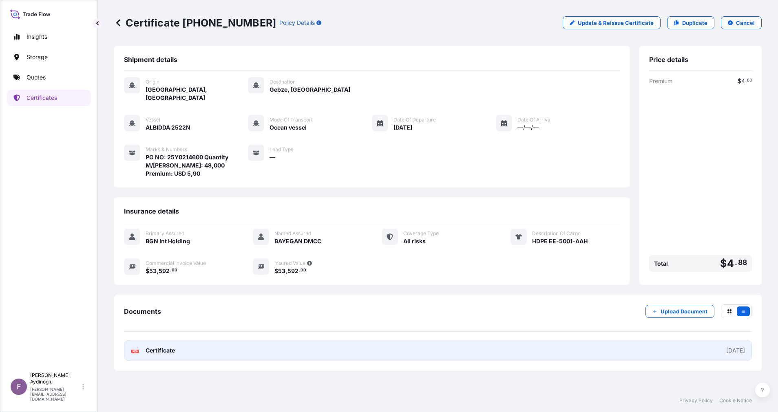
click at [388, 274] on link "PDF Certificate [DATE]" at bounding box center [438, 350] width 628 height 21
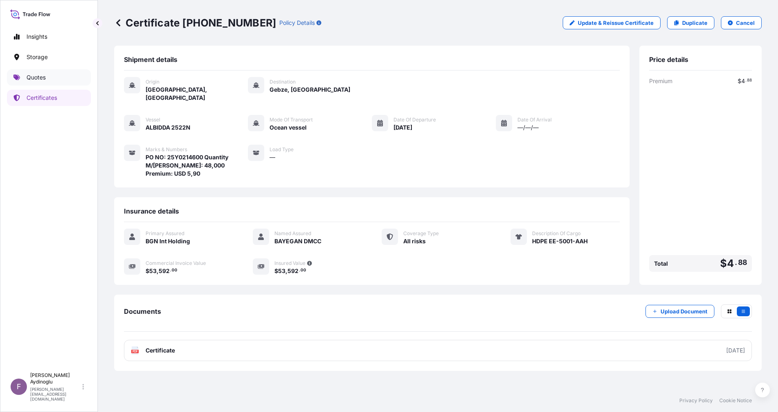
click at [58, 74] on link "Quotes" at bounding box center [49, 77] width 84 height 16
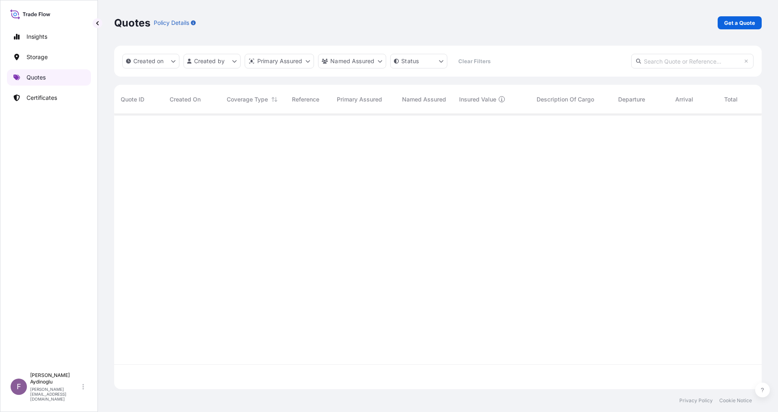
scroll to position [270, 638]
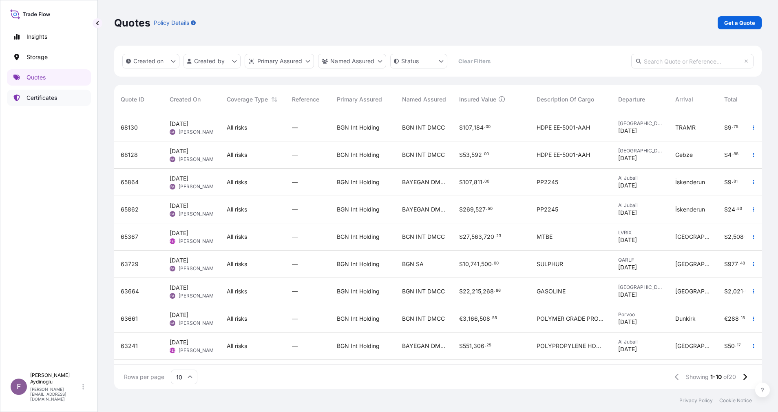
click at [40, 101] on p "Certificates" at bounding box center [42, 98] width 31 height 8
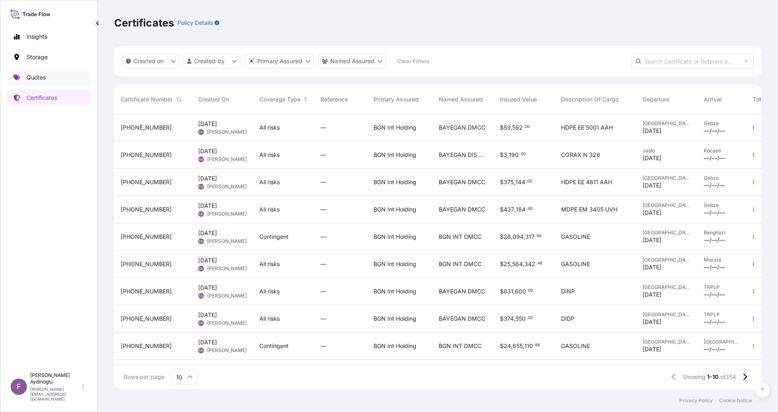
click at [41, 74] on p "Quotes" at bounding box center [36, 77] width 19 height 8
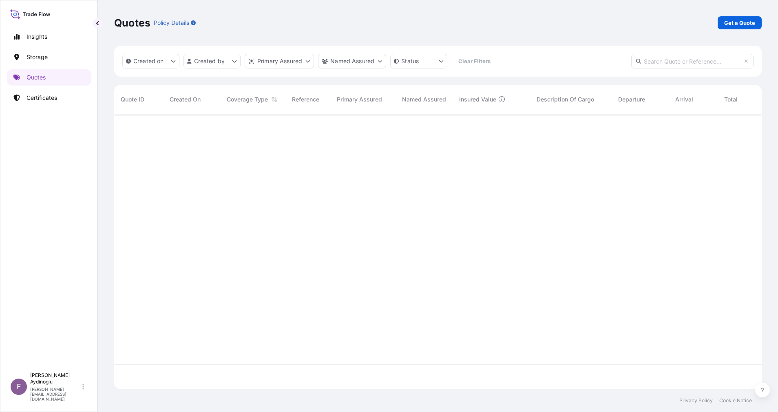
scroll to position [270, 638]
click at [518, 21] on p "Get a Quote" at bounding box center [739, 23] width 31 height 8
select select "Ocean Vessel"
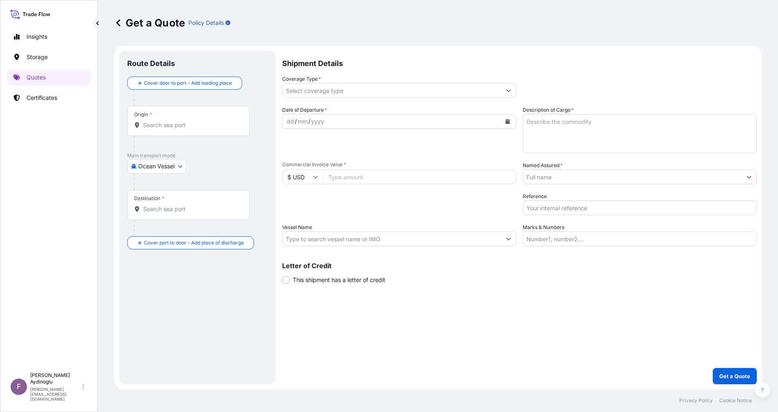
click at [518, 242] on input "Marks & Numbers" at bounding box center [640, 239] width 234 height 15
type input "PO NO: 25Y0214600 Quantity M/[PERSON_NAME]: 48,000 Premium: USD 5,90"
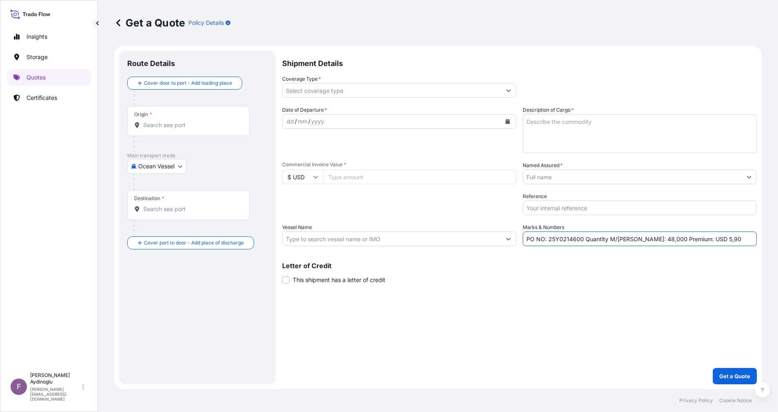
type input "[GEOGRAPHIC_DATA], [GEOGRAPHIC_DATA]"
type input "Gebze, Kocaeli, [GEOGRAPHIC_DATA]"
type input "All risks"
type input "53592"
type input "BAYEGAN DMCC"
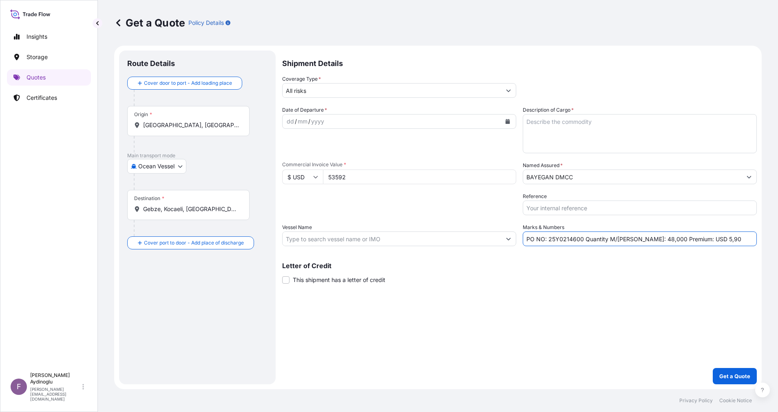
type input "ALBIDDA 2522N"
click at [518, 274] on div "Letter of Credit This shipment has a letter of credit Letter of credit * Letter…" at bounding box center [519, 274] width 475 height 22
drag, startPoint x: 548, startPoint y: 241, endPoint x: 581, endPoint y: 242, distance: 33.1
click at [518, 242] on input "PO NO: 25Y0214600 Quantity M/[PERSON_NAME]: 48,000 Premium: USD 5,90" at bounding box center [640, 239] width 234 height 15
paste input "7"
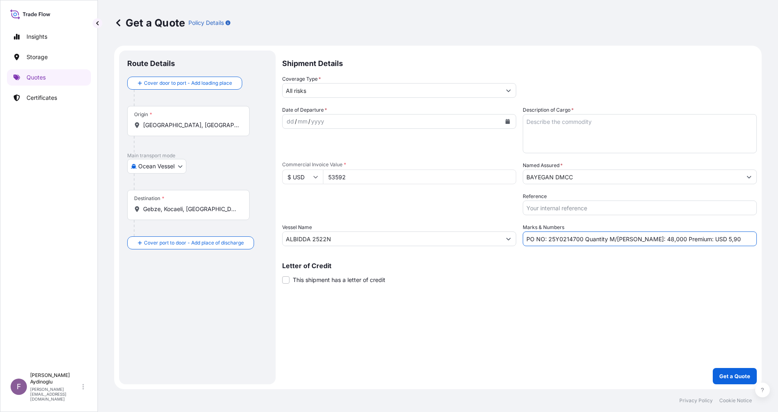
type input "PO NO: 25Y0214700 Quantity M/[PERSON_NAME]: 48,000 Premium: USD 5,90"
drag, startPoint x: 376, startPoint y: 178, endPoint x: 306, endPoint y: 178, distance: 70.1
click at [306, 178] on div "$ USD 53592" at bounding box center [399, 177] width 234 height 15
type input "107184"
click at [490, 274] on div "Shipment Details Coverage Type * All risks Date of Departure * dd / mm / yyyy C…" at bounding box center [519, 218] width 475 height 334
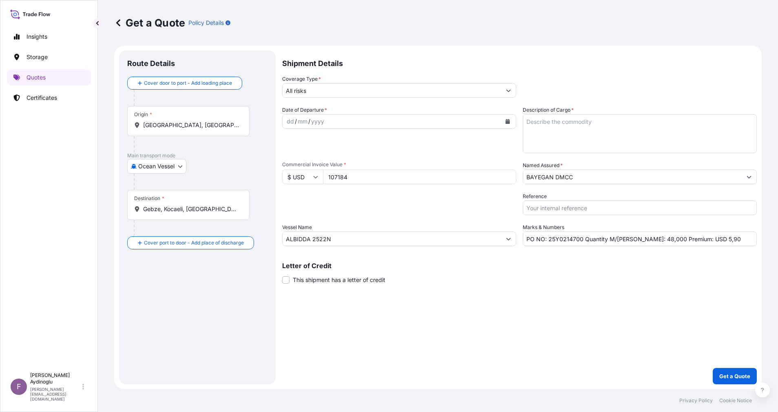
click at [518, 130] on textarea "Description of Cargo *" at bounding box center [640, 133] width 234 height 39
paste textarea "HDPE EE-5001-AAH"
type textarea "HDPE EE-5001-AAH"
click at [518, 274] on div "Shipment Details Coverage Type * All risks Date of Departure * dd / mm / yyyy C…" at bounding box center [519, 218] width 475 height 334
drag, startPoint x: 633, startPoint y: 241, endPoint x: 639, endPoint y: 241, distance: 5.3
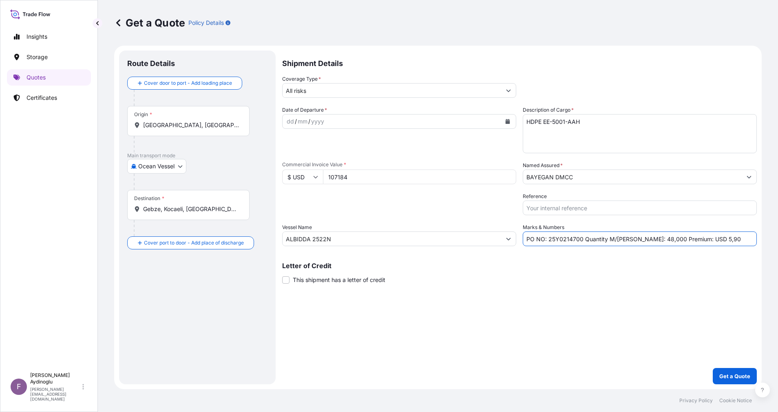
click at [518, 241] on input "PO NO: 25Y0214700 Quantity M/[PERSON_NAME]: 48,000 Premium: USD 5,90" at bounding box center [640, 239] width 234 height 15
type input "PO NO: 25Y0214700 Quantity M/[PERSON_NAME]: 96,000 Premium: USD 5,90"
click at [393, 246] on div "ALBIDDA 2522N" at bounding box center [399, 239] width 234 height 15
click at [394, 237] on input "ALBIDDA 2522N" at bounding box center [392, 239] width 219 height 15
type input "ALBIDDA 2522N"
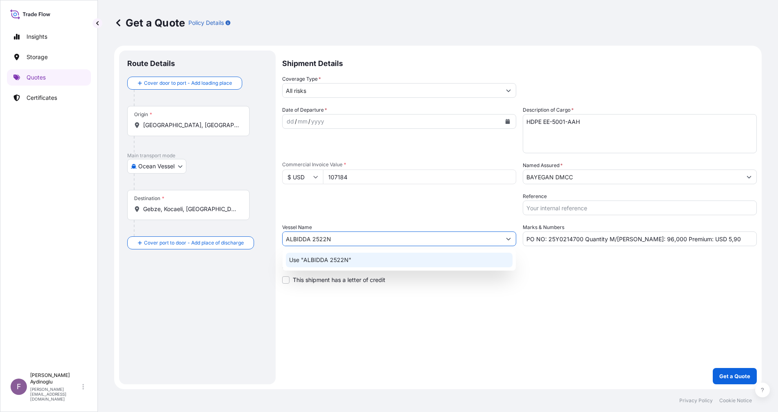
click at [411, 261] on div "Use "ALBIDDA 2522N"" at bounding box center [399, 260] width 227 height 15
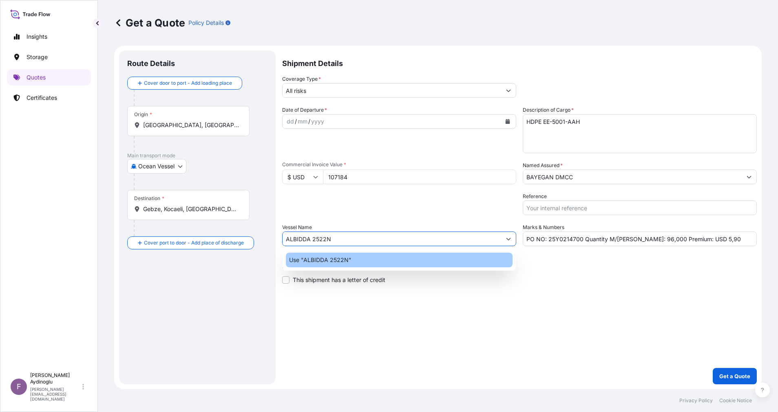
click at [518, 274] on div "Shipment Details Coverage Type * All risks Date of Departure * dd / mm / yyyy C…" at bounding box center [519, 218] width 475 height 334
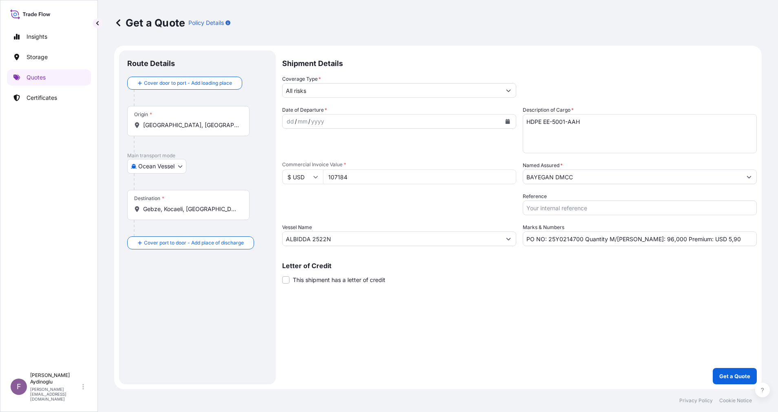
click at [211, 129] on div "Origin * [GEOGRAPHIC_DATA], [GEOGRAPHIC_DATA]" at bounding box center [188, 121] width 122 height 30
click at [211, 129] on input "[GEOGRAPHIC_DATA], [GEOGRAPHIC_DATA]" at bounding box center [191, 125] width 96 height 8
click at [199, 159] on span "Any port in this location" at bounding box center [216, 158] width 122 height 8
click at [220, 174] on div "Main transport mode Ocean Vessel Ocean Vessel Air Land" at bounding box center [197, 171] width 140 height 38
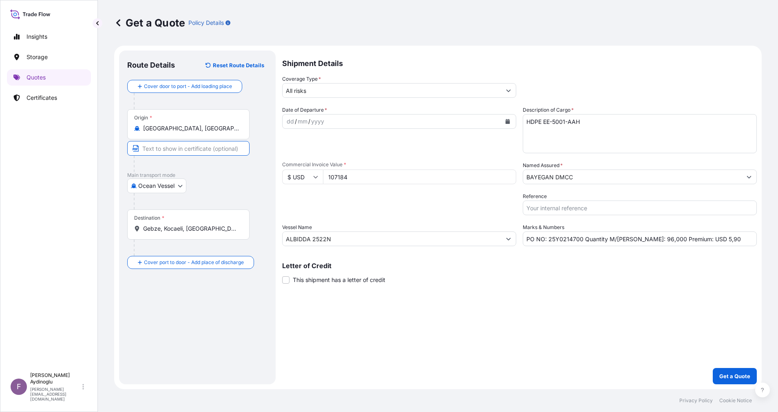
click at [203, 149] on input "Text to appear on certificate" at bounding box center [188, 148] width 122 height 15
type input "[GEOGRAPHIC_DATA] / [GEOGRAPHIC_DATA]"
click at [271, 214] on div "Route Details Reset Route Details Cover door to port - Add loading place Place …" at bounding box center [197, 218] width 157 height 334
drag, startPoint x: 225, startPoint y: 229, endPoint x: 88, endPoint y: 228, distance: 136.6
click at [88, 228] on div "Insights Storage Quotes Certificates F [PERSON_NAME] [EMAIL_ADDRESS][DOMAIN_NAM…" at bounding box center [389, 206] width 778 height 412
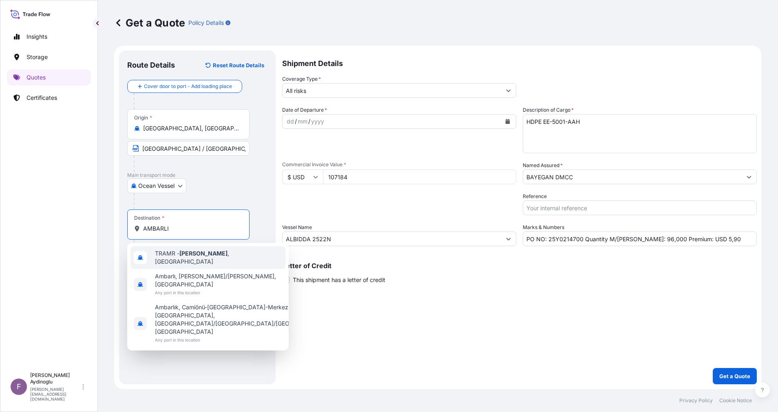
click at [209, 256] on span "TRAMR - [GEOGRAPHIC_DATA] , [GEOGRAPHIC_DATA]" at bounding box center [218, 258] width 127 height 16
type input "TRAMR - [GEOGRAPHIC_DATA], [GEOGRAPHIC_DATA]"
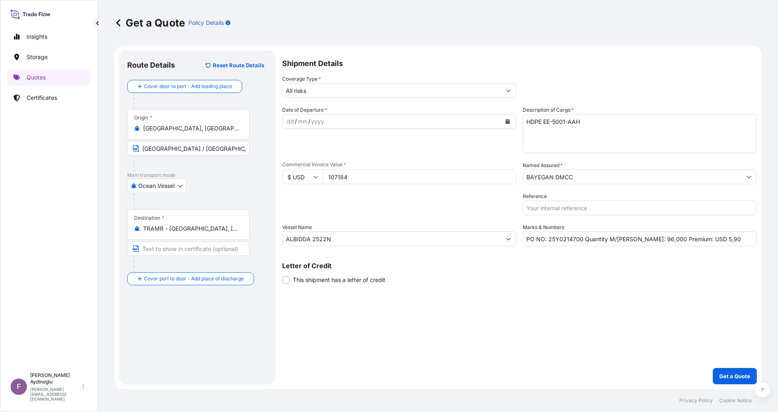
click at [211, 274] on div "Route Details Reset Route Details Cover door to port - Add loading place Place …" at bounding box center [197, 218] width 140 height 318
click at [199, 243] on input "Text to appear on certificate" at bounding box center [189, 248] width 125 height 15
type input "AMBARLI / [GEOGRAPHIC_DATA]"
click at [217, 274] on div "Route Details Reset Route Details Cover door to port - Add loading place Place …" at bounding box center [197, 218] width 140 height 318
click at [290, 121] on div "dd" at bounding box center [290, 122] width 9 height 10
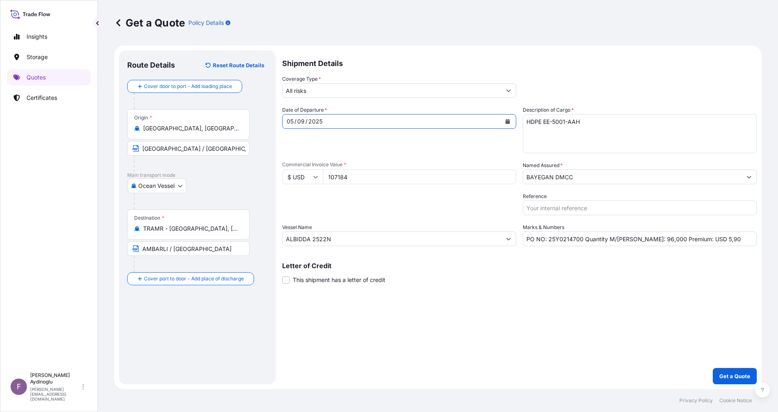
click at [506, 94] on button "Show suggestions" at bounding box center [508, 90] width 15 height 15
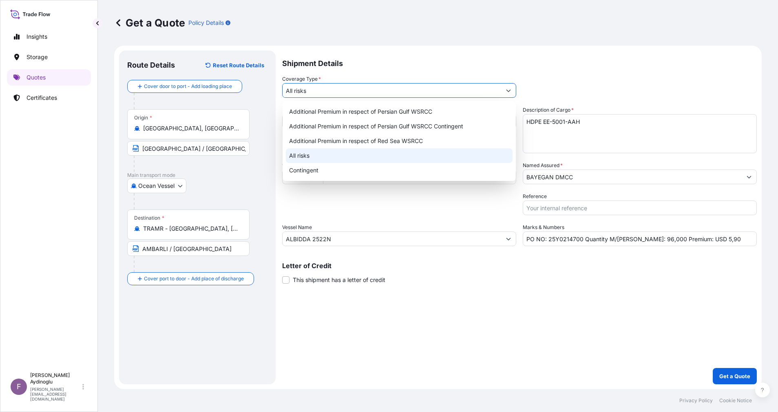
click at [401, 152] on div "All risks" at bounding box center [399, 155] width 227 height 15
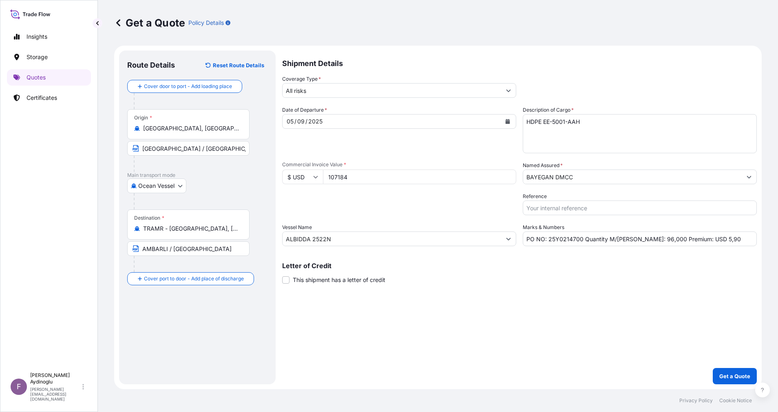
click at [518, 274] on div "Shipment Details Coverage Type * All risks Date of Departure * [DATE] Cargo Cat…" at bounding box center [519, 218] width 475 height 334
drag, startPoint x: 711, startPoint y: 238, endPoint x: 693, endPoint y: 239, distance: 17.5
click at [518, 239] on input "PO NO: 25Y0214700 Quantity M/[PERSON_NAME]: 96,000 Premium: USD 5,90" at bounding box center [640, 239] width 234 height 15
type input "PO NO: 25Y0214700 Quantity M/[PERSON_NAME]: 96,000 Premium: USD 11,79"
click at [518, 175] on icon "Show suggestions" at bounding box center [749, 177] width 5 height 5
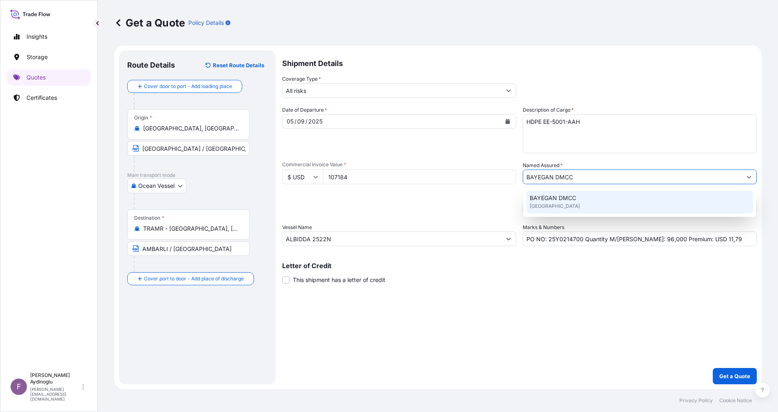
click at [518, 204] on div "BAYEGAN DMCC [GEOGRAPHIC_DATA]" at bounding box center [639, 202] width 227 height 23
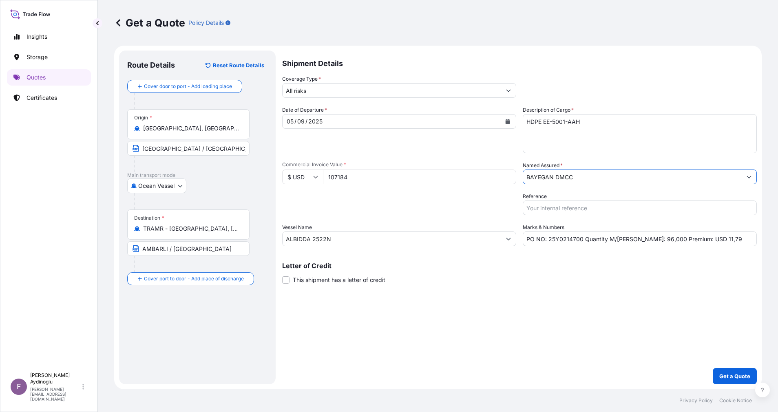
click at [518, 274] on div "Shipment Details Coverage Type * All risks Date of Departure * [DATE] Cargo Cat…" at bounding box center [519, 218] width 475 height 334
click at [518, 274] on p "Get a Quote" at bounding box center [734, 376] width 31 height 8
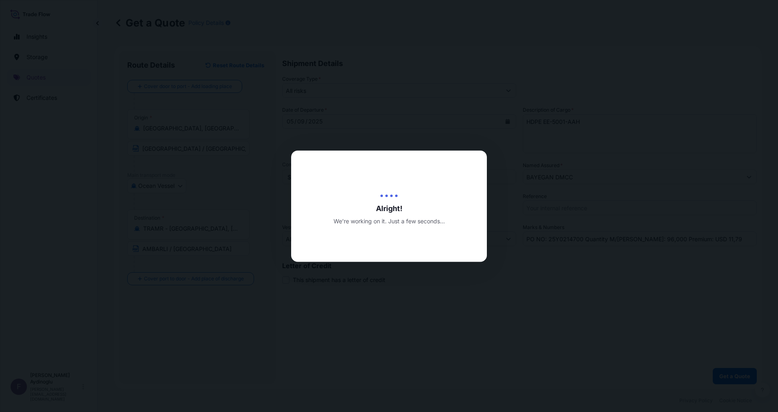
select select "Ocean Vessel"
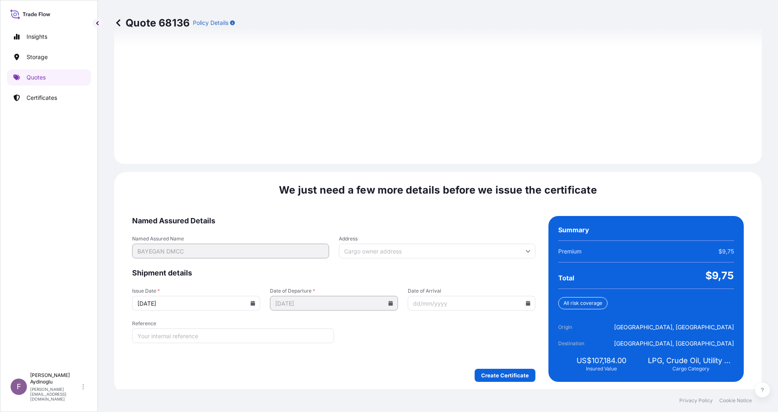
scroll to position [875, 0]
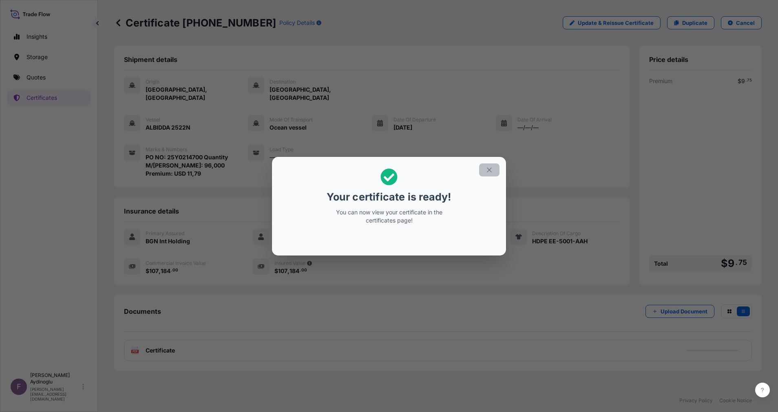
click at [493, 170] on icon "button" at bounding box center [489, 169] width 7 height 7
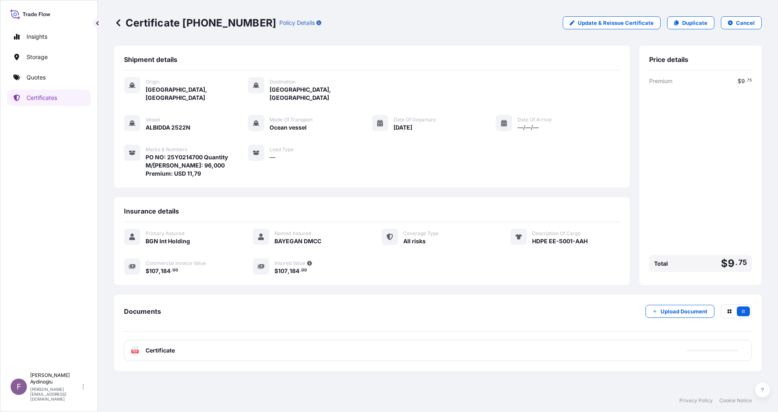
click at [372, 274] on div "Documents Upload Document" at bounding box center [438, 318] width 628 height 27
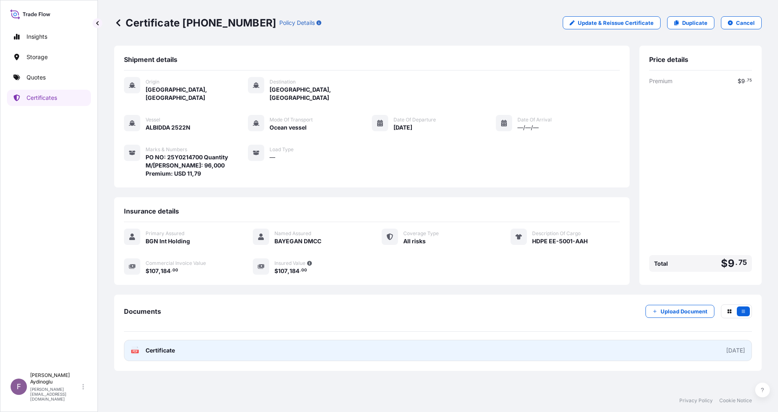
click at [376, 274] on link "PDF Certificate [DATE]" at bounding box center [438, 350] width 628 height 21
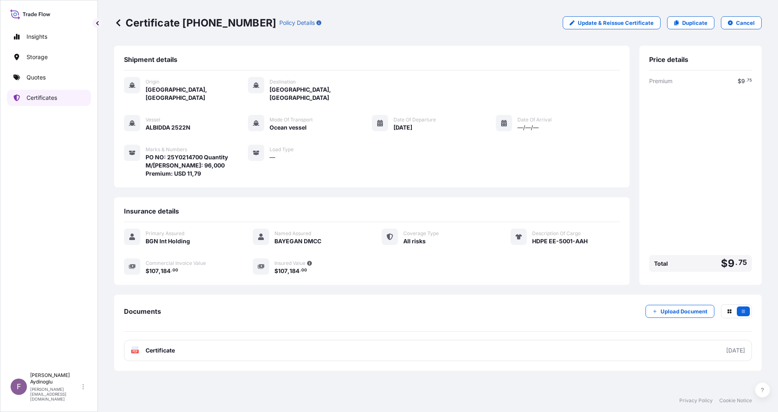
click at [60, 96] on link "Certificates" at bounding box center [49, 98] width 84 height 16
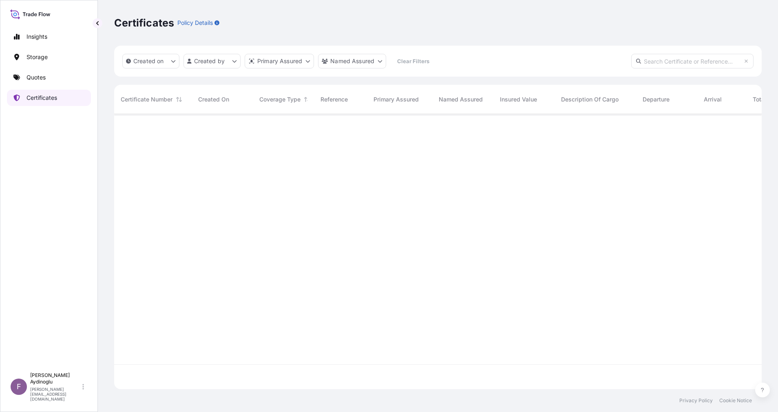
scroll to position [270, 638]
